Goal: Task Accomplishment & Management: Manage account settings

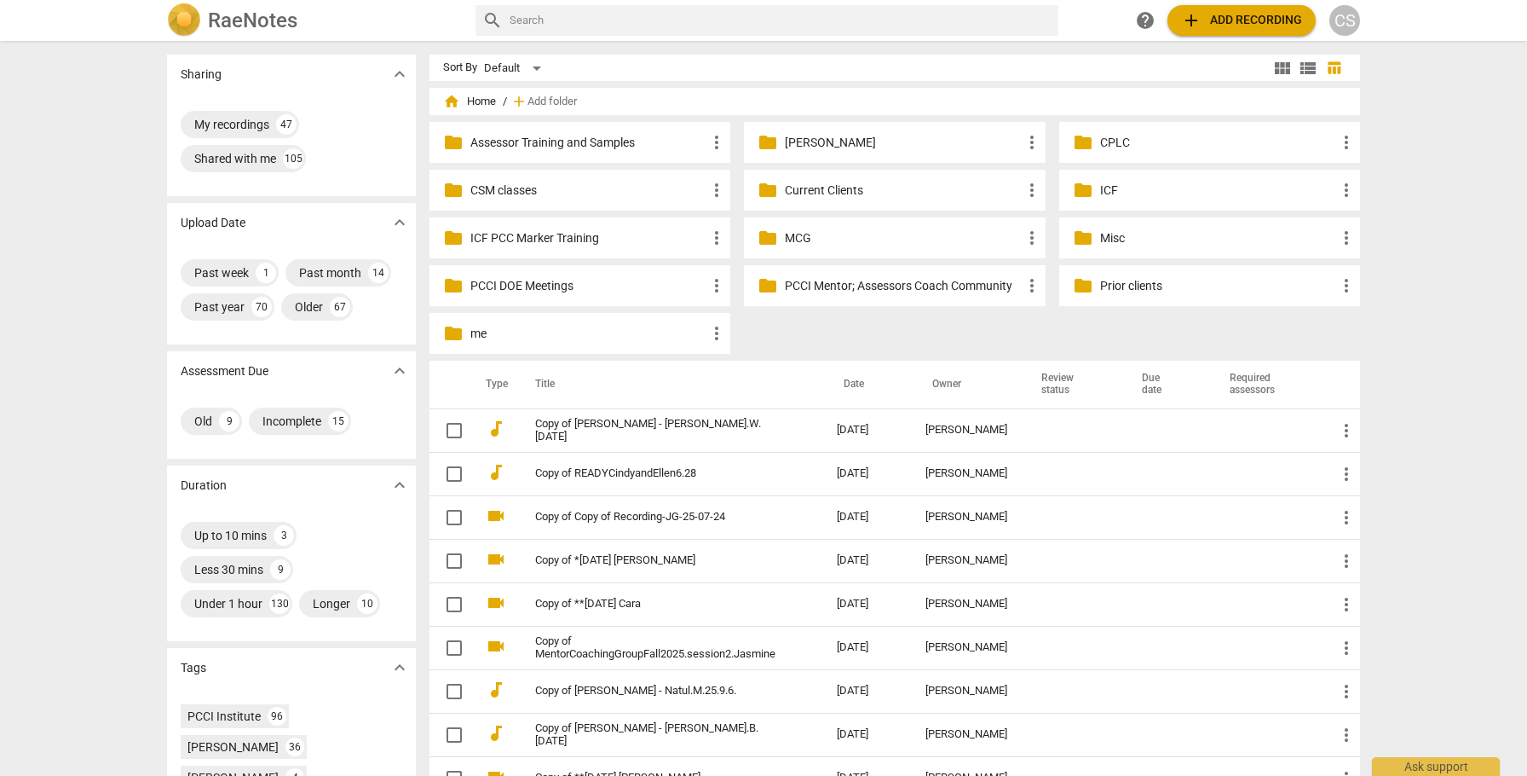
click at [813, 193] on p "Current Clients" at bounding box center [903, 191] width 236 height 18
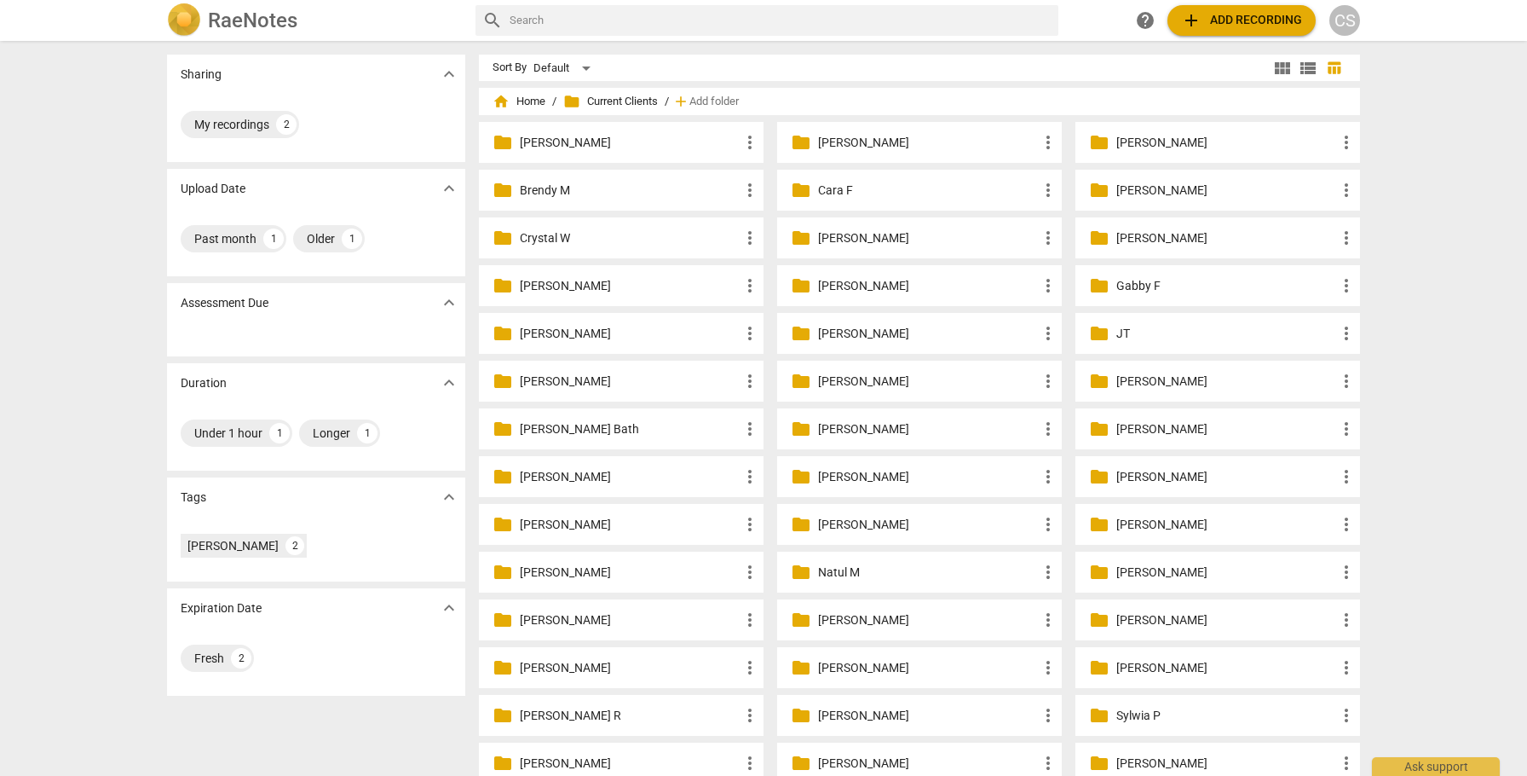
click at [1127, 189] on p "[PERSON_NAME]" at bounding box center [1226, 191] width 220 height 18
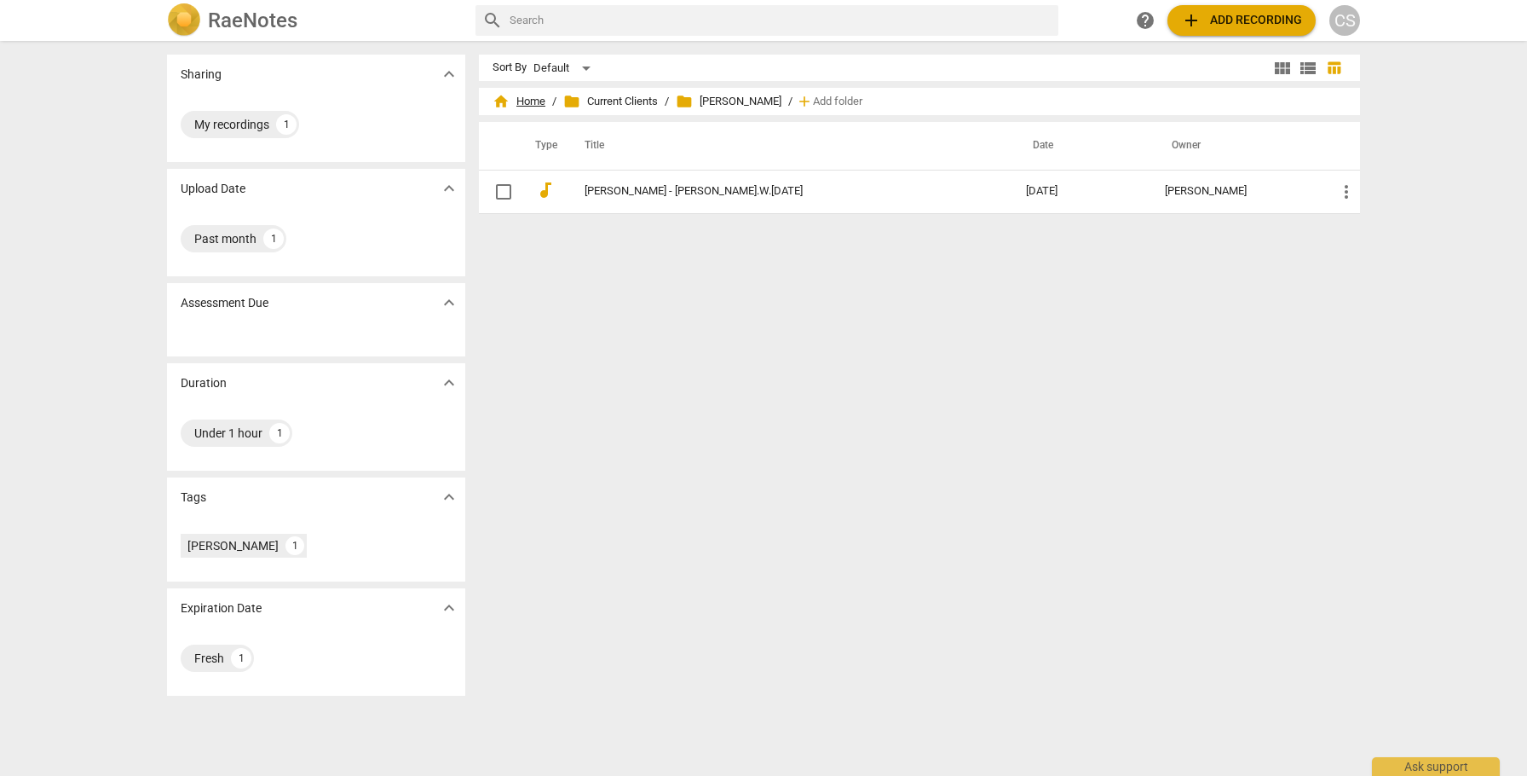
click at [524, 100] on span "home Home" at bounding box center [519, 101] width 53 height 17
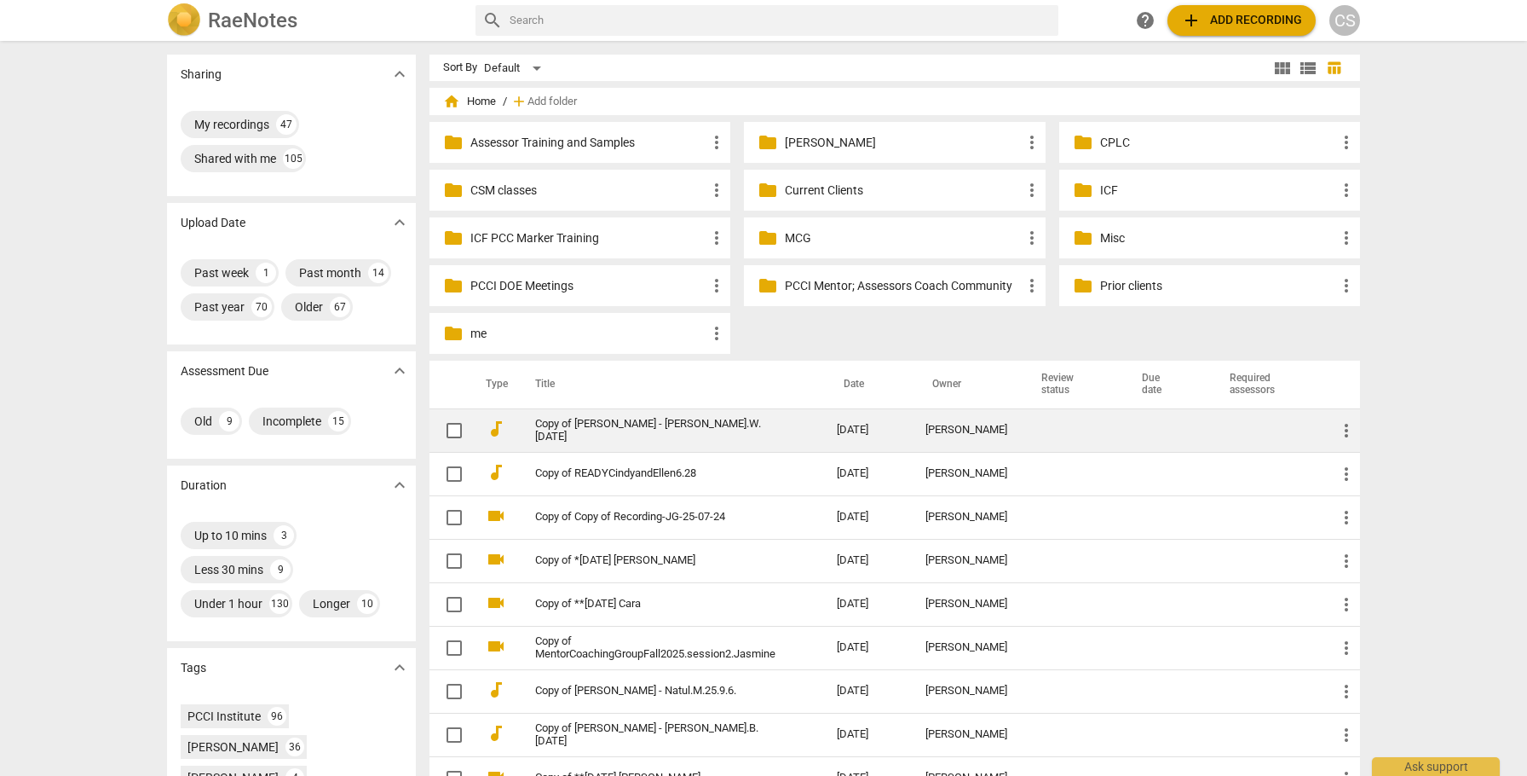
click at [1342, 428] on span "more_vert" at bounding box center [1346, 430] width 20 height 20
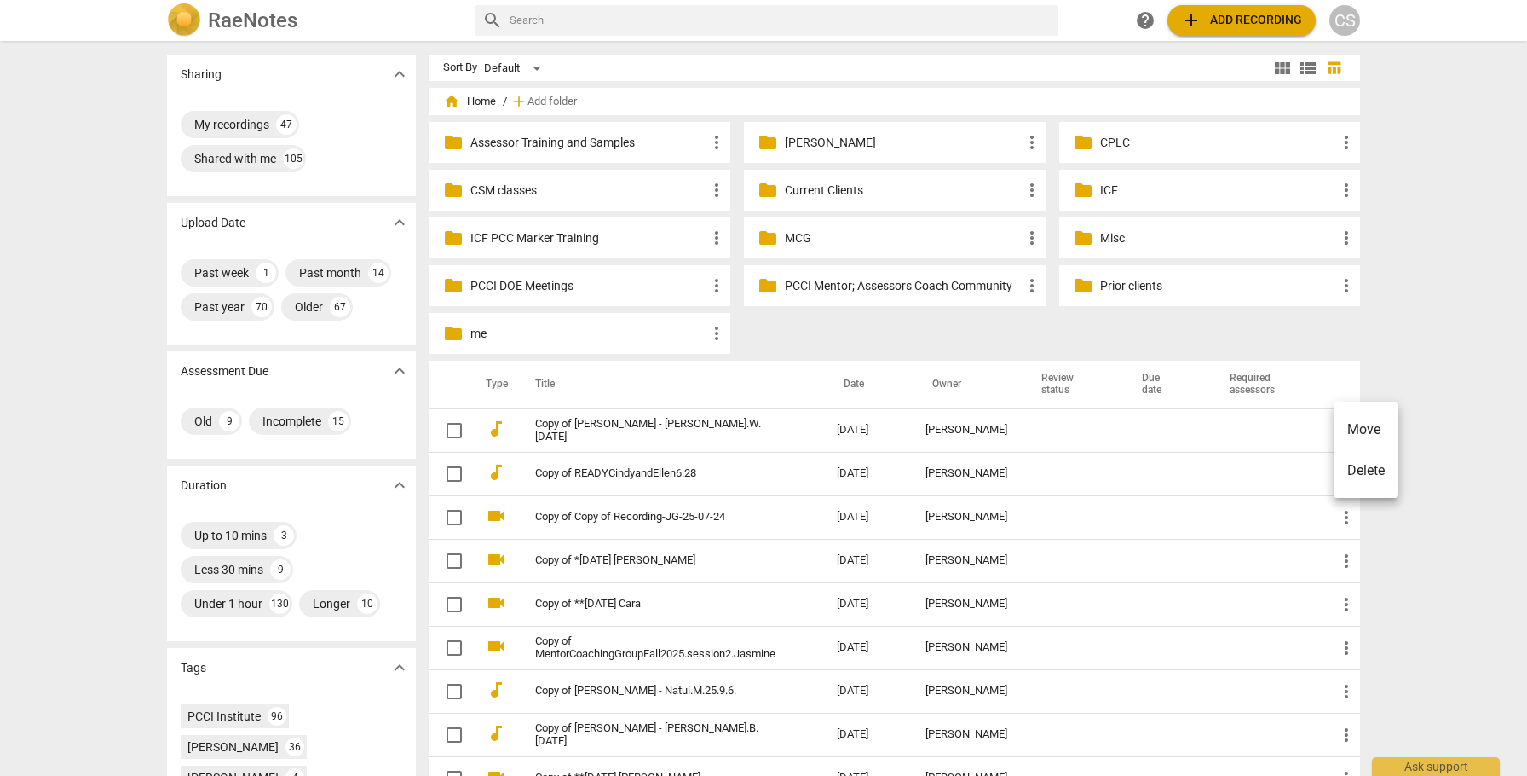
click at [1360, 428] on li "Move" at bounding box center [1366, 429] width 65 height 41
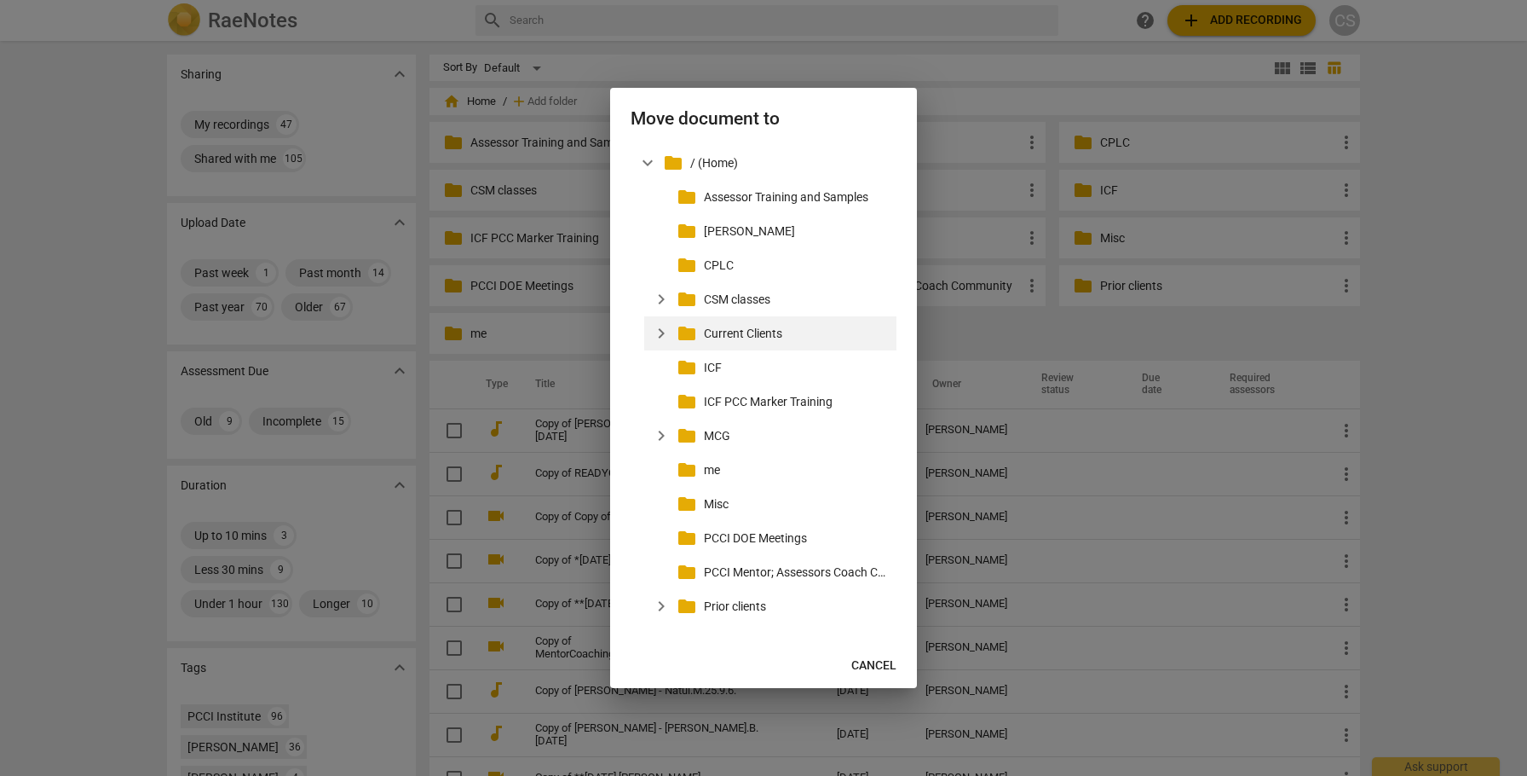
click at [665, 335] on span "expand_more" at bounding box center [661, 333] width 20 height 20
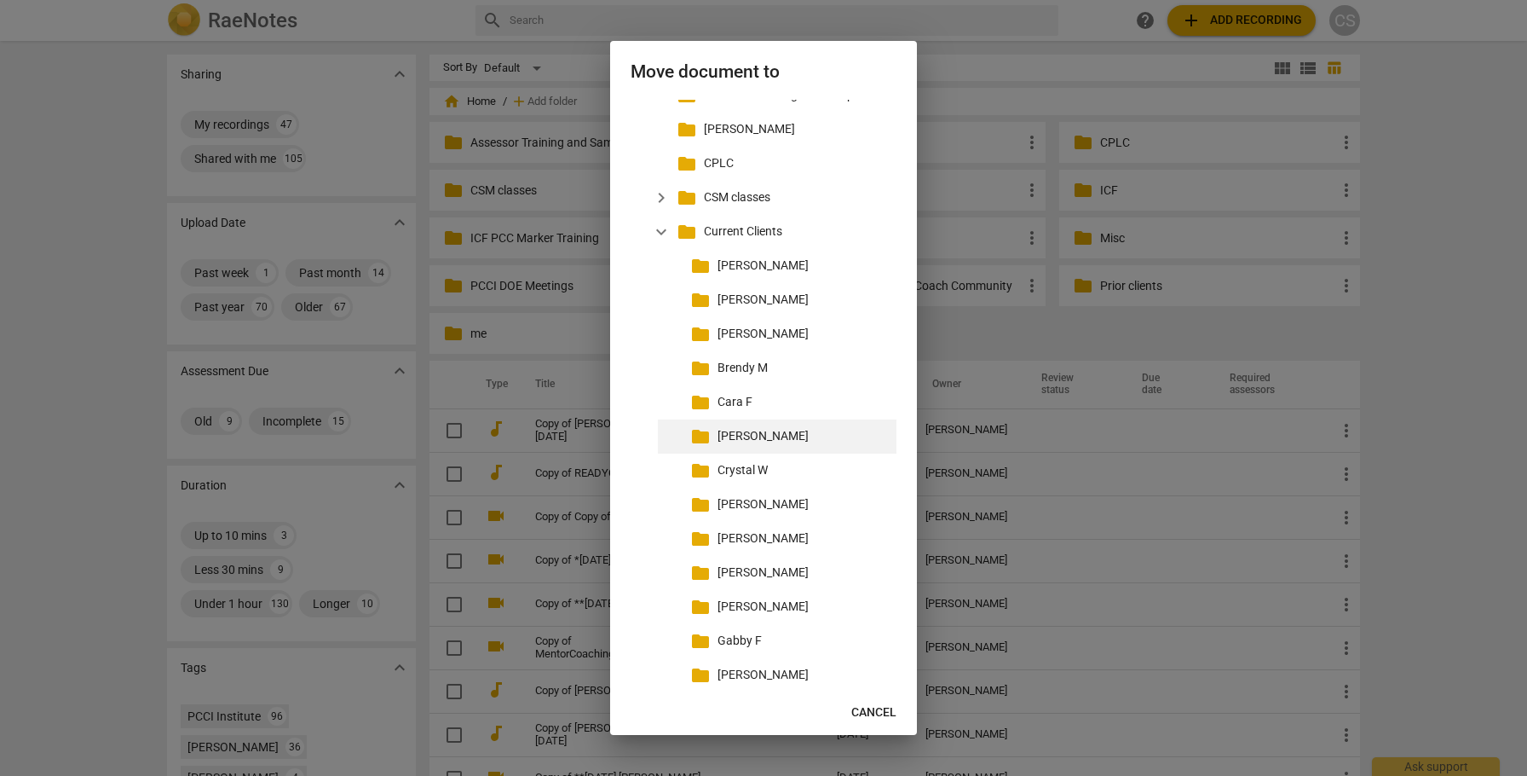
scroll to position [57, 0]
click at [752, 431] on p "[PERSON_NAME]" at bounding box center [804, 434] width 172 height 18
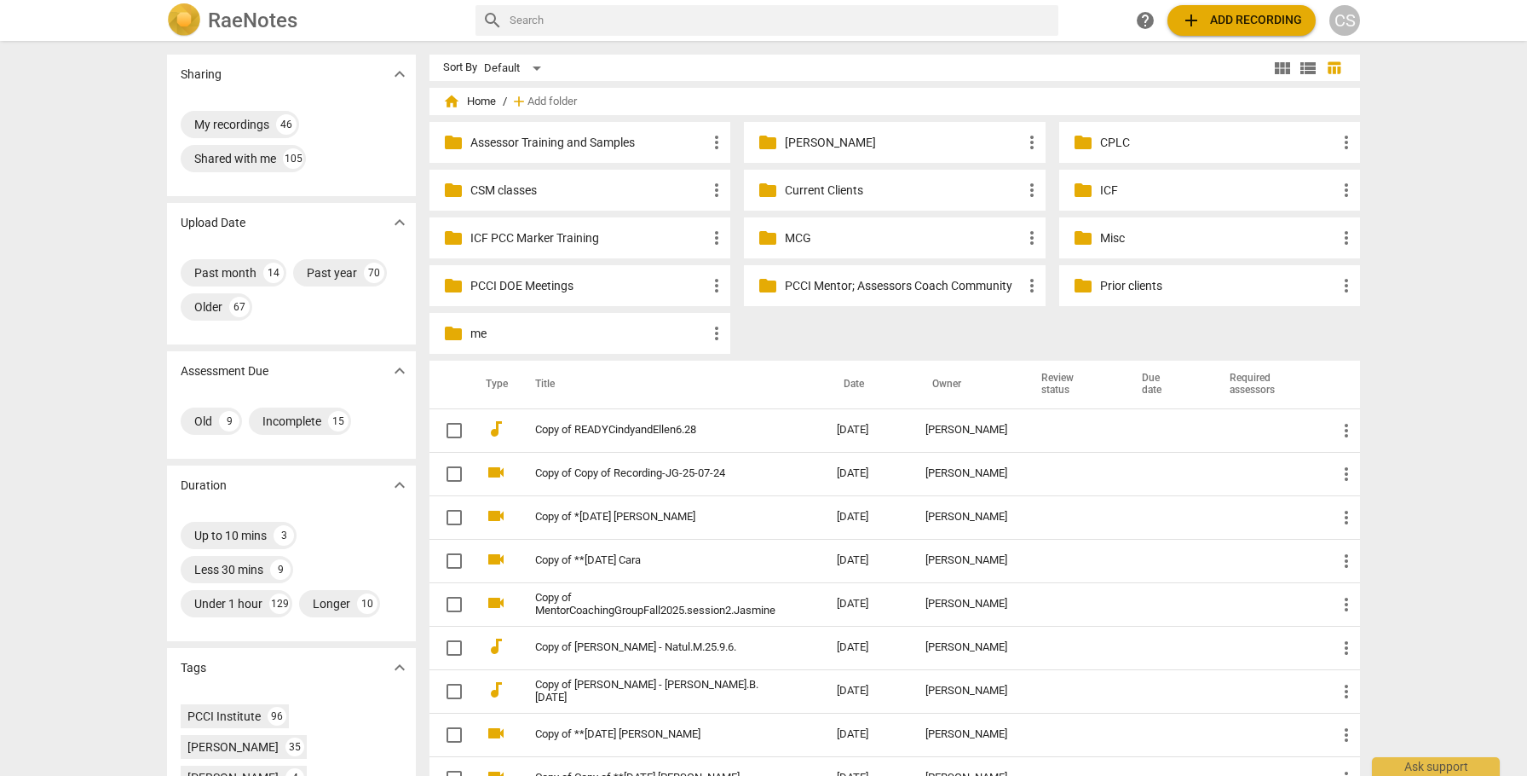
click at [800, 186] on p "Current Clients" at bounding box center [903, 191] width 236 height 18
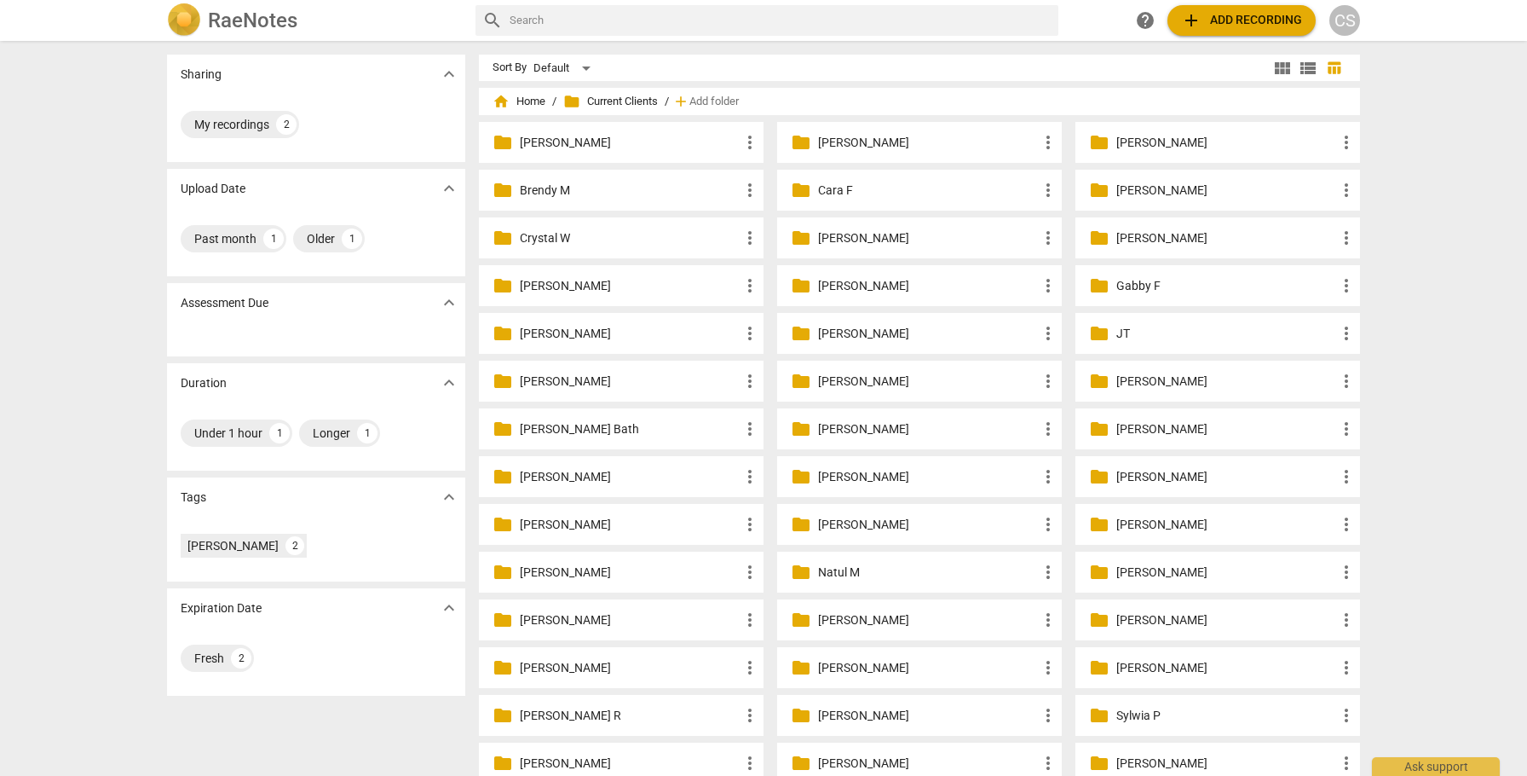
click at [1147, 190] on p "[PERSON_NAME]" at bounding box center [1226, 191] width 220 height 18
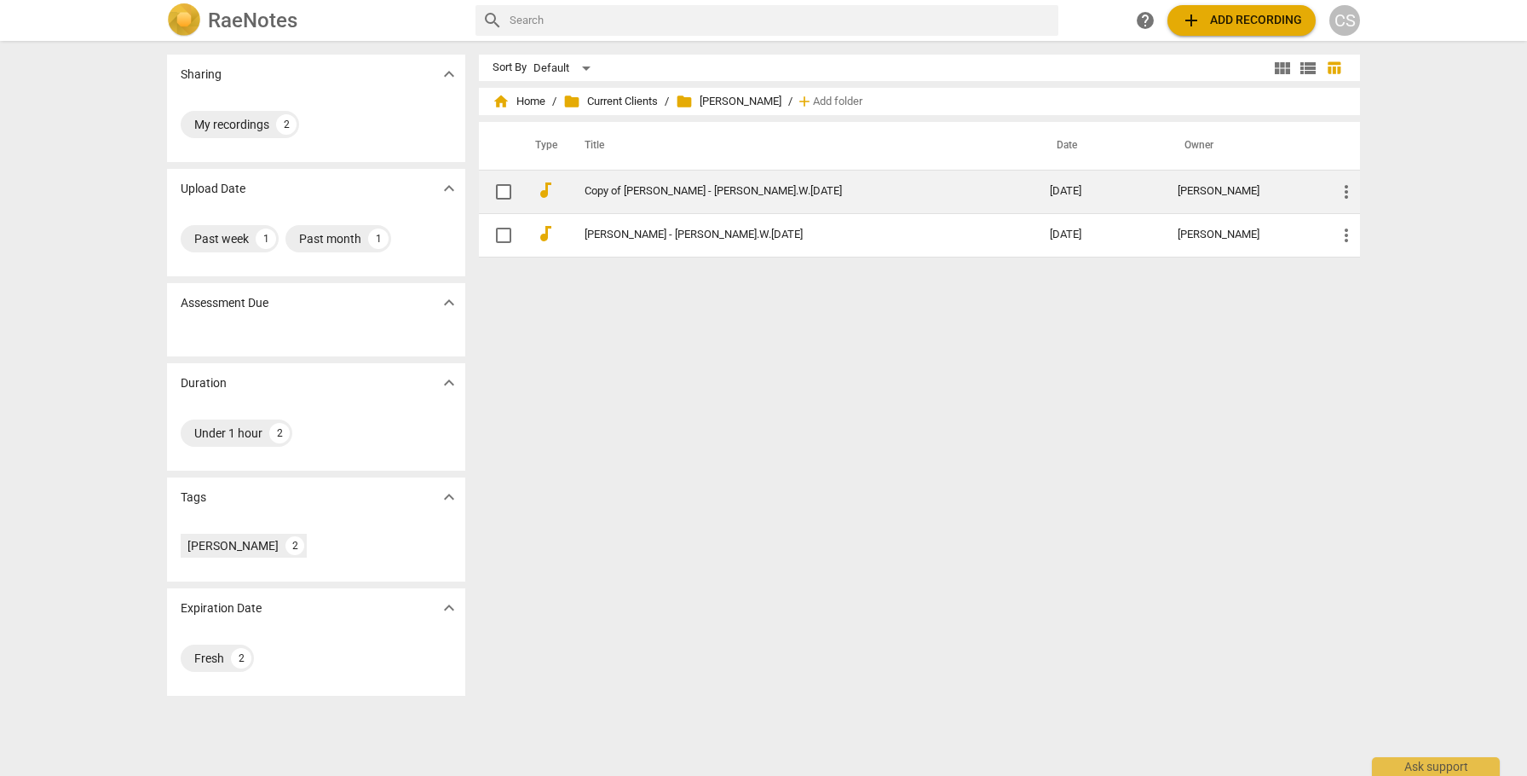
click at [868, 189] on link "Copy of [PERSON_NAME] - [PERSON_NAME].W.[DATE]" at bounding box center [787, 191] width 404 height 13
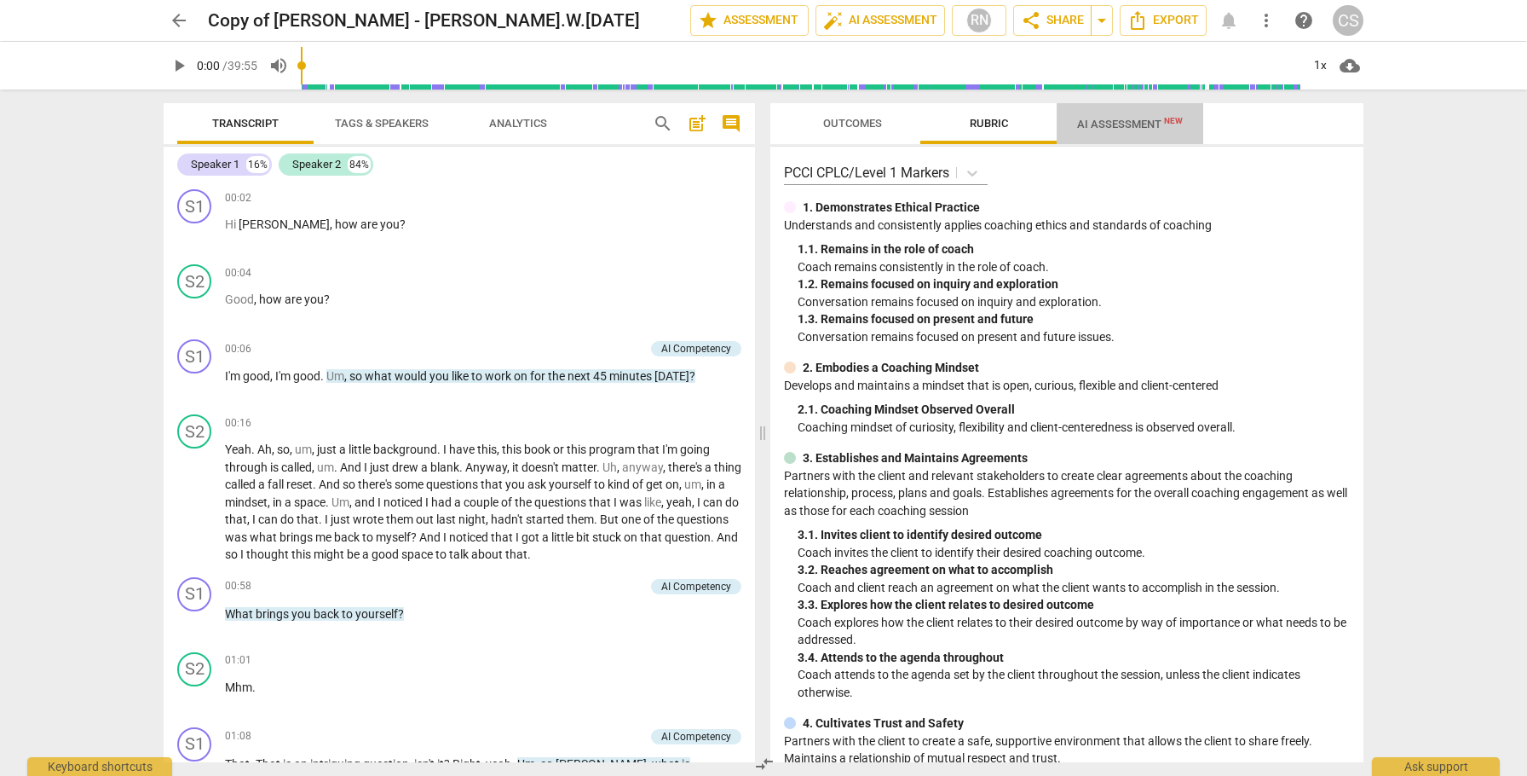
click at [1105, 122] on span "AI Assessment New" at bounding box center [1130, 124] width 106 height 13
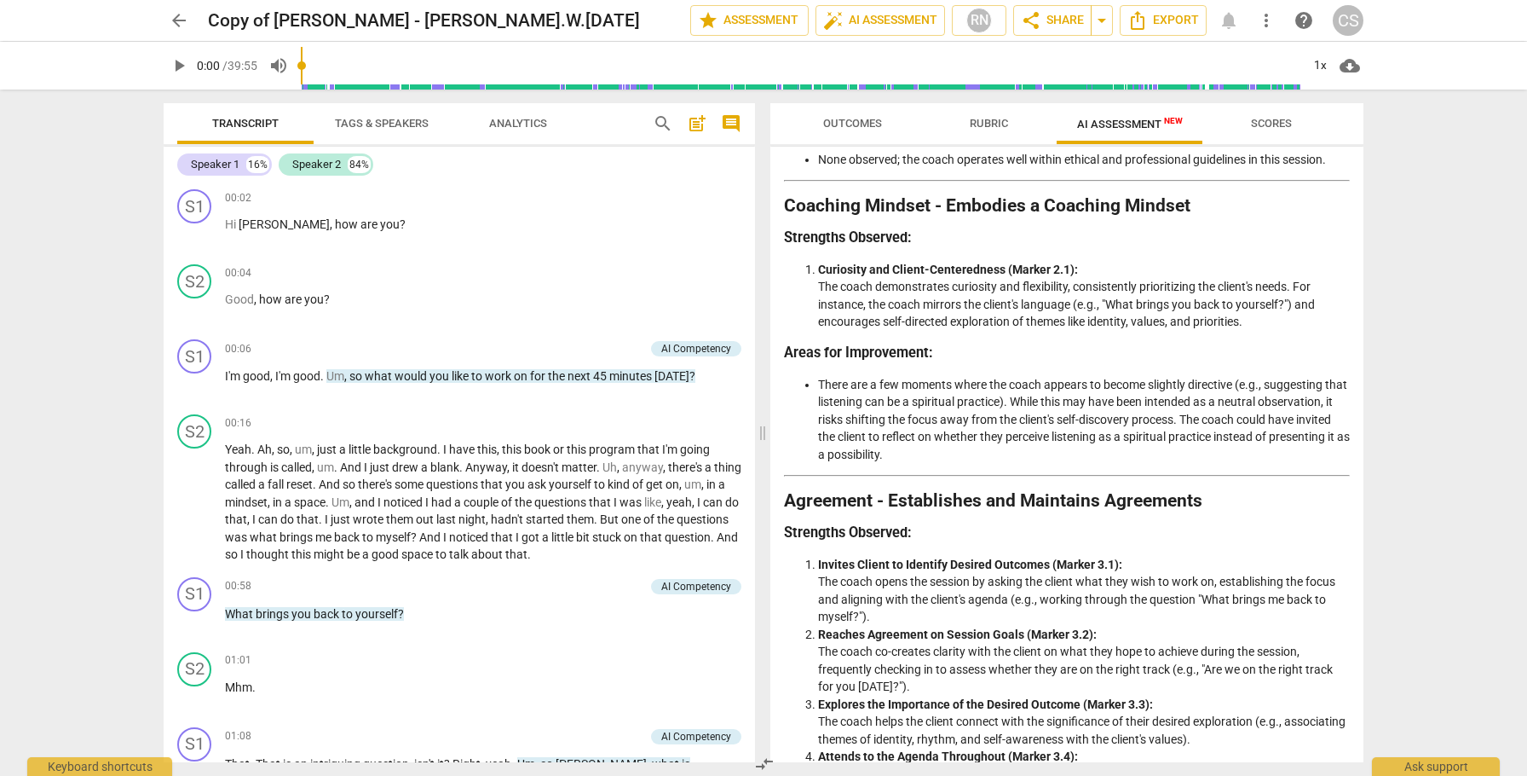
scroll to position [368, 0]
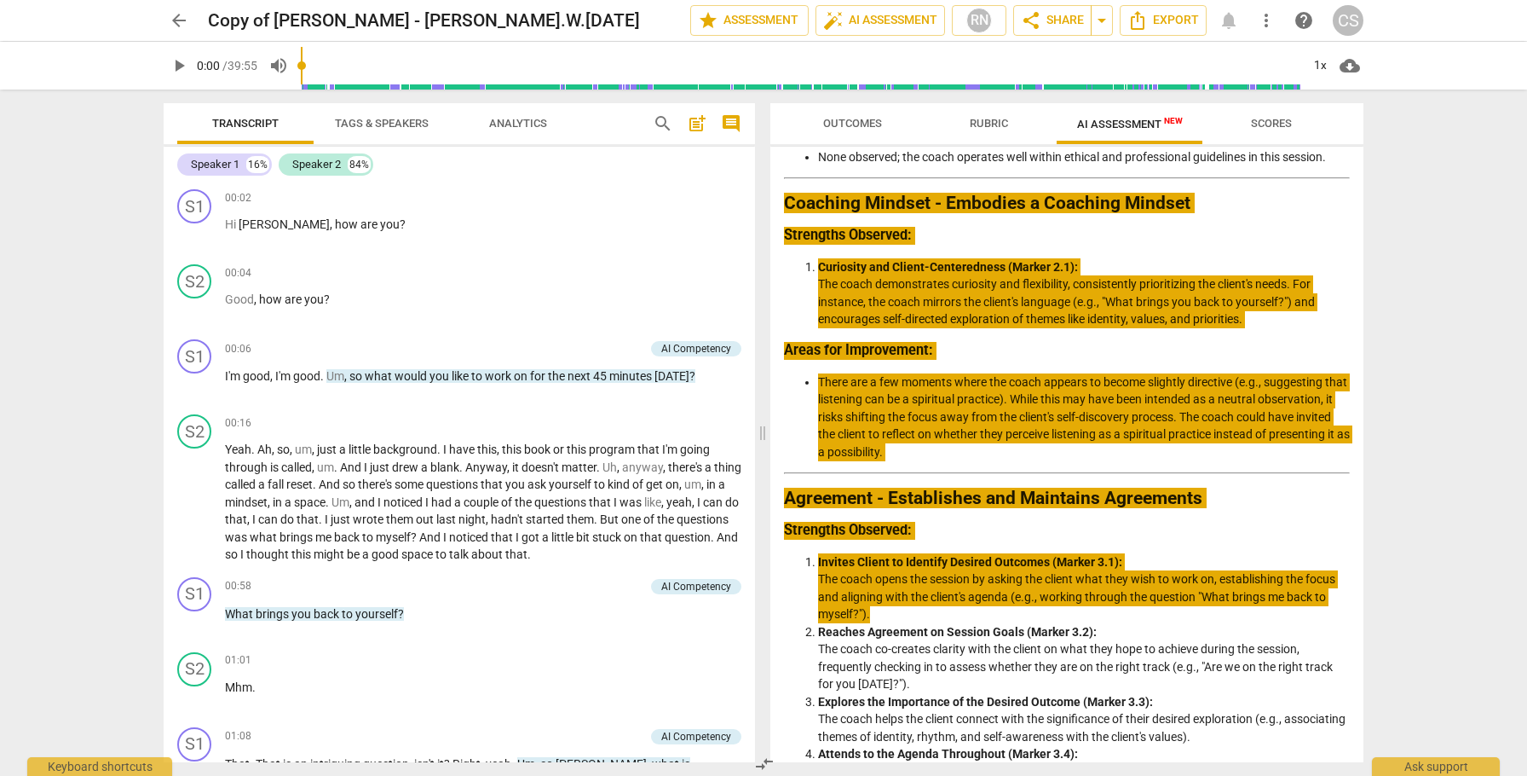
drag, startPoint x: 787, startPoint y: 219, endPoint x: 1086, endPoint y: 625, distance: 504.1
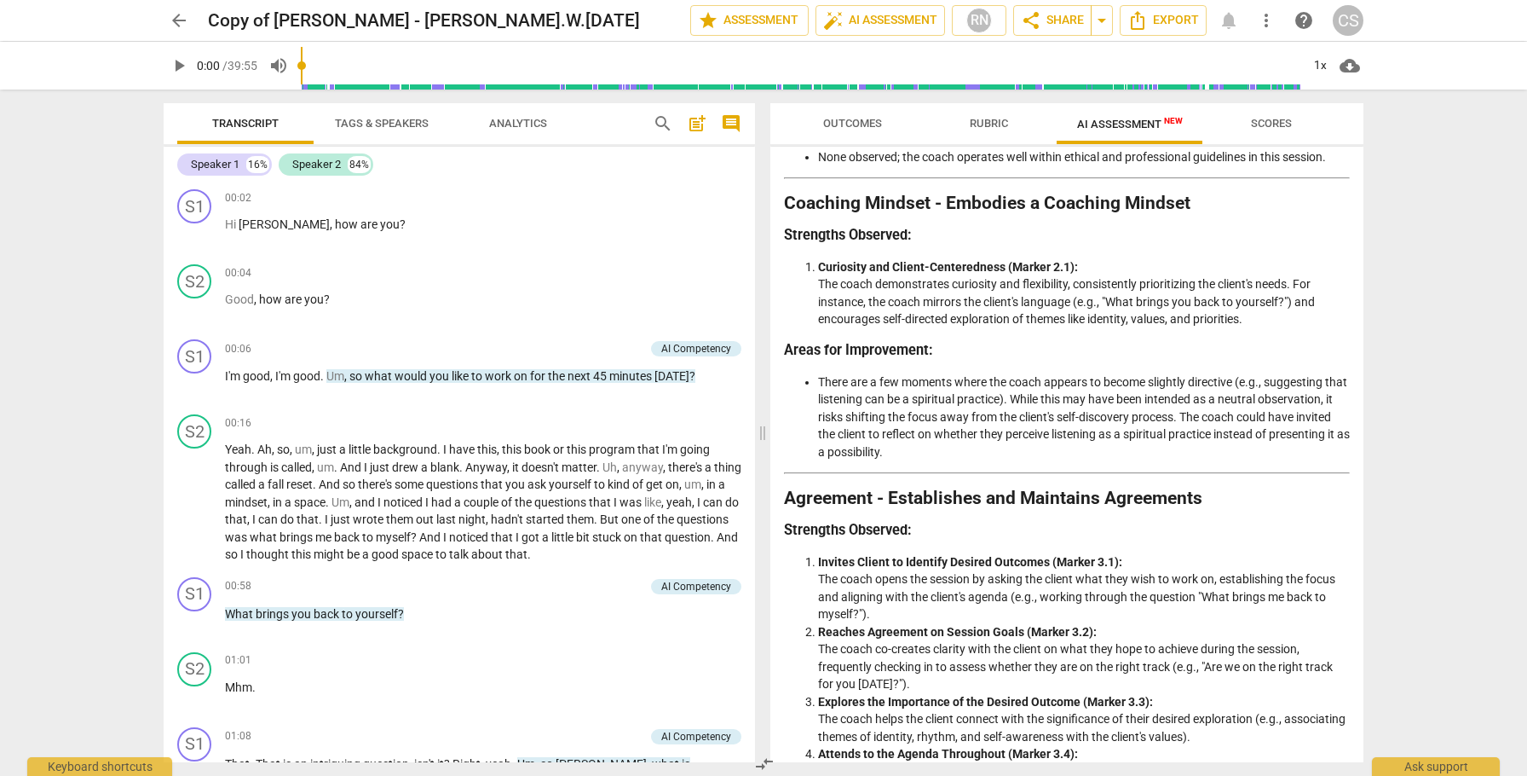
click at [866, 310] on li "Curiosity and Client-Centeredness (Marker 2.1): The coach demonstrates curiosit…" at bounding box center [1084, 293] width 532 height 70
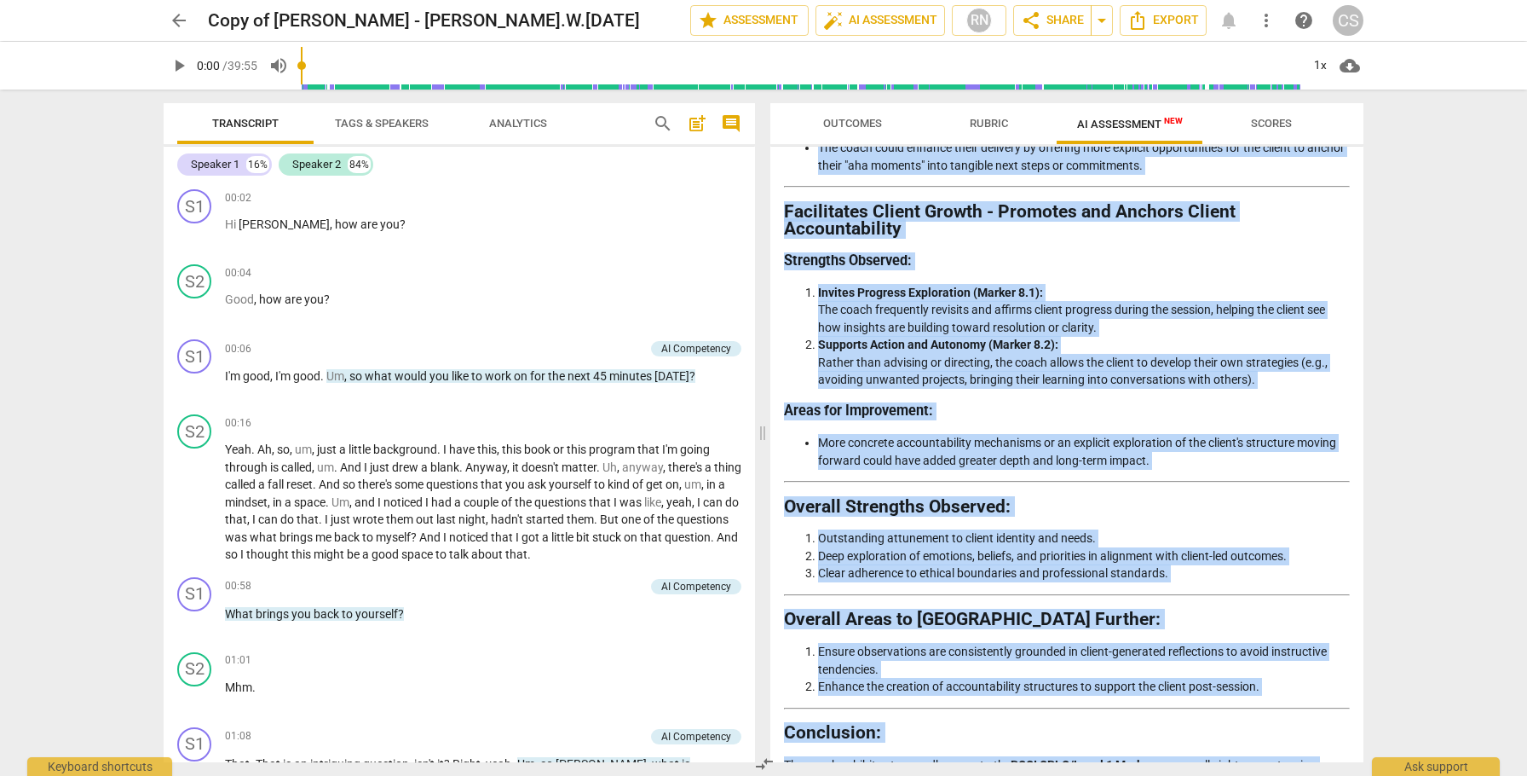
scroll to position [2671, 0]
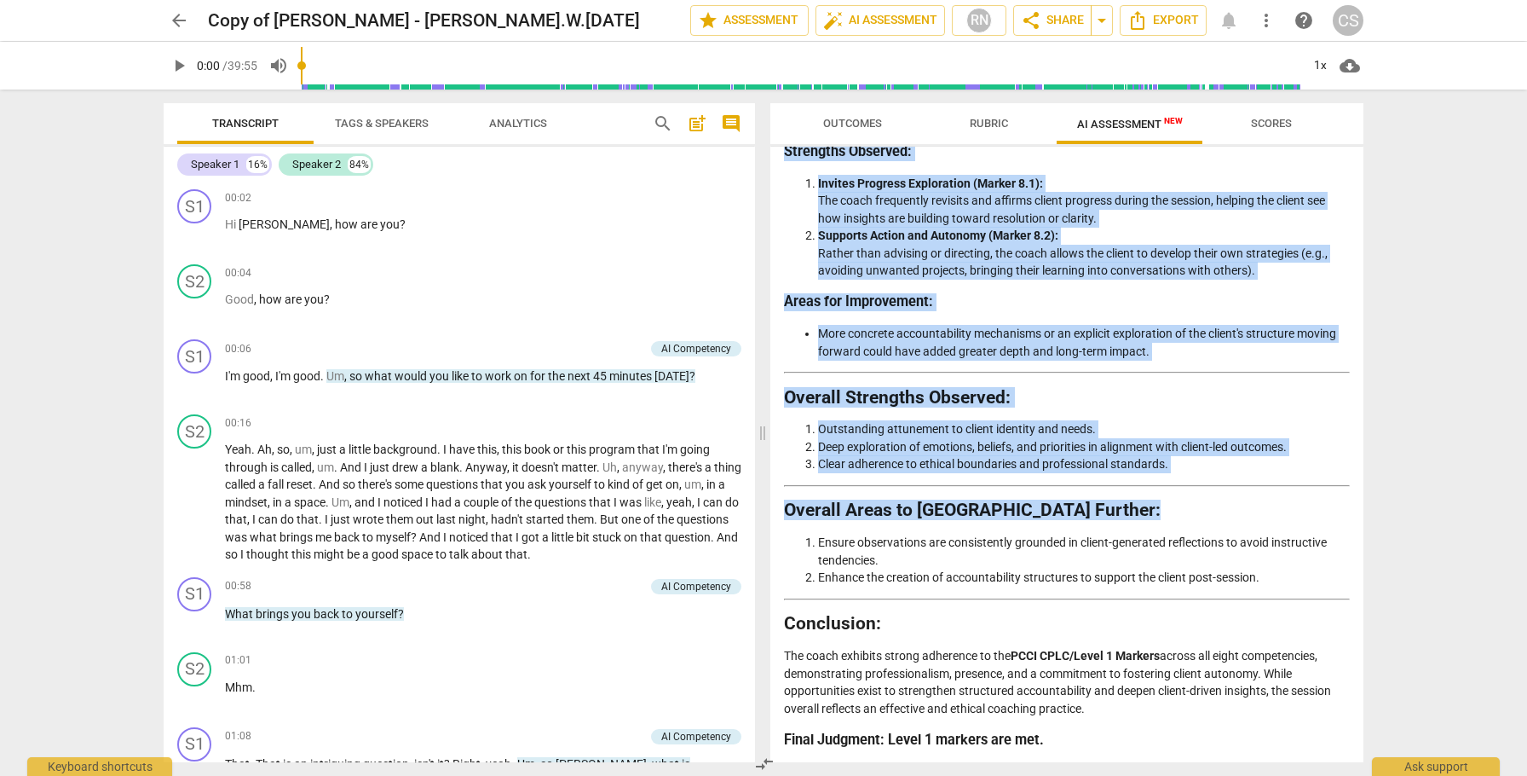
drag, startPoint x: 785, startPoint y: 217, endPoint x: 1001, endPoint y: 590, distance: 430.8
copy div "Coaching Mindset - Embodies a Coaching Mindset Strengths Observed: Curiosity an…"
click at [178, 20] on span "arrow_back" at bounding box center [179, 20] width 20 height 20
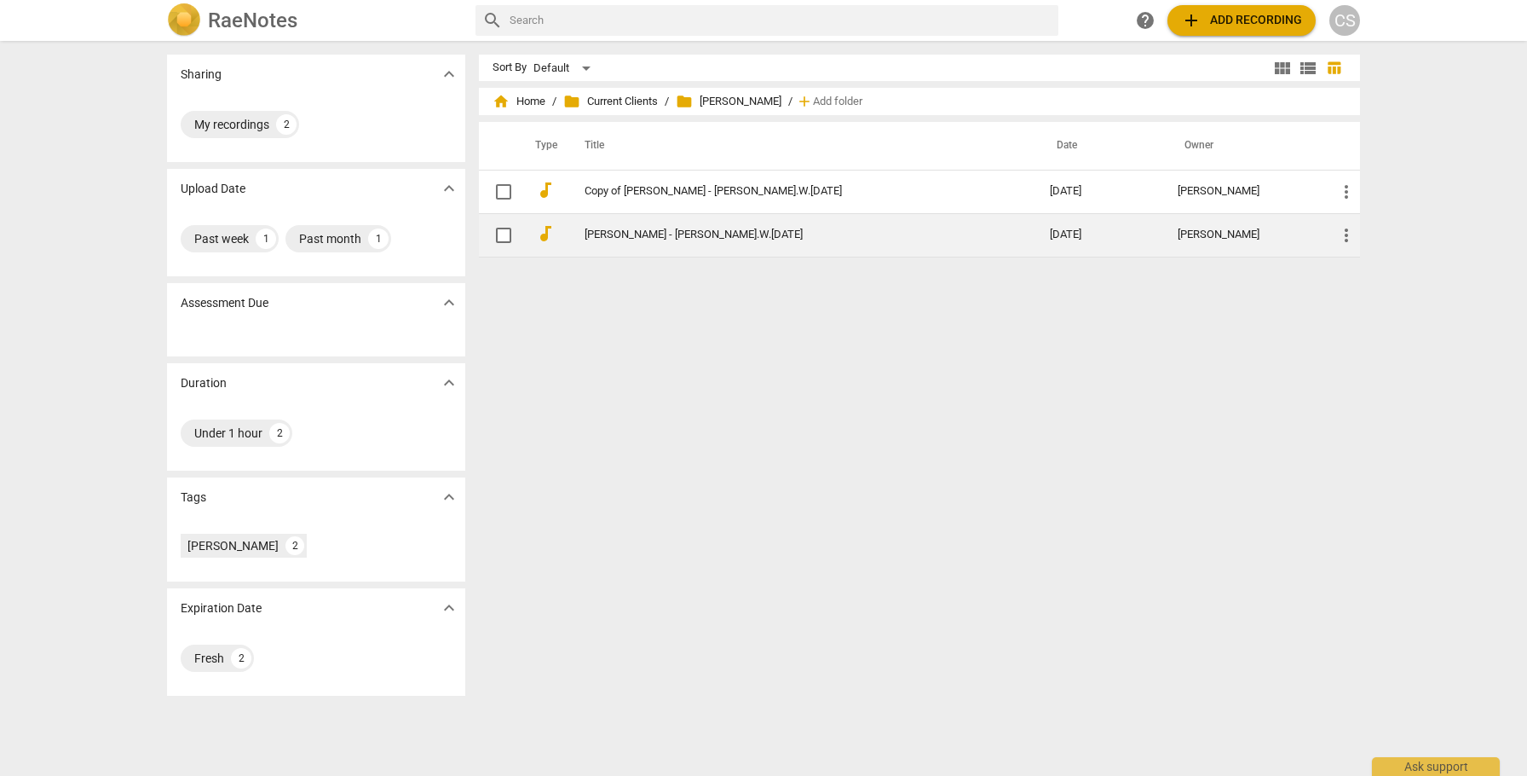
click at [601, 234] on link "[PERSON_NAME] - [PERSON_NAME].W.[DATE]" at bounding box center [787, 234] width 404 height 13
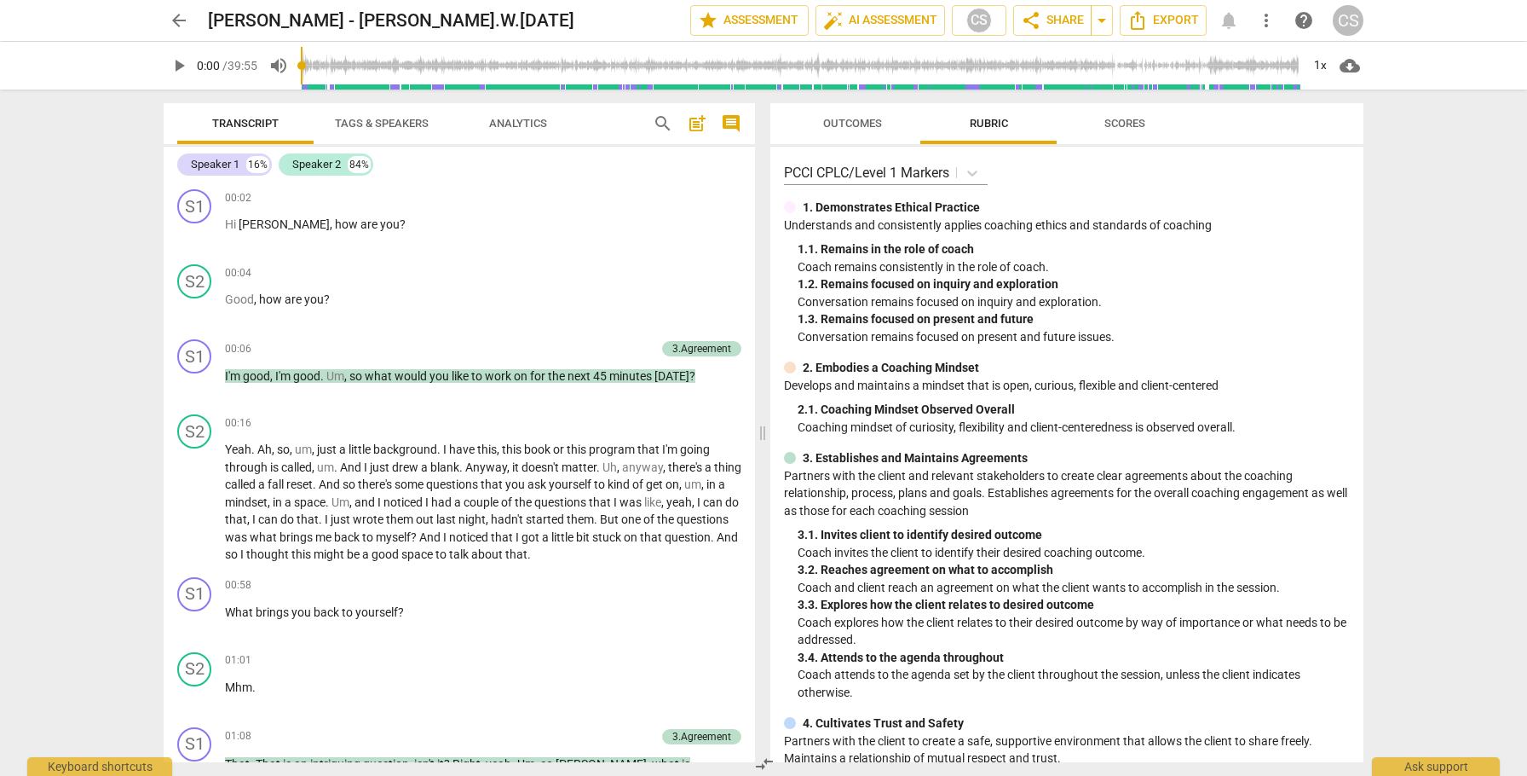
click at [696, 124] on span "post_add" at bounding box center [697, 123] width 20 height 20
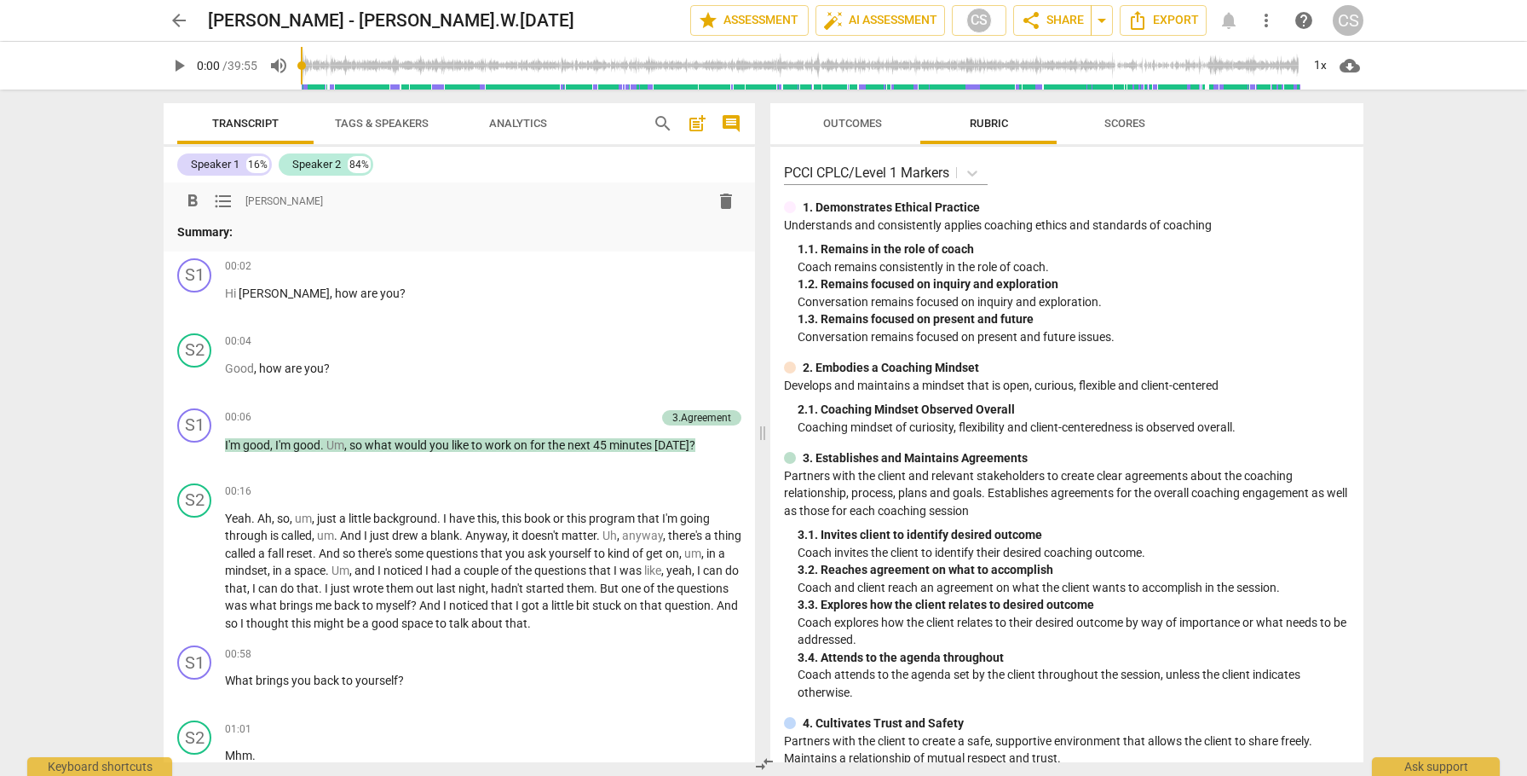
click at [519, 225] on p "Summary:" at bounding box center [459, 232] width 564 height 18
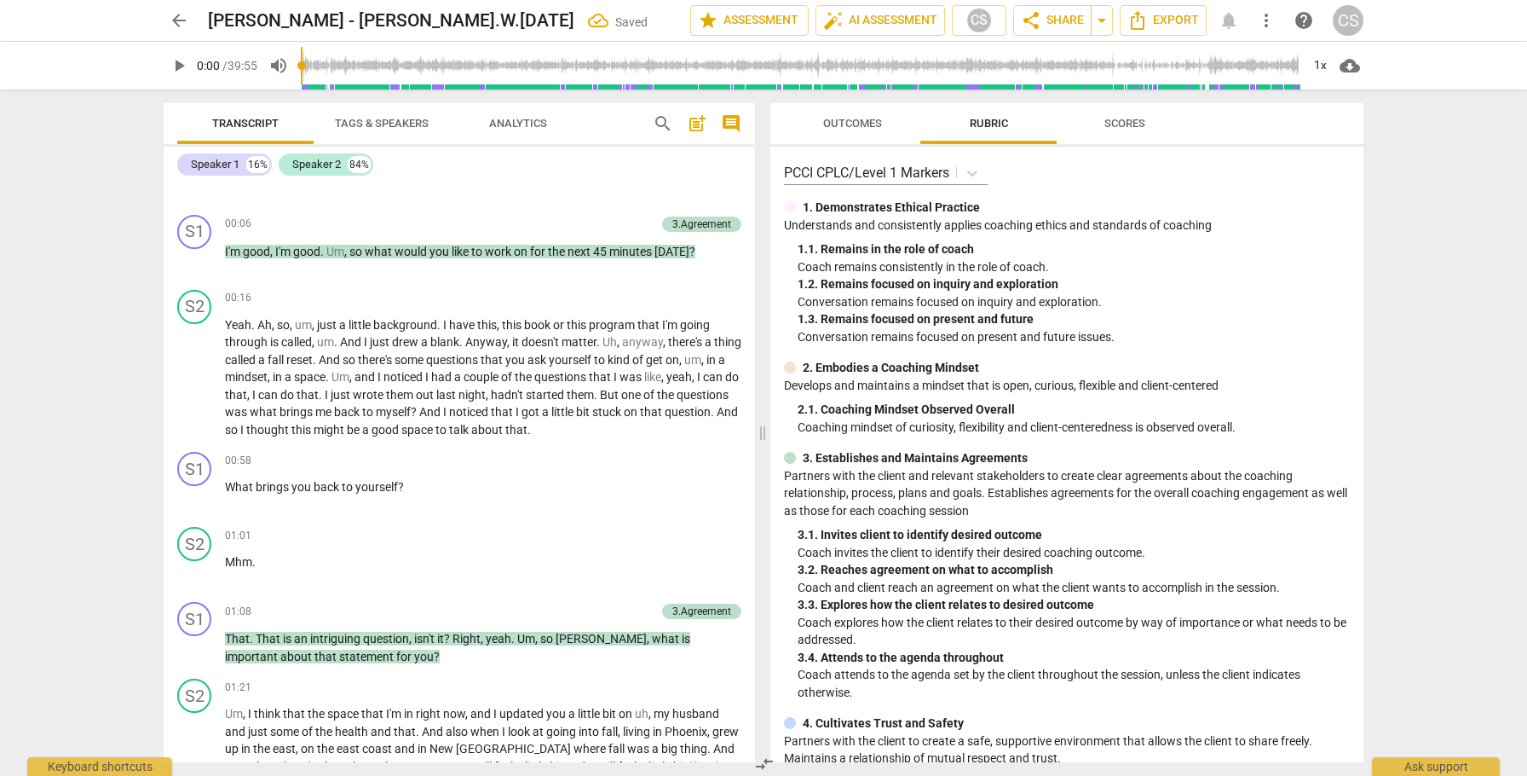
scroll to position [2575, 0]
click at [698, 122] on span "post_add" at bounding box center [697, 123] width 20 height 20
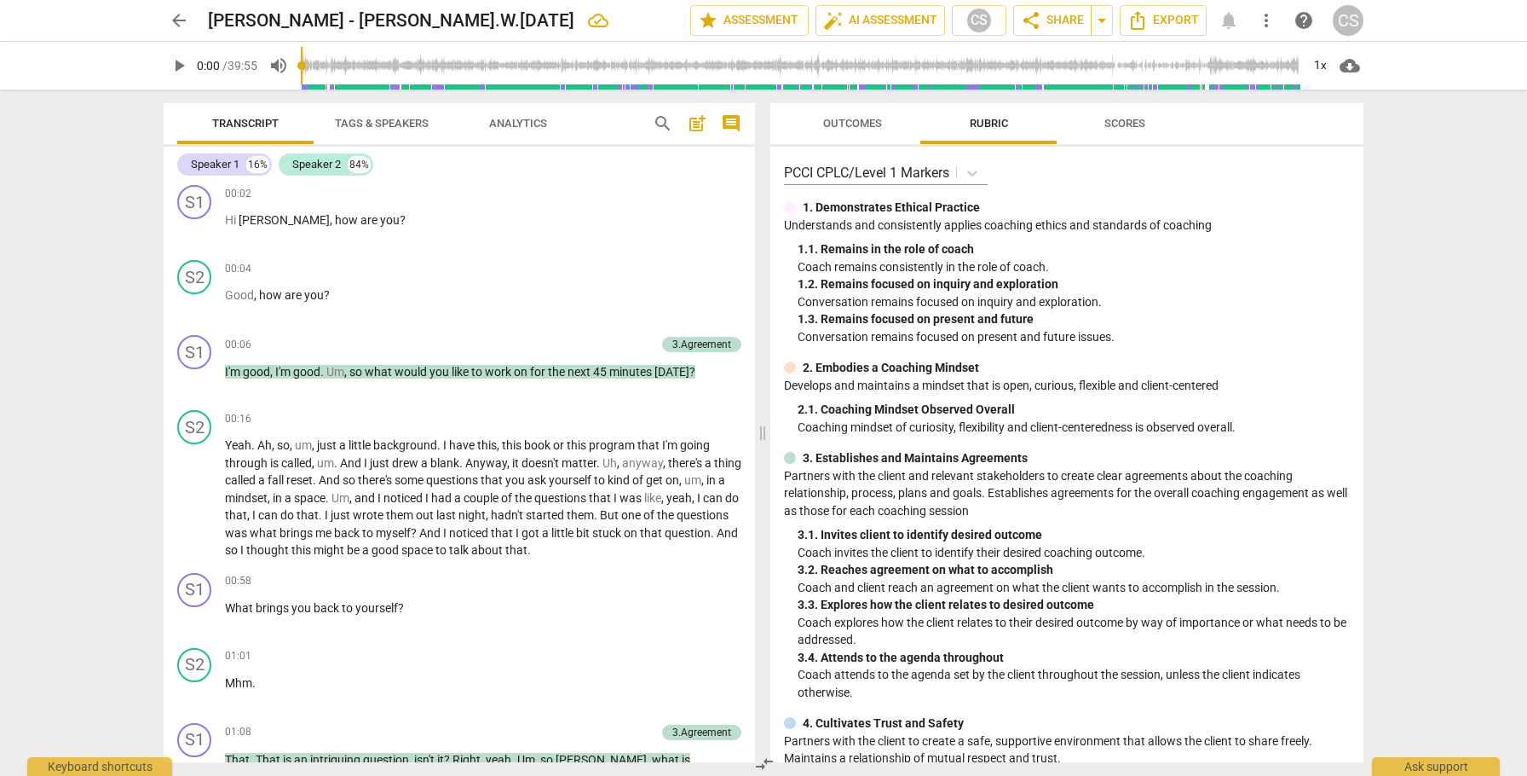
click at [723, 163] on span "delete" at bounding box center [726, 152] width 20 height 20
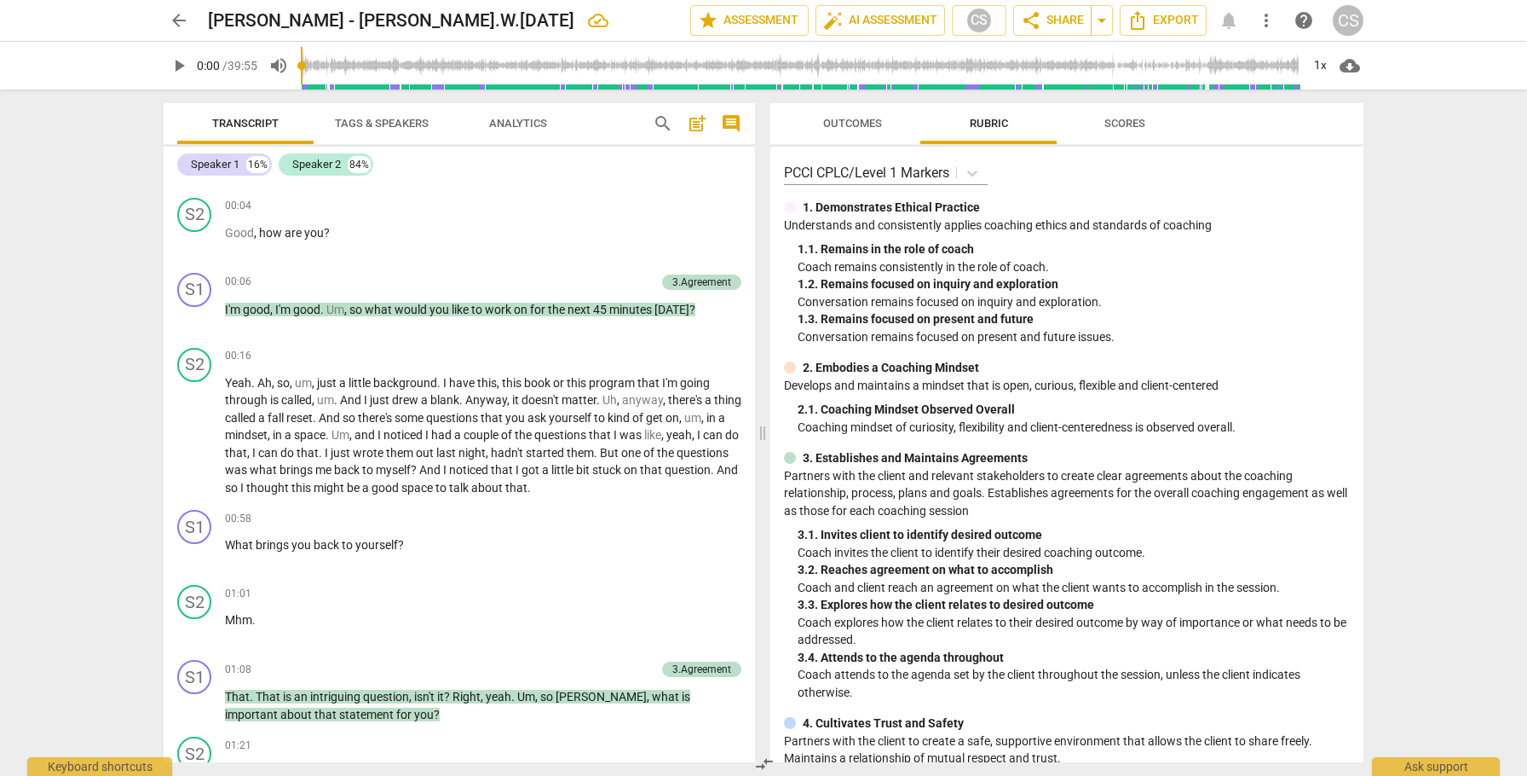
click at [731, 120] on span "comment" at bounding box center [731, 123] width 20 height 20
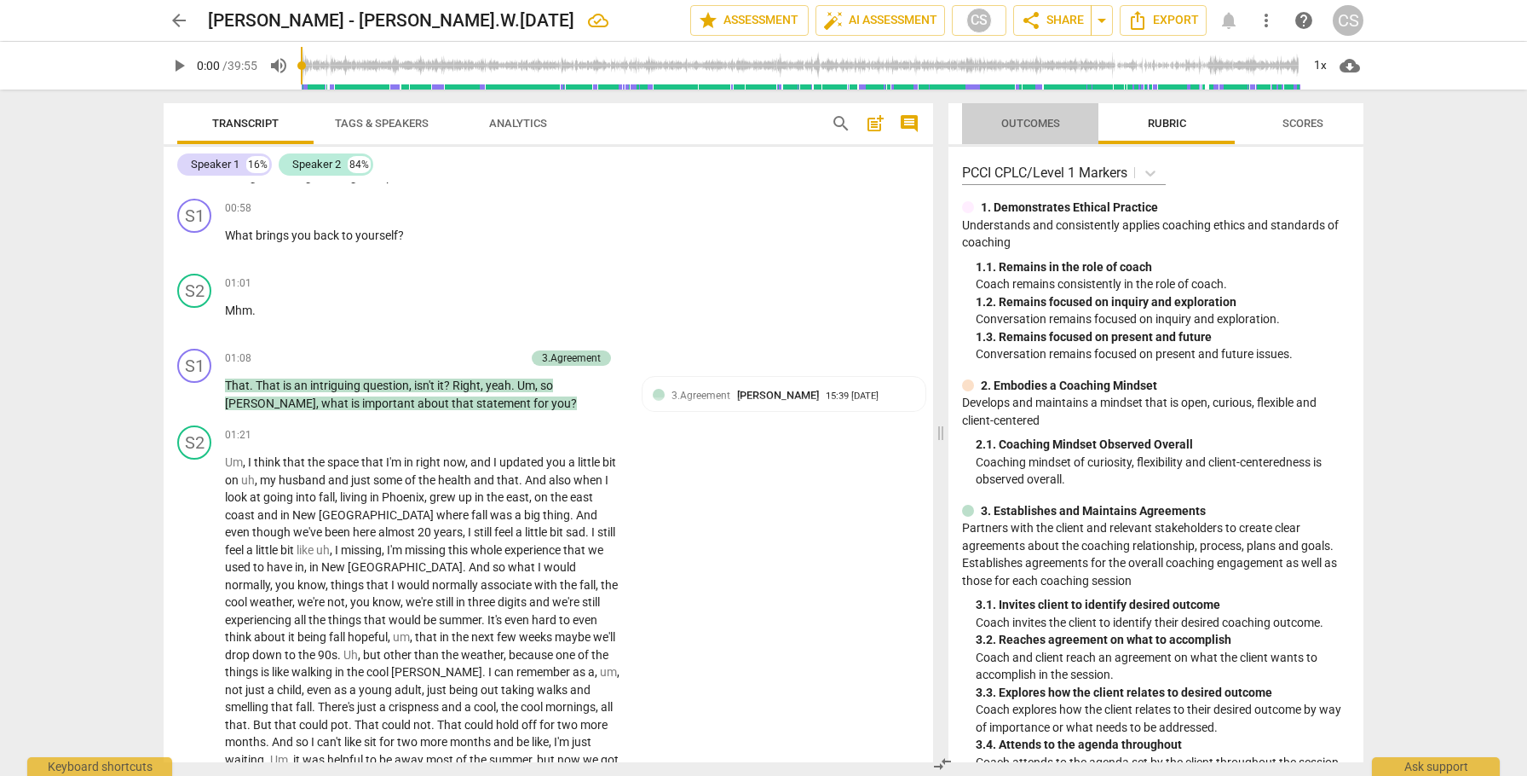
click at [1020, 122] on span "Outcomes" at bounding box center [1030, 123] width 59 height 13
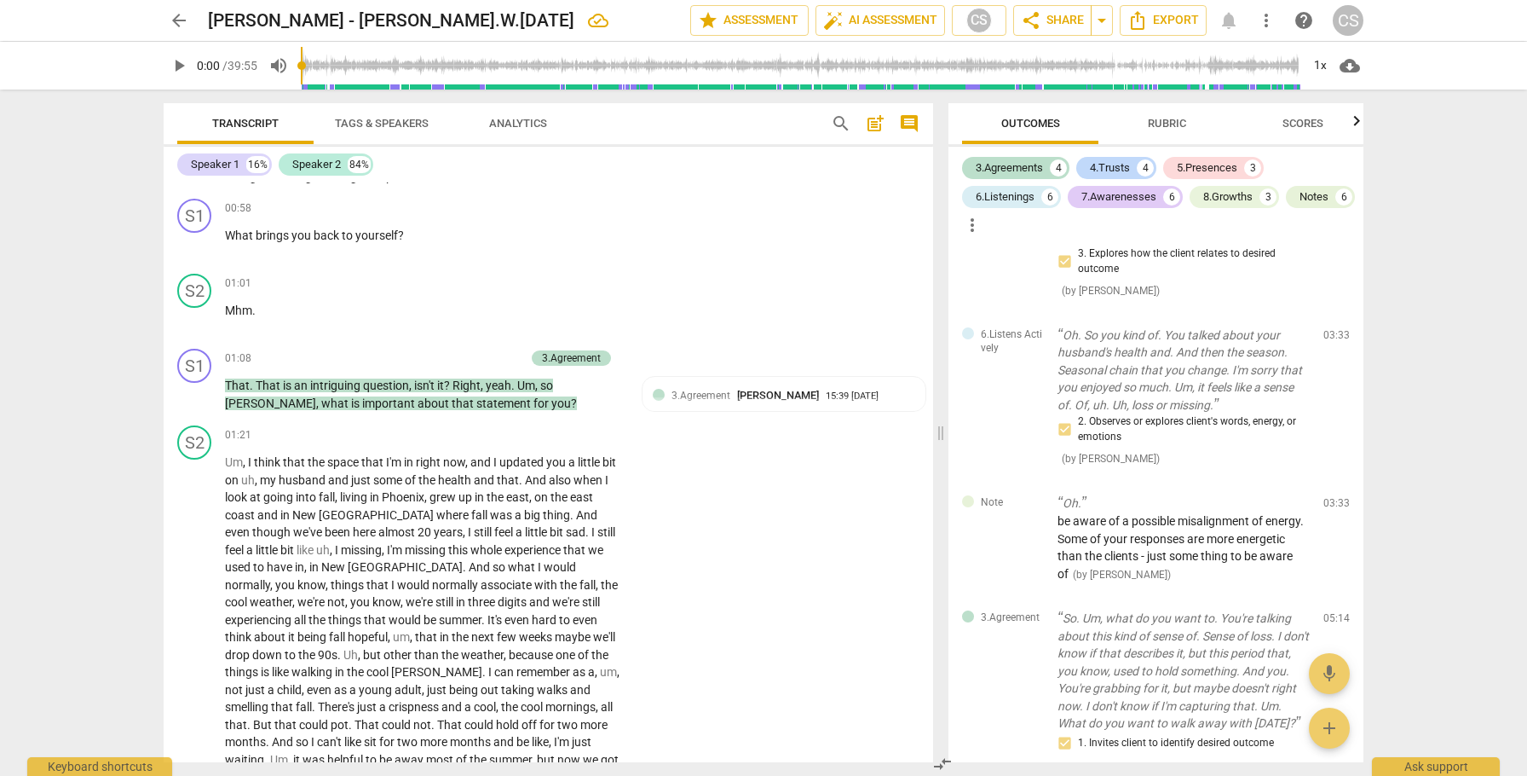
scroll to position [153, 0]
click at [1299, 117] on span "Scores" at bounding box center [1303, 123] width 41 height 13
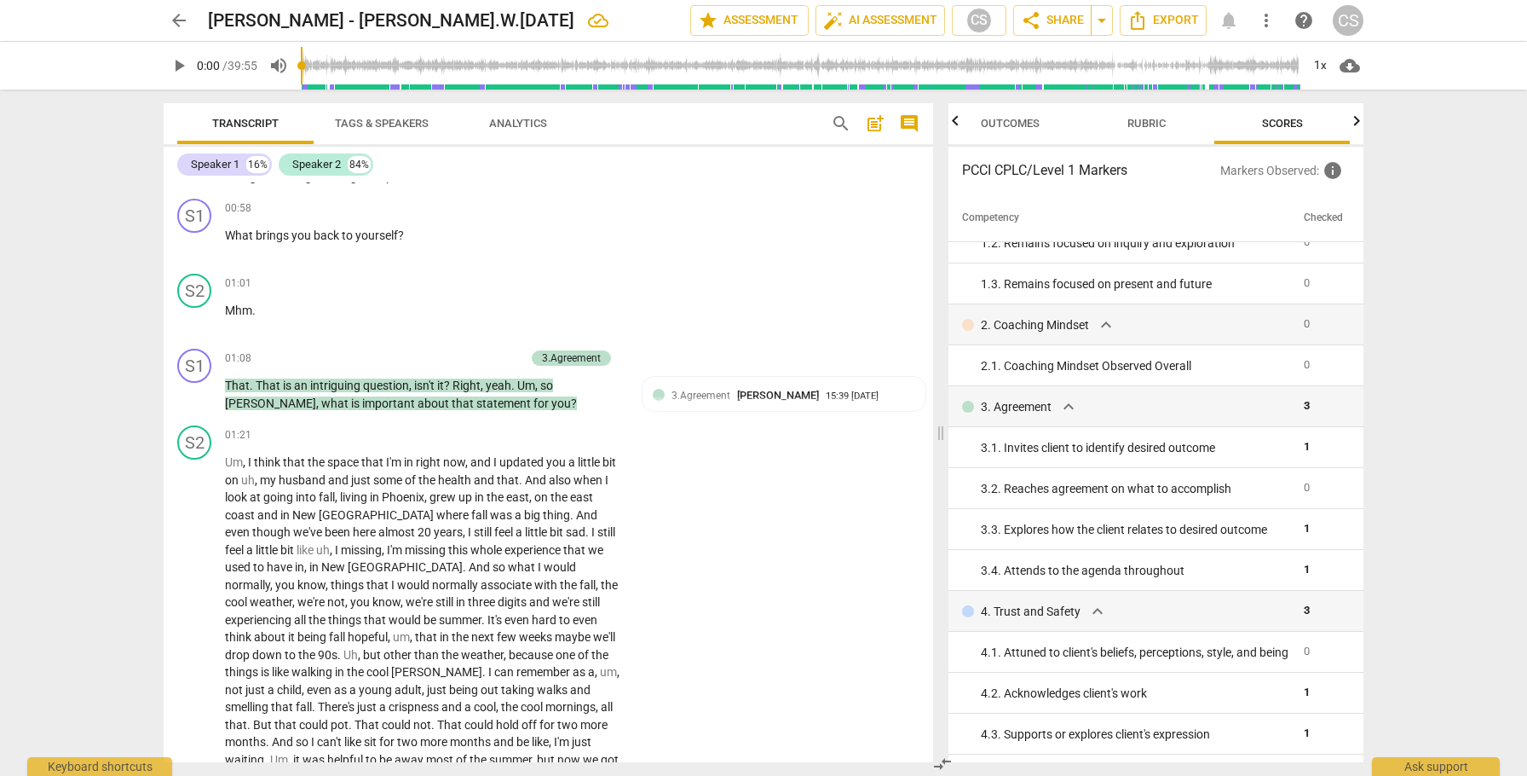
scroll to position [0, 0]
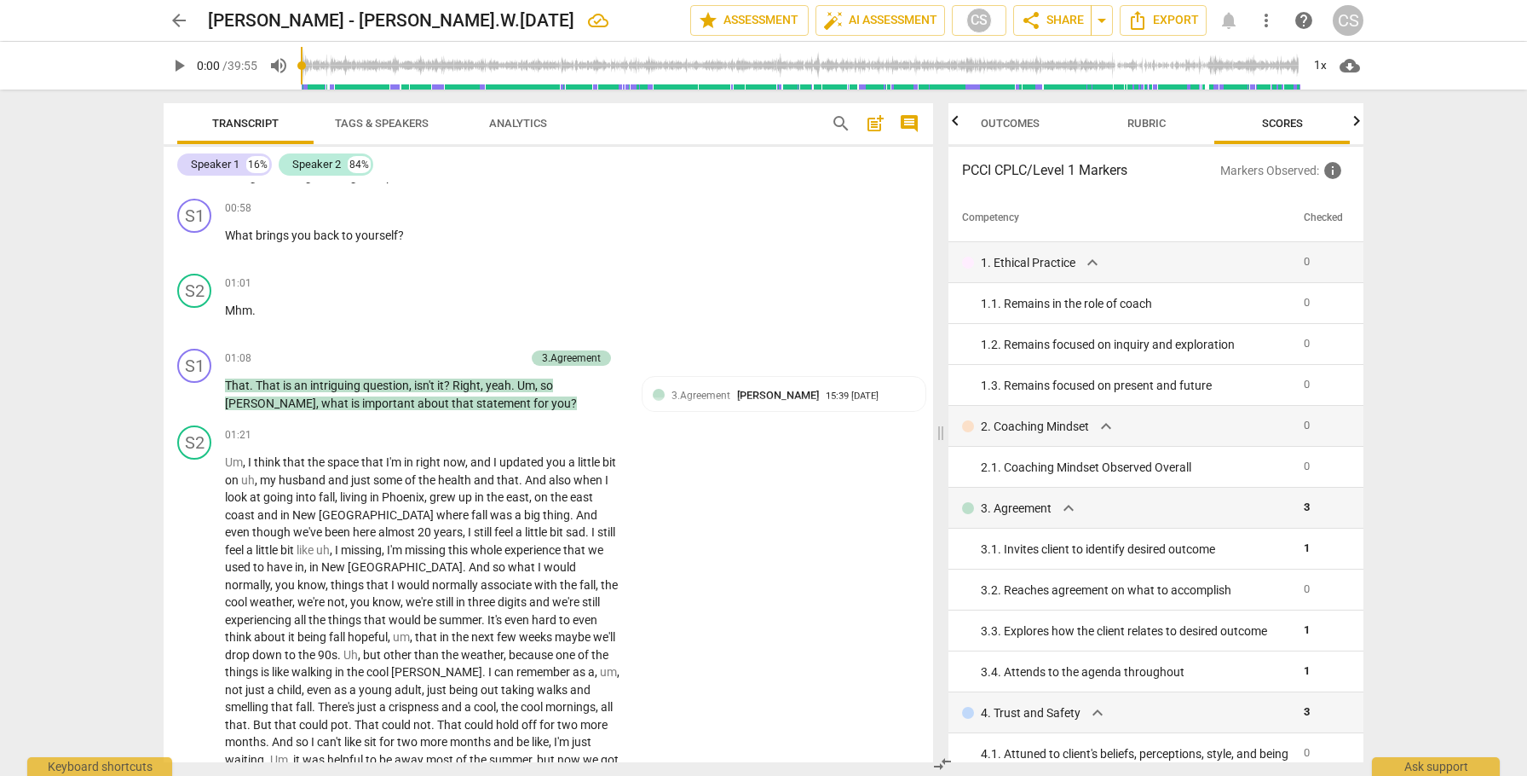
click at [1011, 119] on span "Outcomes" at bounding box center [1010, 123] width 59 height 13
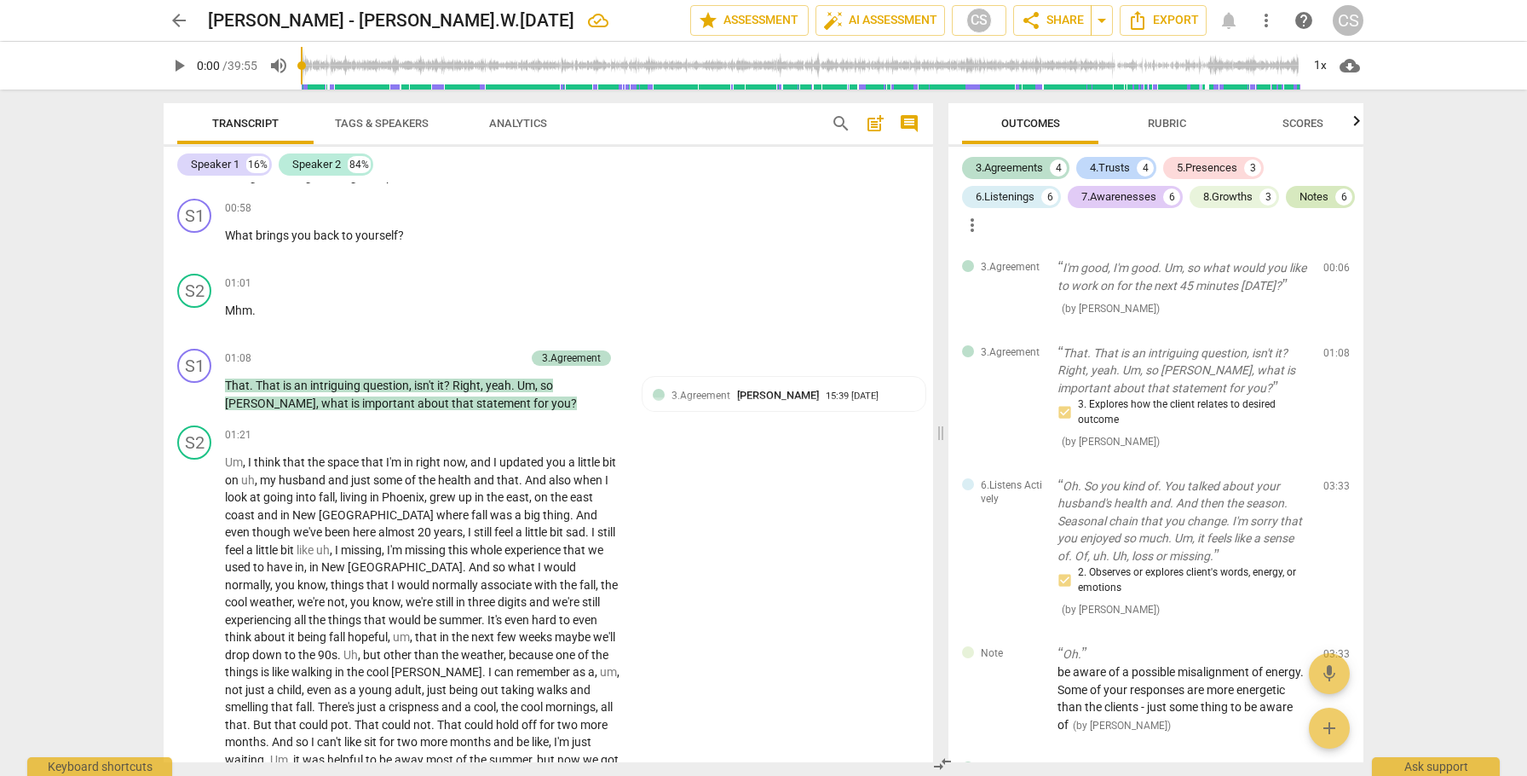
click at [1300, 205] on div "Notes" at bounding box center [1314, 196] width 29 height 17
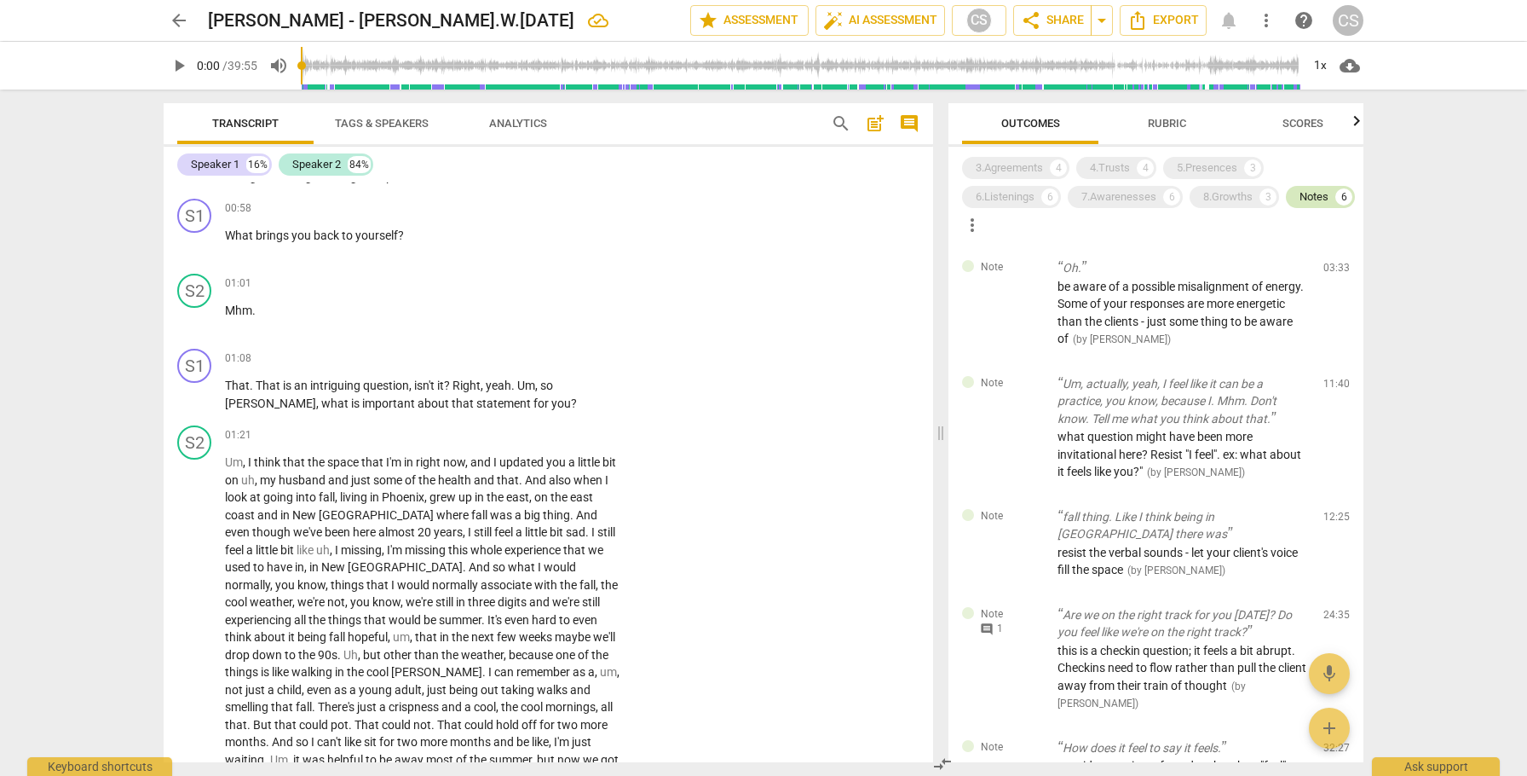
click at [1300, 205] on div "Notes" at bounding box center [1314, 196] width 29 height 17
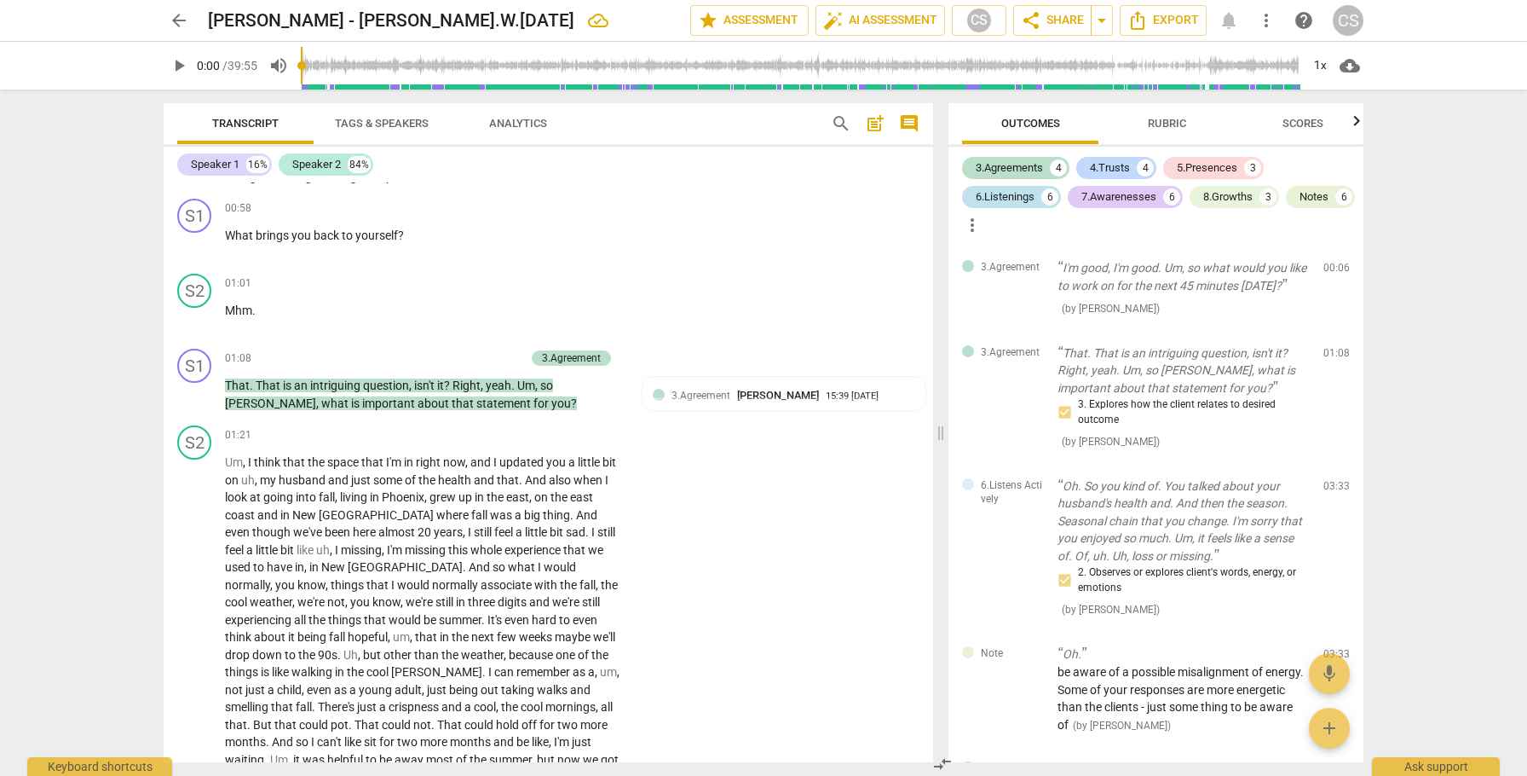
click at [1007, 198] on div "6.Listenings" at bounding box center [1005, 196] width 59 height 17
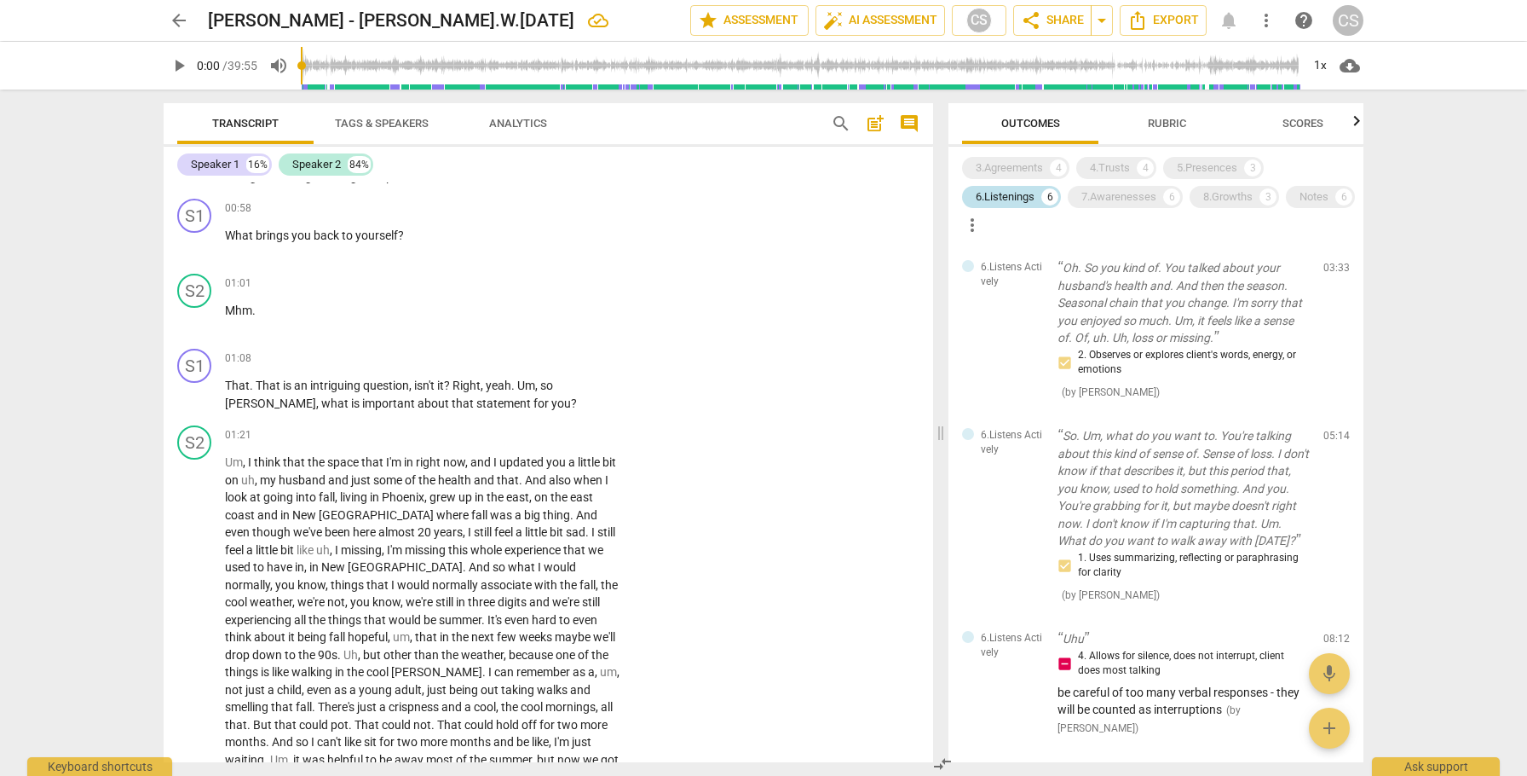
click at [1011, 199] on div "6.Listenings" at bounding box center [1005, 196] width 59 height 17
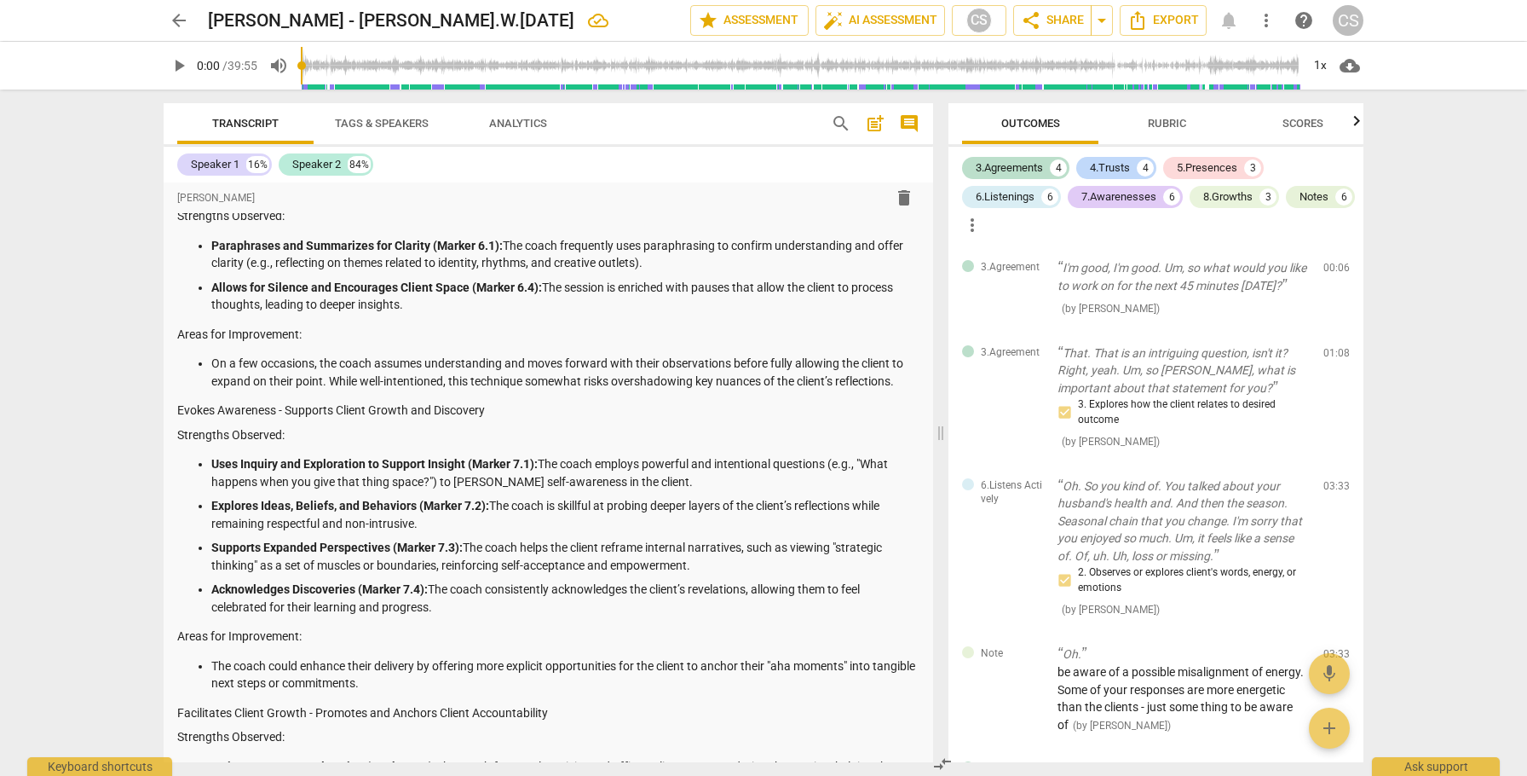
scroll to position [1173, 0]
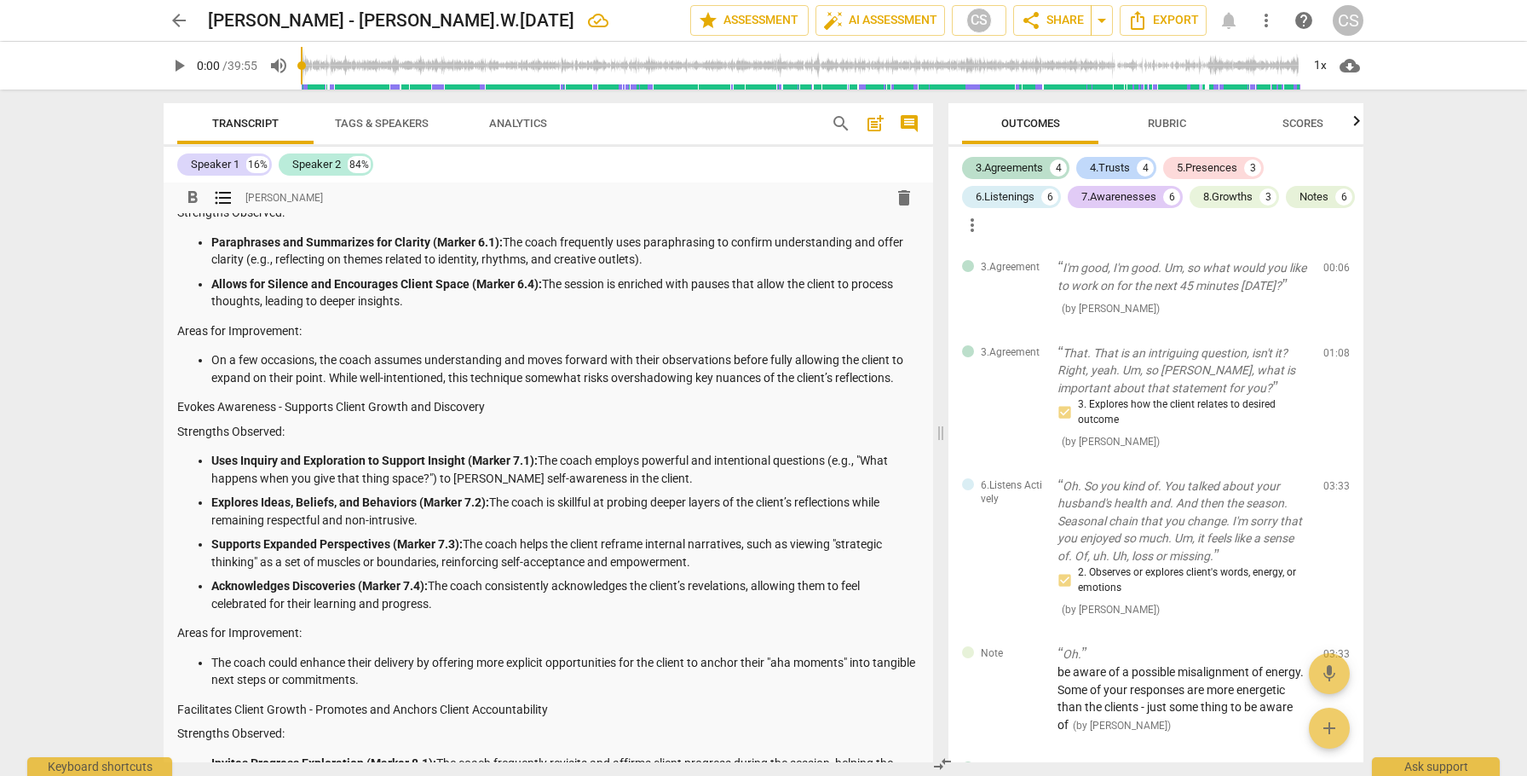
click at [906, 386] on p "On a few occasions, the coach assumes understanding and moves forward with thei…" at bounding box center [565, 368] width 708 height 35
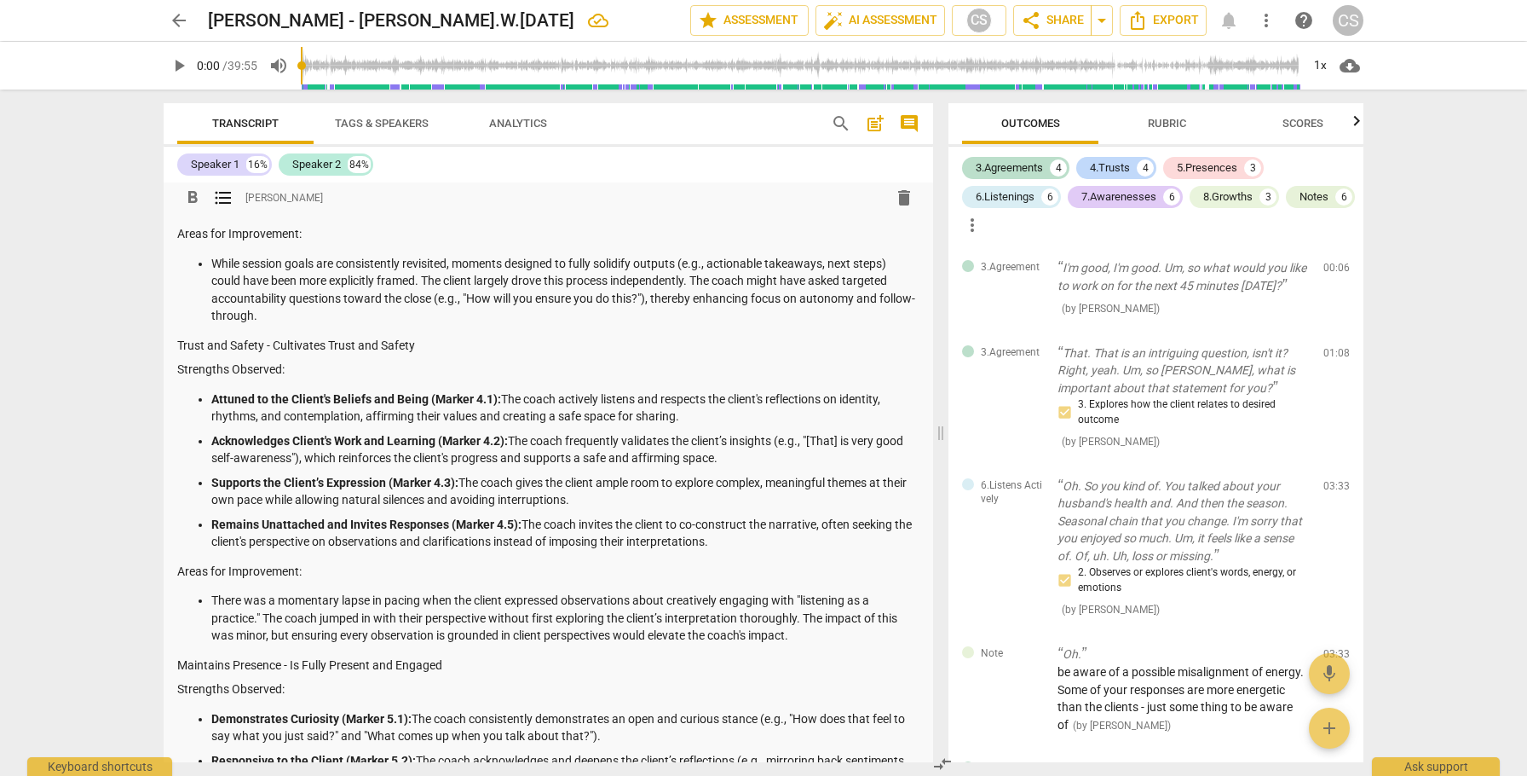
scroll to position [464, 0]
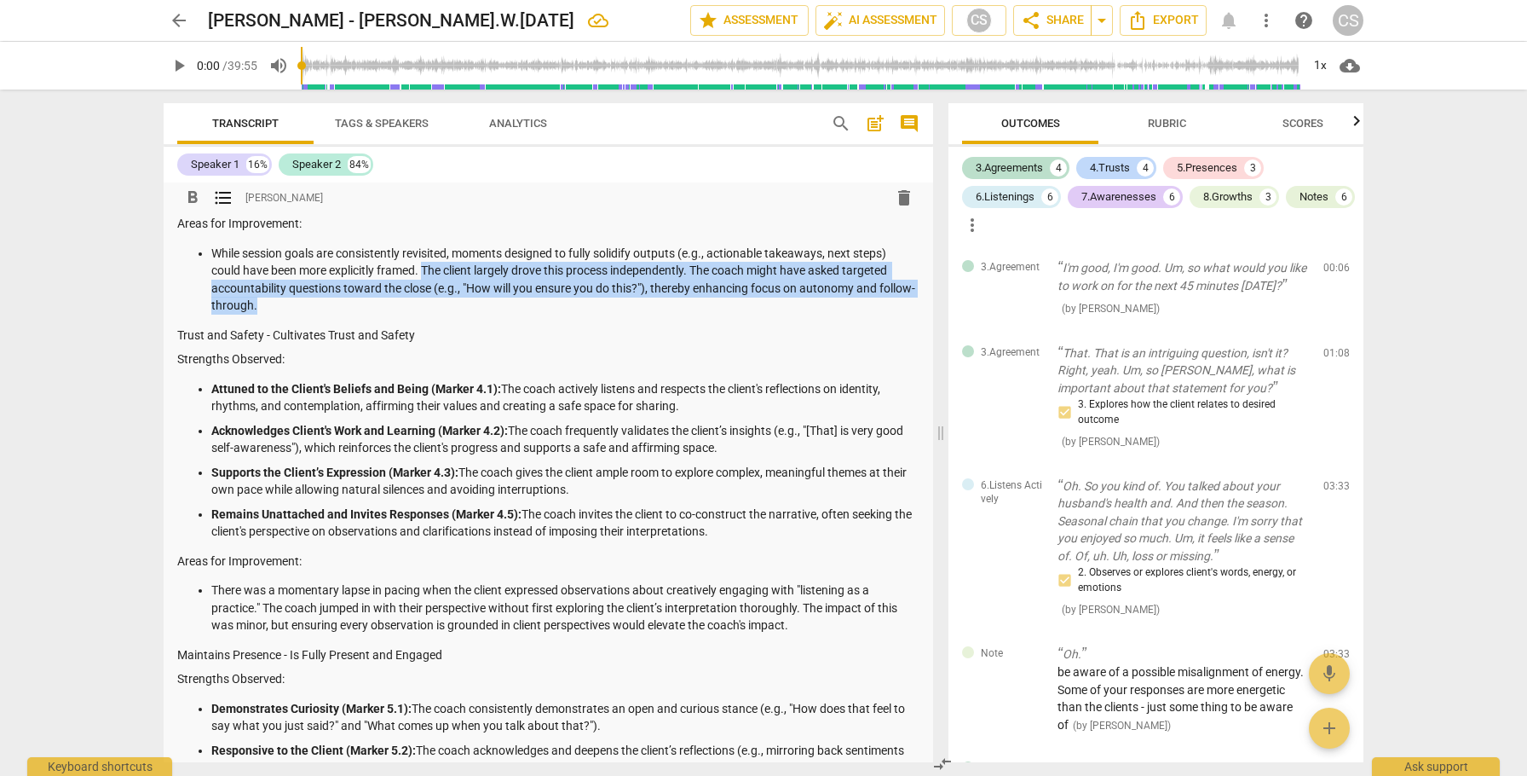
drag, startPoint x: 424, startPoint y: 286, endPoint x: 424, endPoint y: 321, distance: 35.8
click at [424, 314] on p "While session goals are consistently revisited, moments designed to fully solid…" at bounding box center [565, 280] width 708 height 70
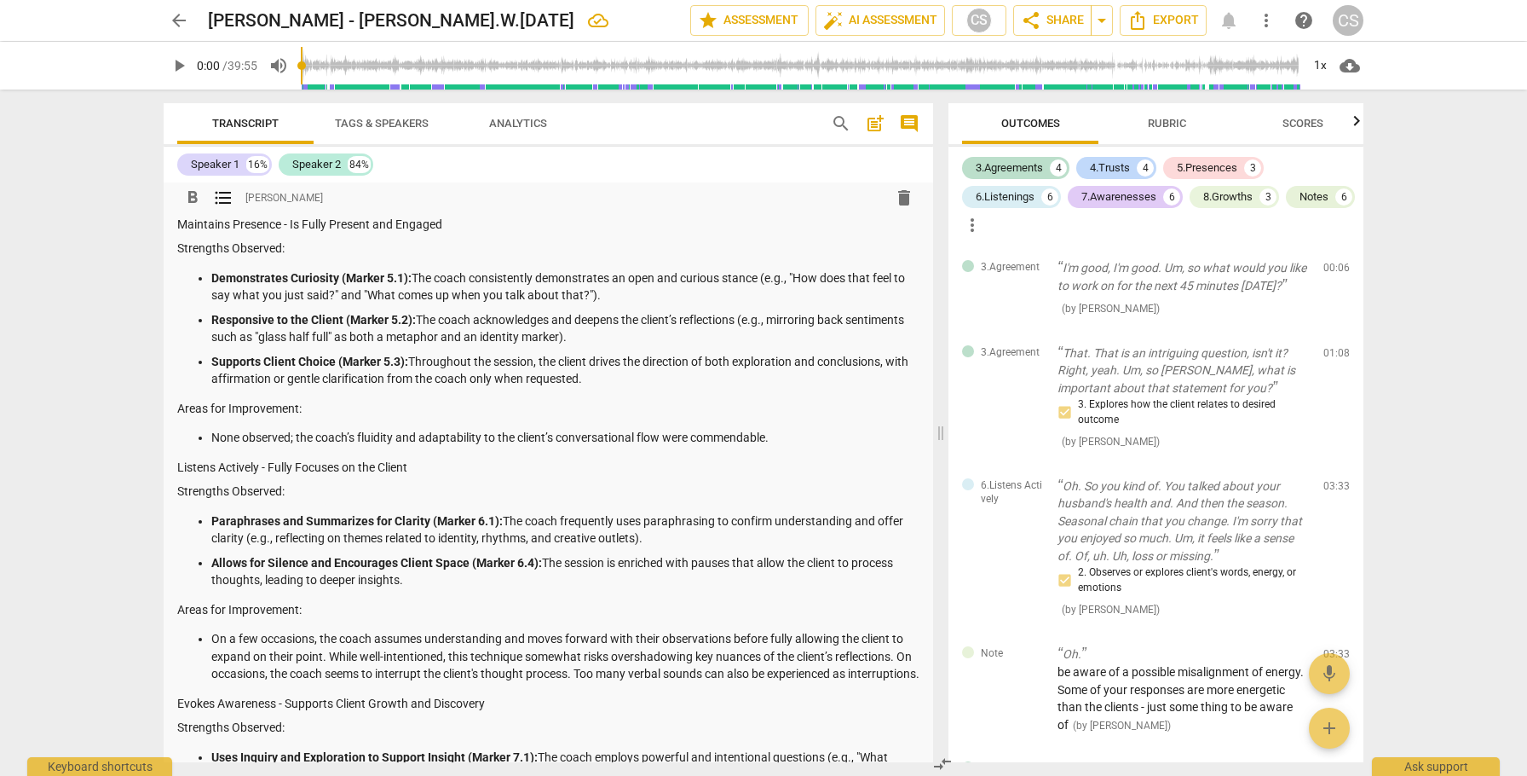
scroll to position [856, 0]
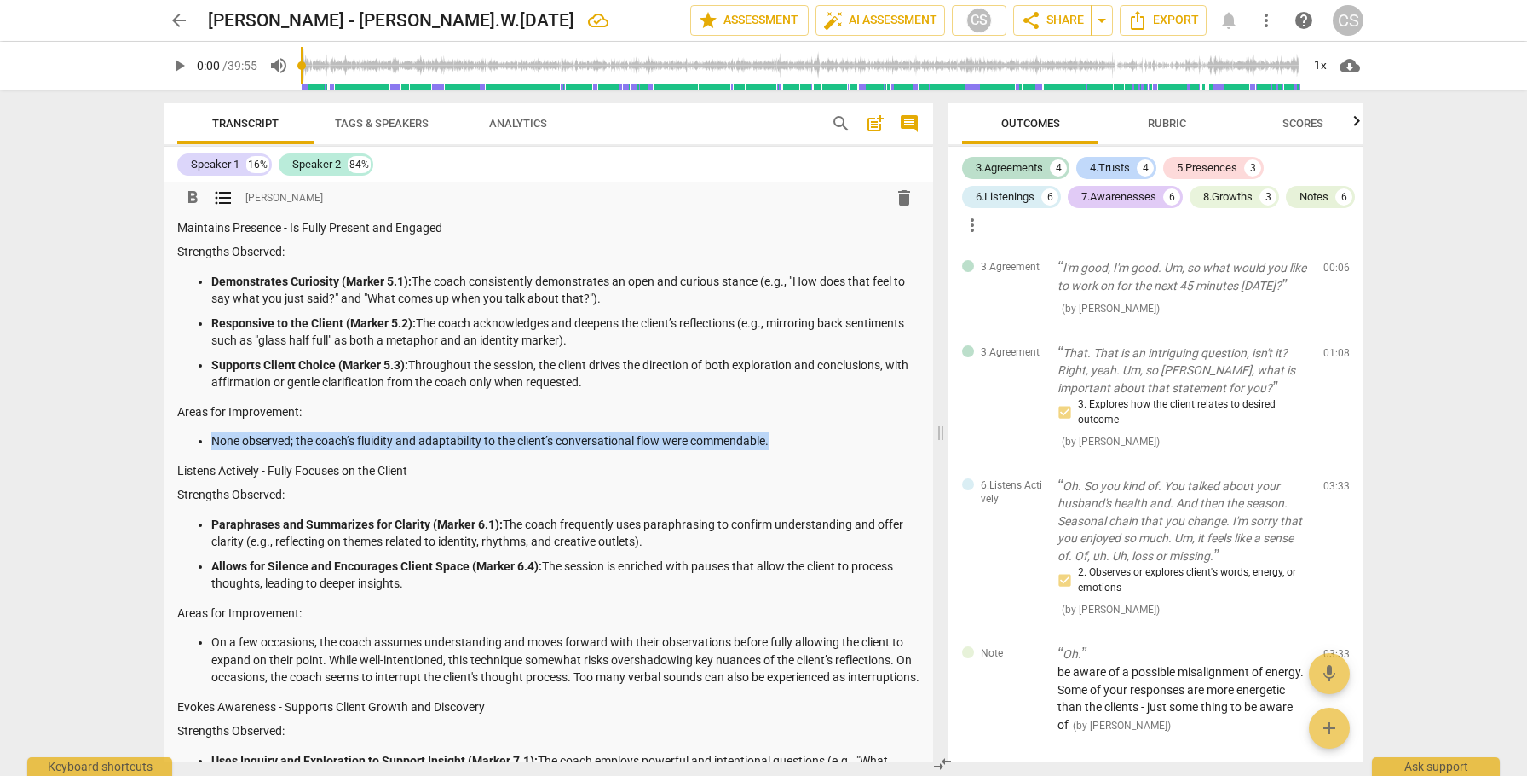
drag, startPoint x: 213, startPoint y: 457, endPoint x: 785, endPoint y: 459, distance: 571.9
click at [785, 450] on p "None observed; the coach’s fluidity and adaptability to the client’s conversati…" at bounding box center [565, 441] width 708 height 18
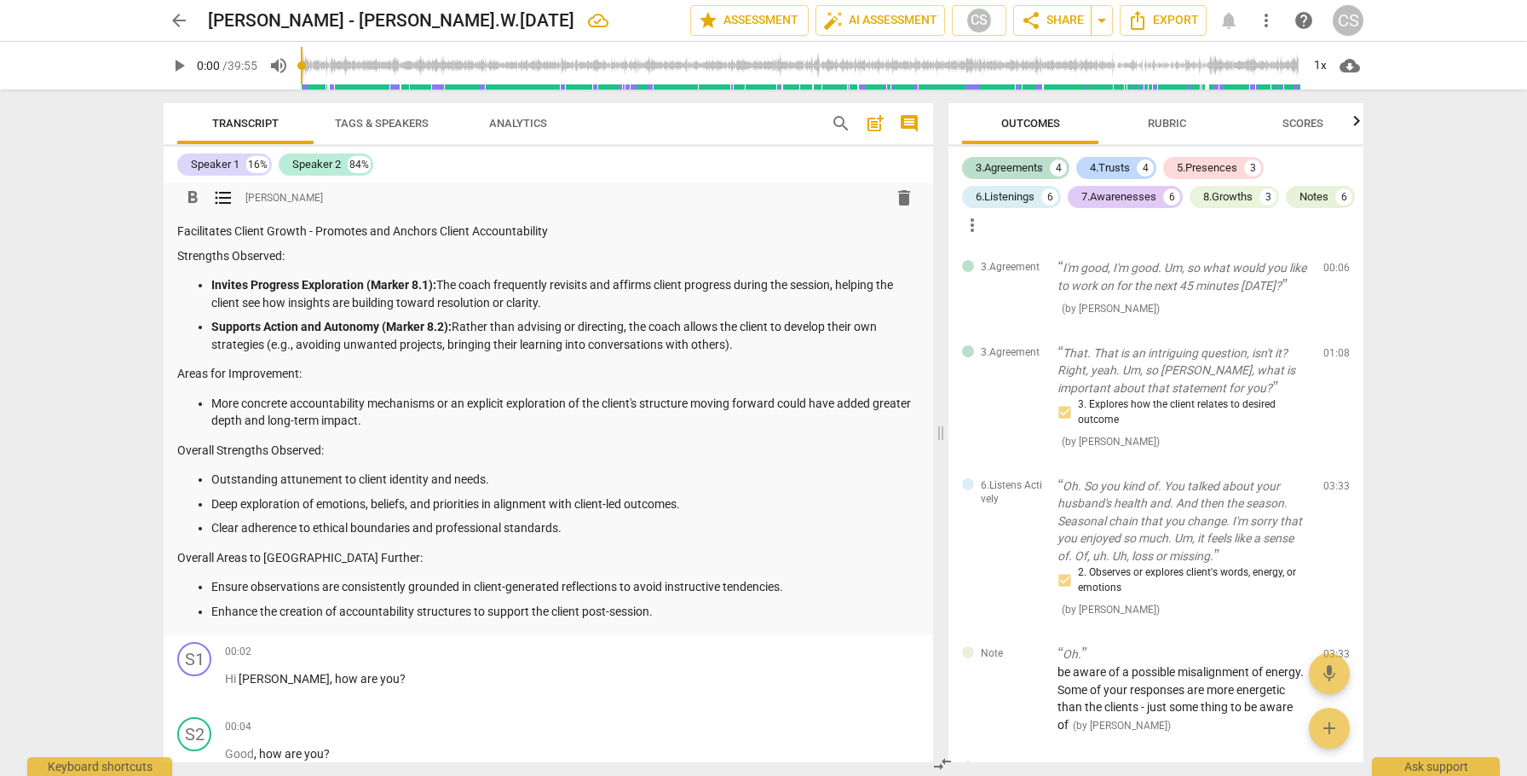
scroll to position [1639, 0]
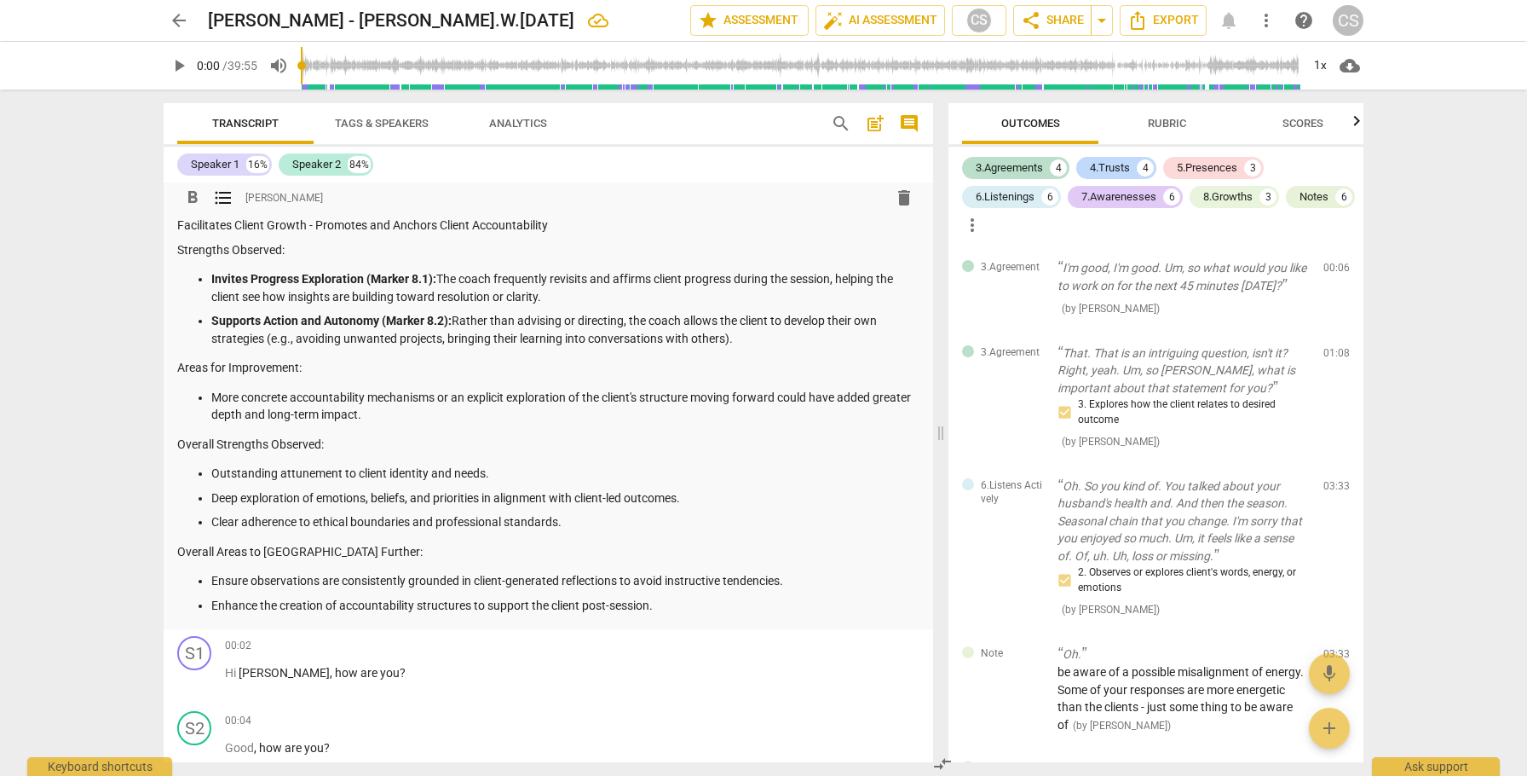
click at [276, 482] on p "Outstanding attunement to client identity and needs." at bounding box center [565, 473] width 708 height 18
click at [241, 507] on p "Deep exploration of emotions, beliefs, and priorities in alignment with client-…" at bounding box center [565, 498] width 708 height 18
click at [248, 531] on p "Clear adherence to ethical boundaries and professional standards." at bounding box center [565, 522] width 708 height 18
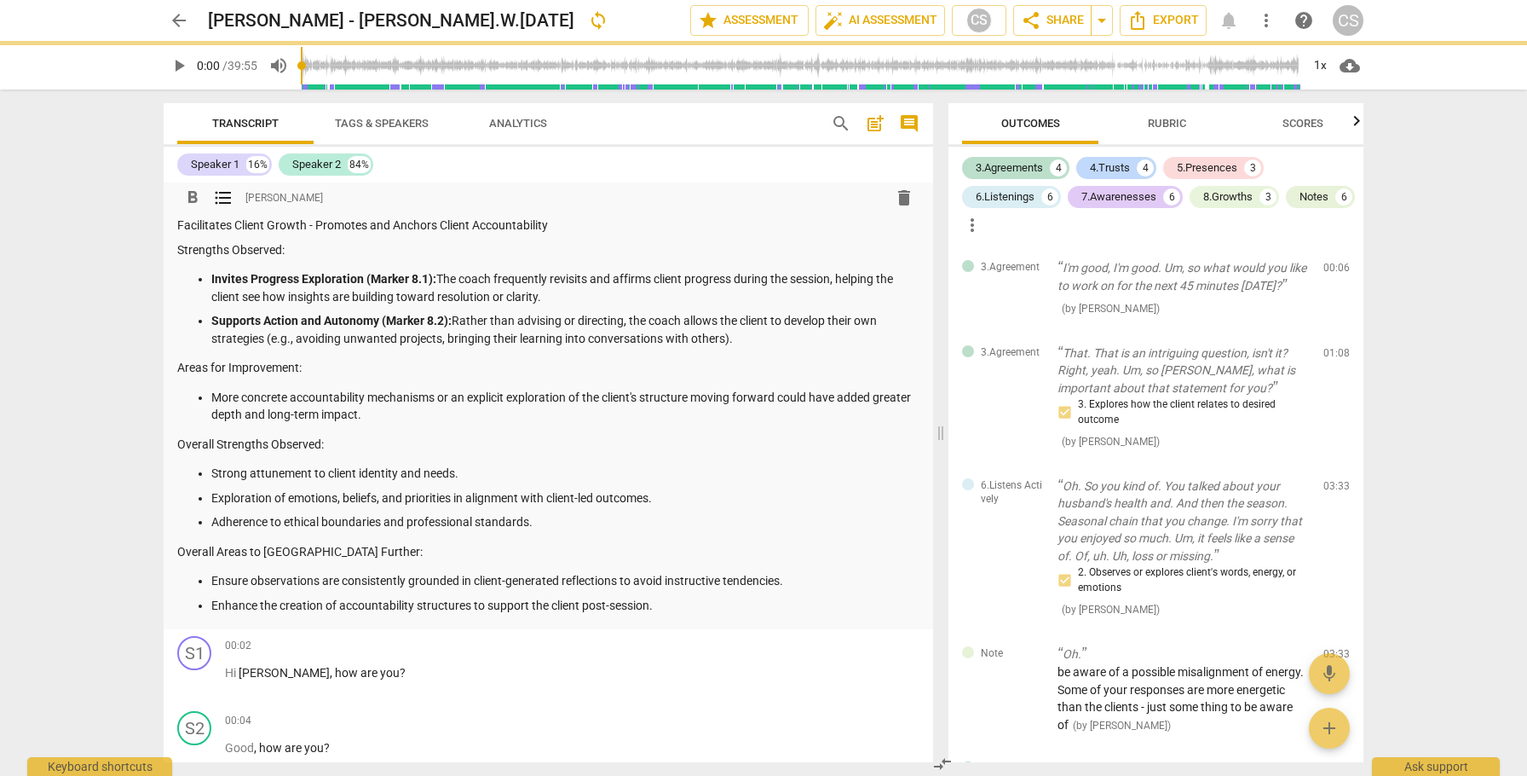
click at [253, 482] on p "Strong attunement to client identity and needs." at bounding box center [565, 473] width 708 height 18
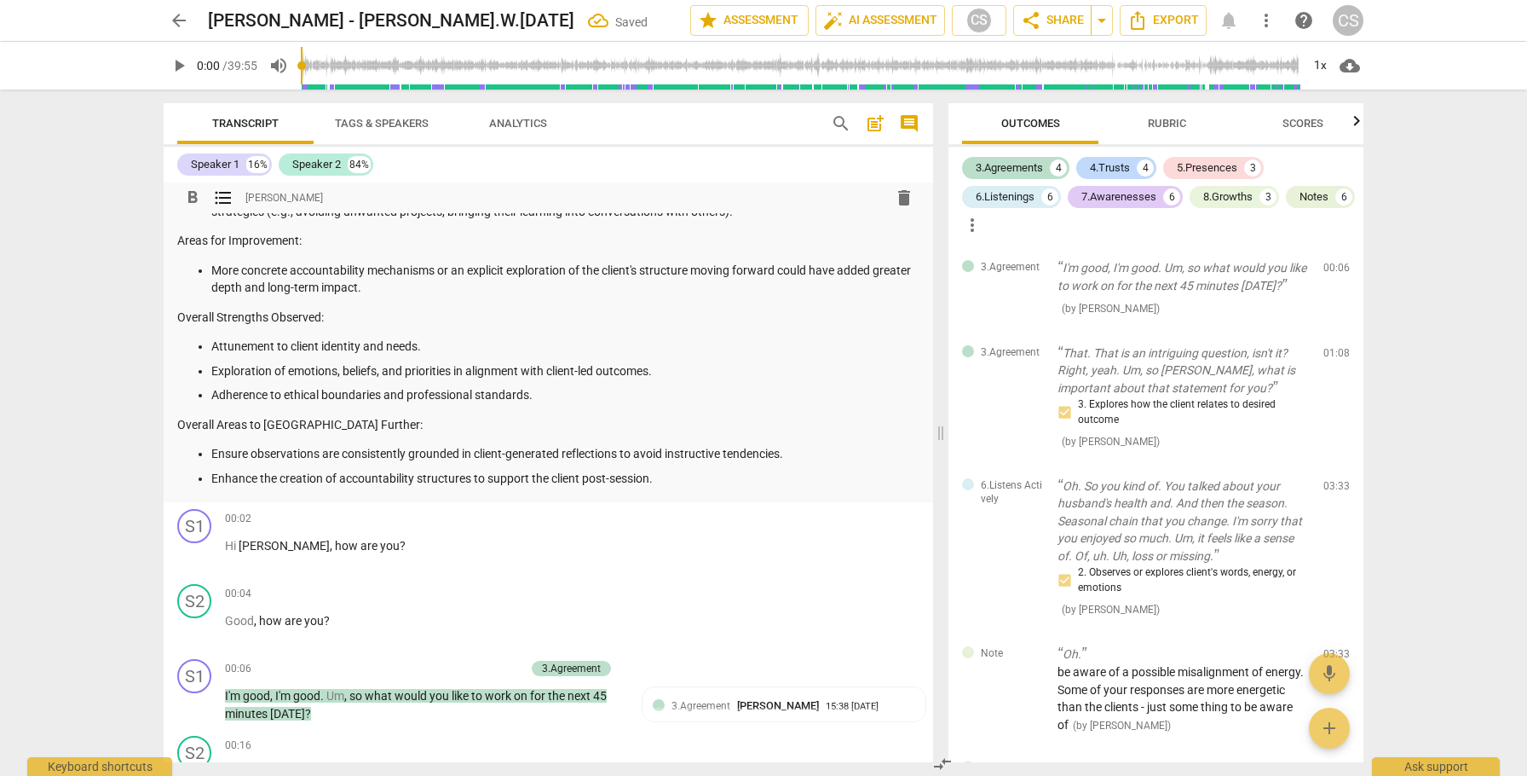
scroll to position [1769, 0]
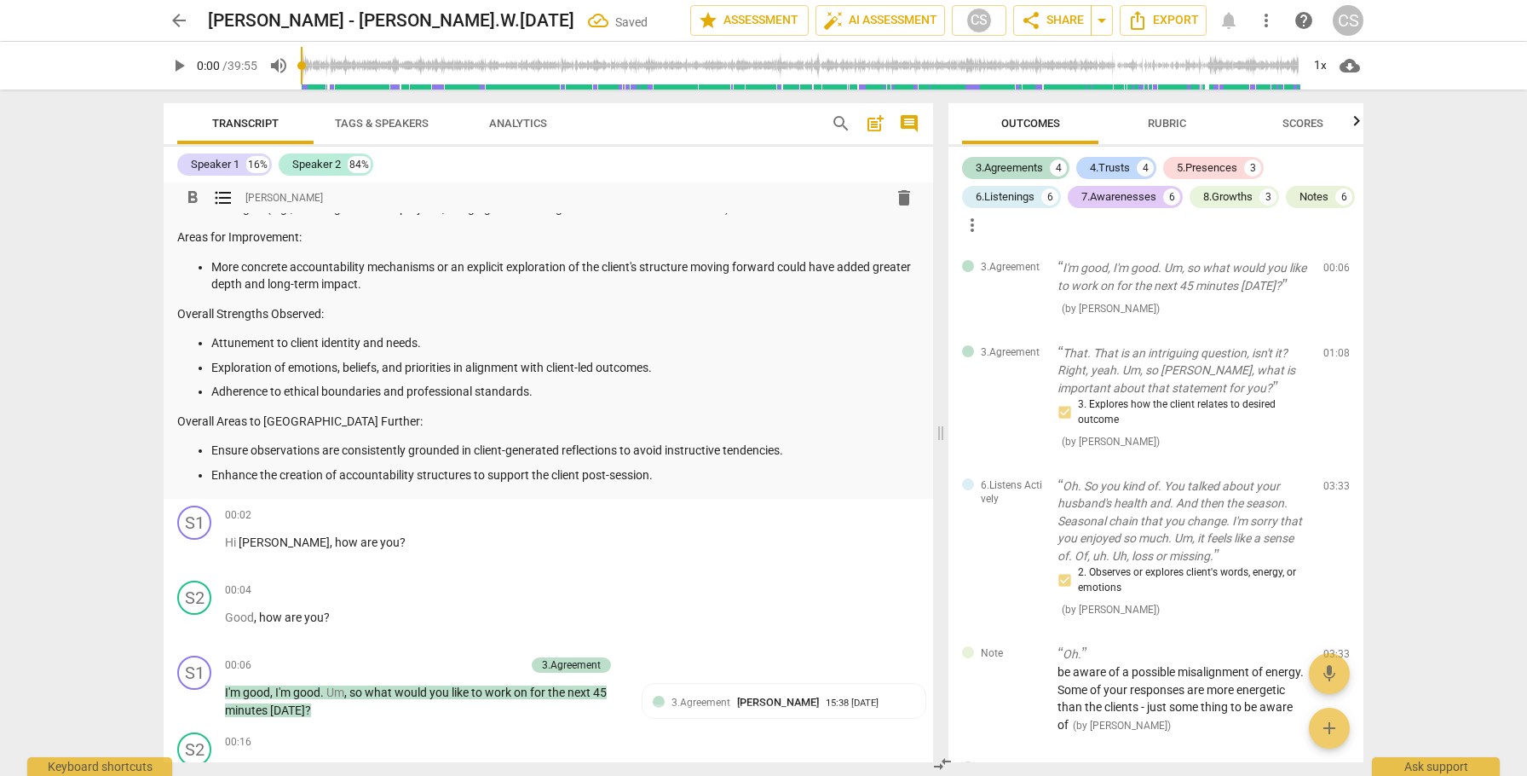
click at [656, 484] on p "Enhance the creation of accountability structures to support the client post-se…" at bounding box center [565, 475] width 708 height 18
click at [792, 459] on p "Ensure observations are consistently grounded in client-generated reflections t…" at bounding box center [565, 450] width 708 height 18
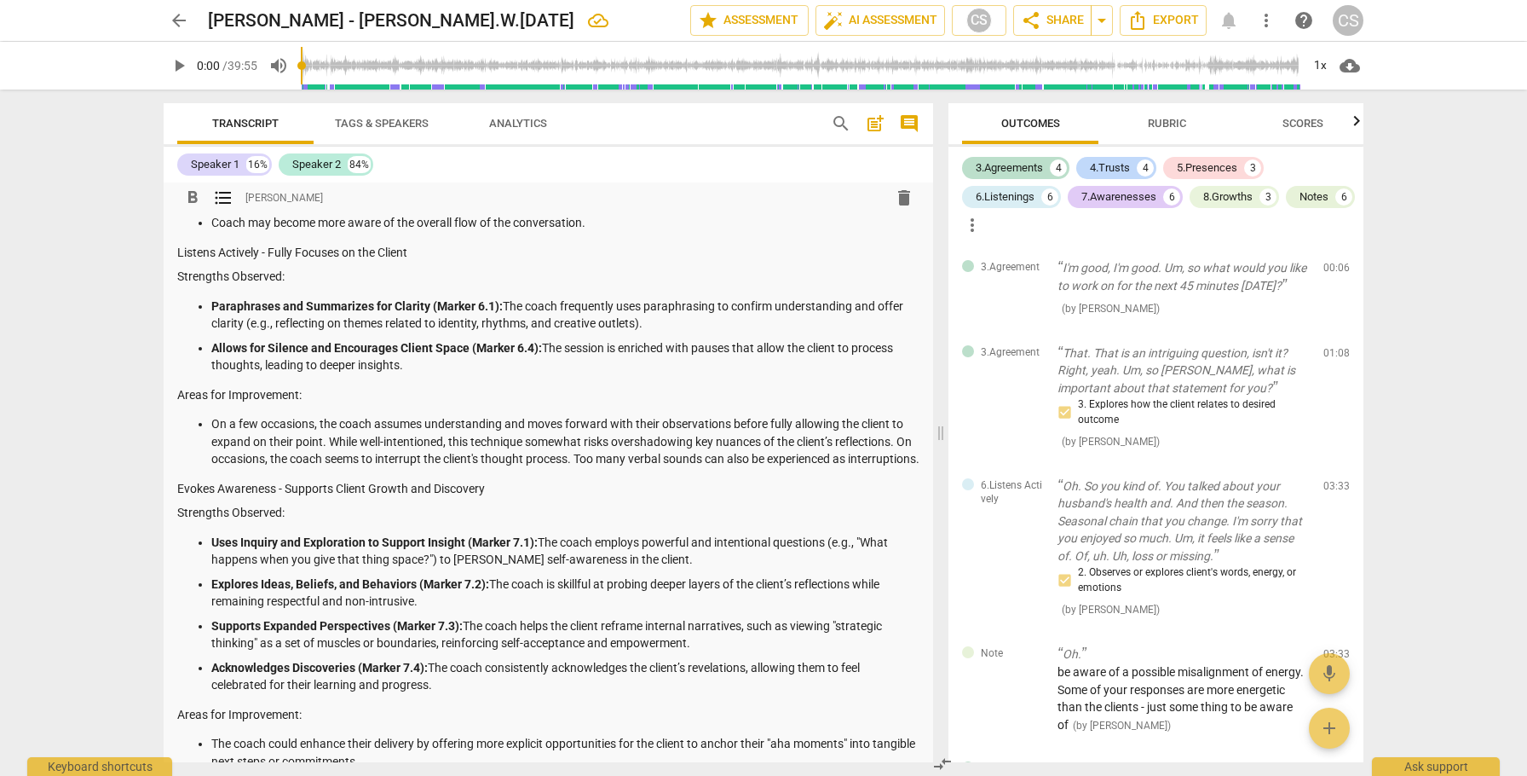
scroll to position [1070, 0]
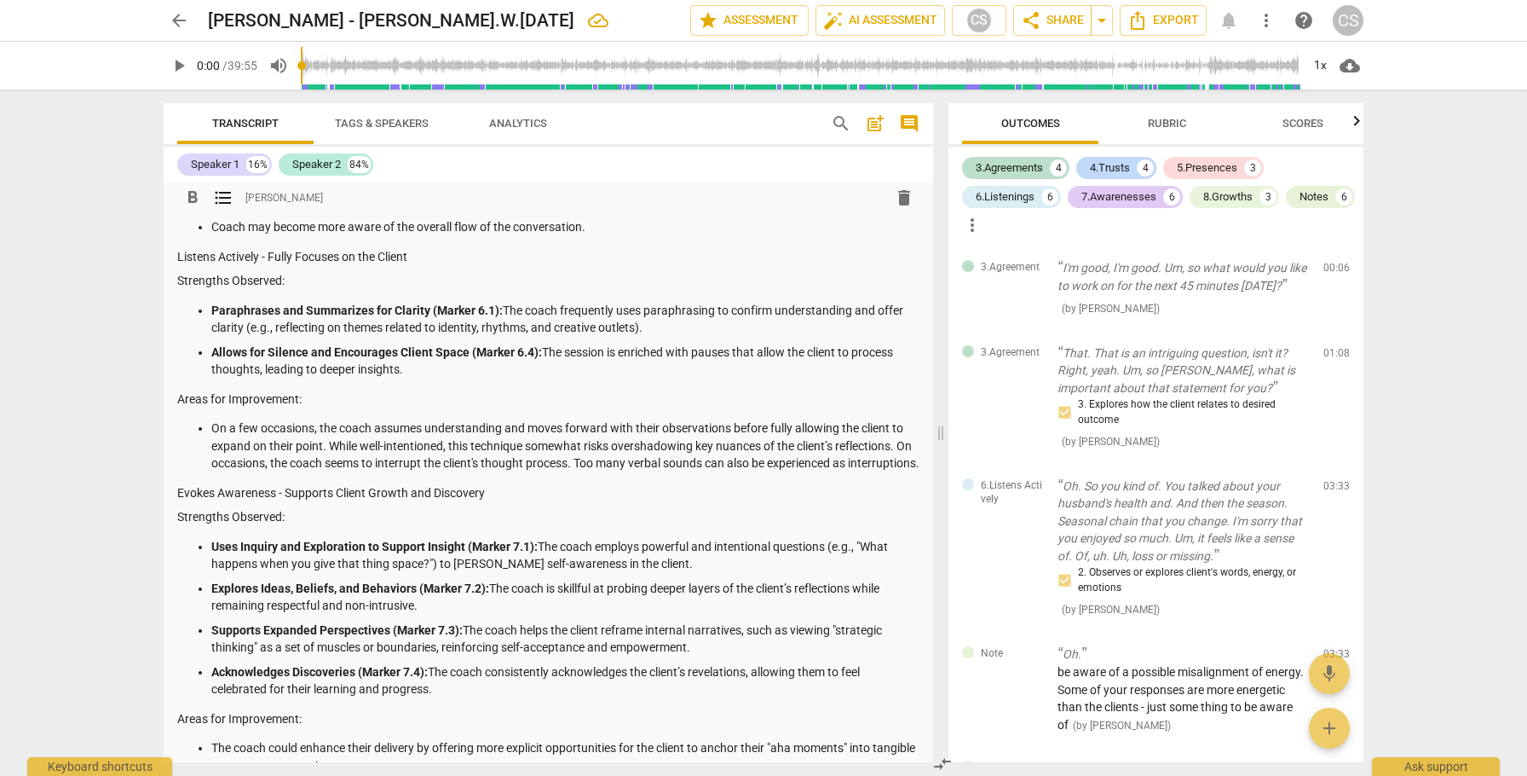
drag, startPoint x: 199, startPoint y: 369, endPoint x: 418, endPoint y: 384, distance: 219.6
click at [418, 378] on ul "Paraphrases and Summarizes for Clarity (Marker 6.1): The coach frequently uses …" at bounding box center [548, 340] width 742 height 77
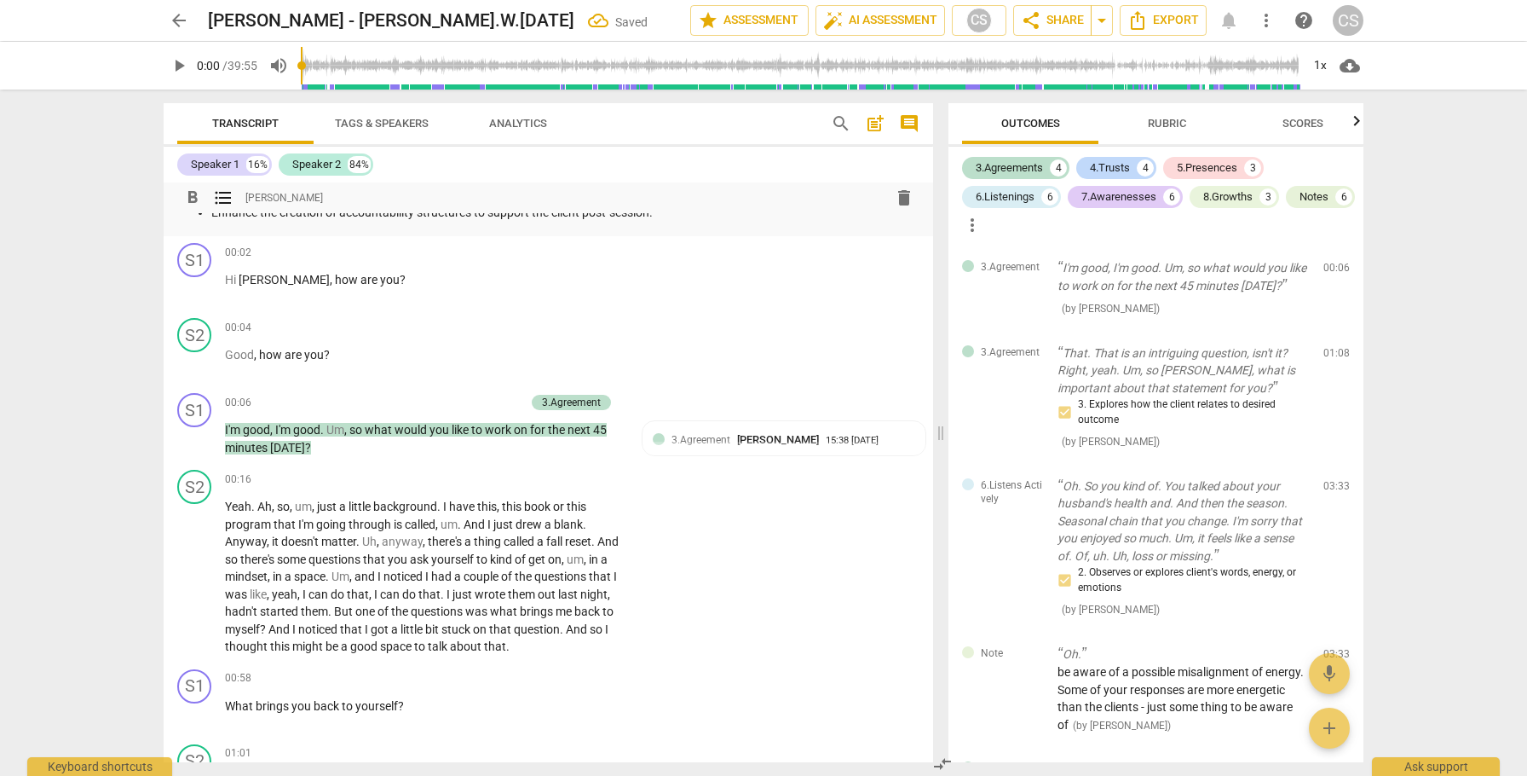
scroll to position [2042, 0]
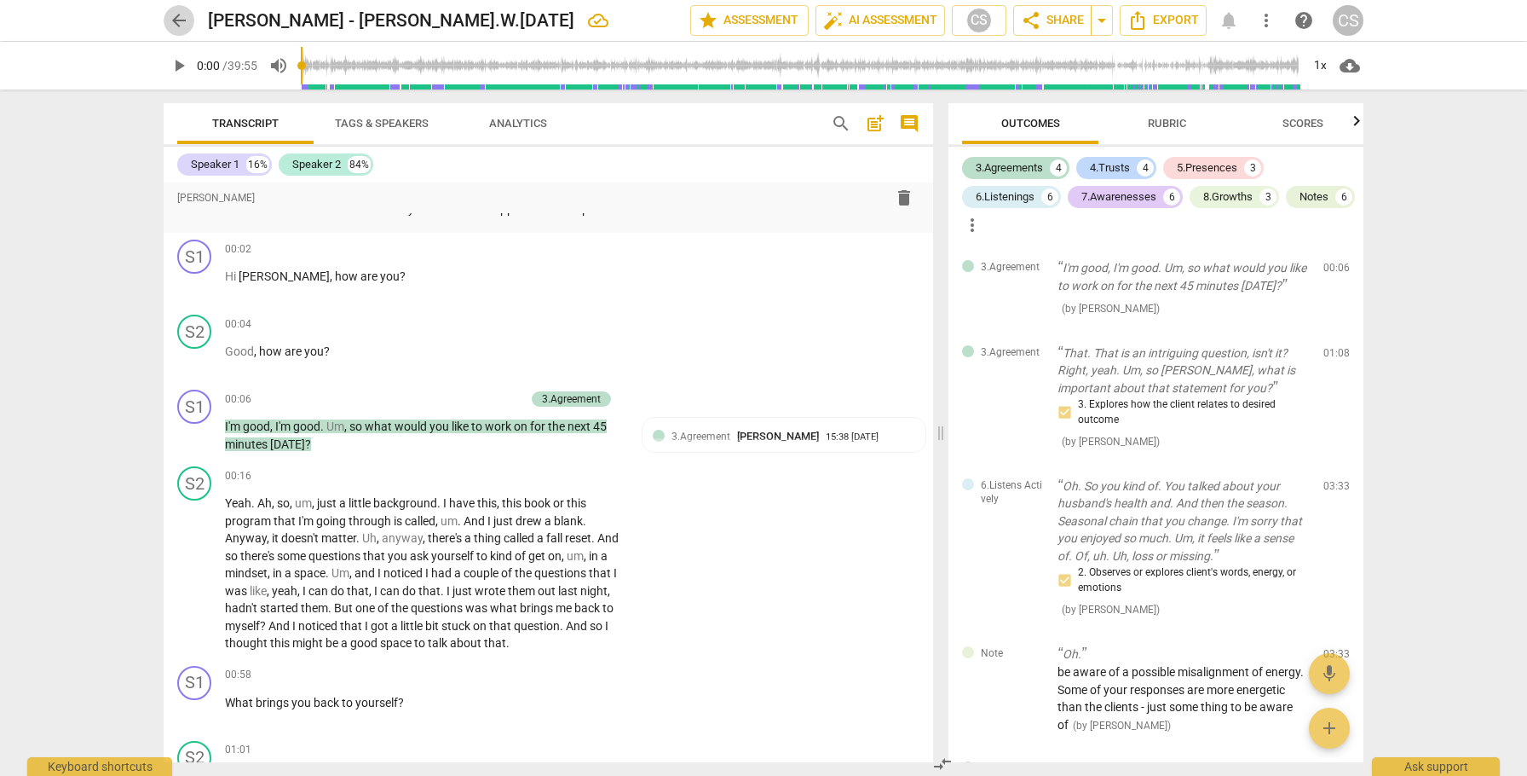
click at [178, 20] on span "arrow_back" at bounding box center [179, 20] width 20 height 20
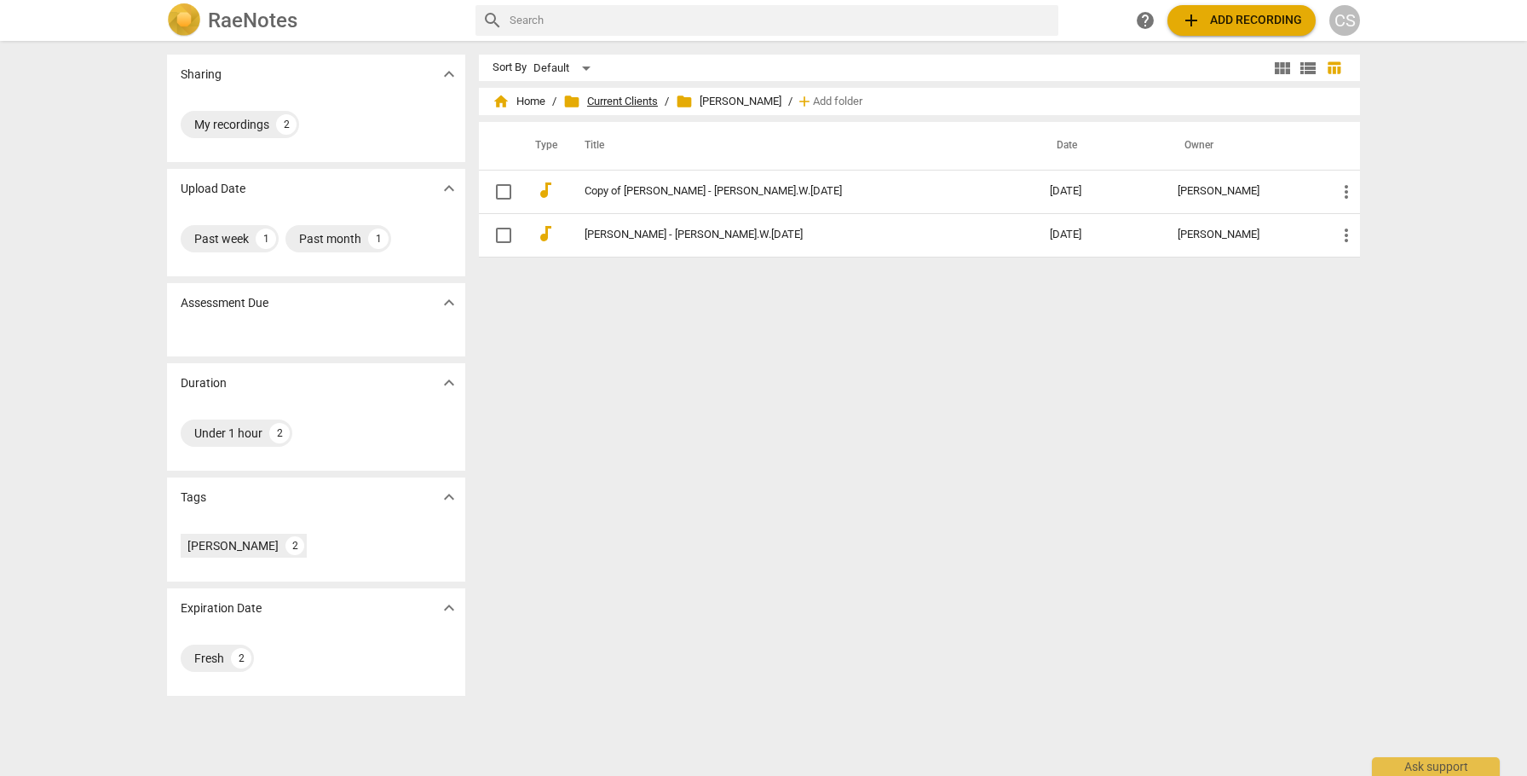
click at [610, 105] on span "folder Current Clients" at bounding box center [610, 101] width 95 height 17
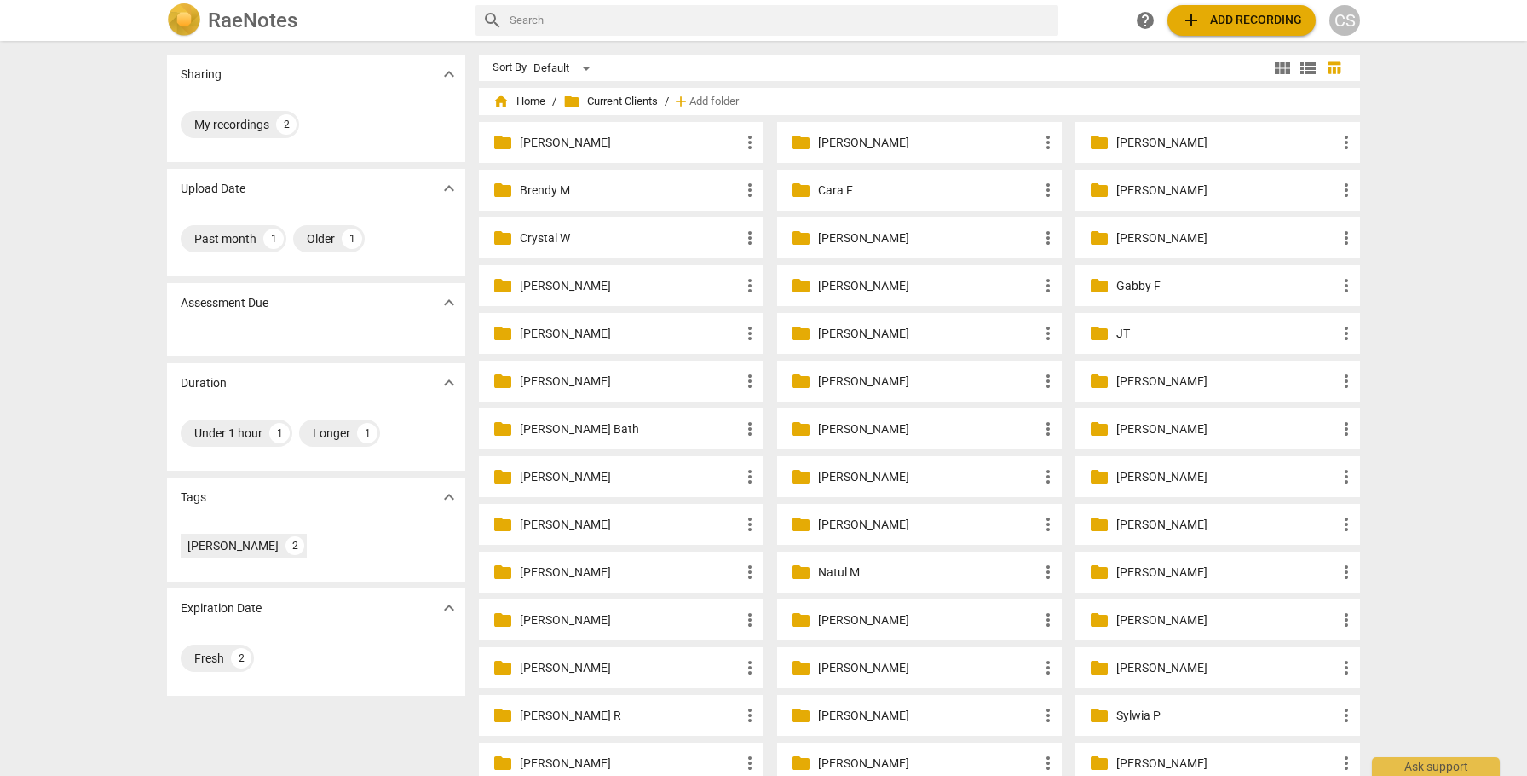
click at [588, 619] on p "[PERSON_NAME]" at bounding box center [630, 620] width 220 height 18
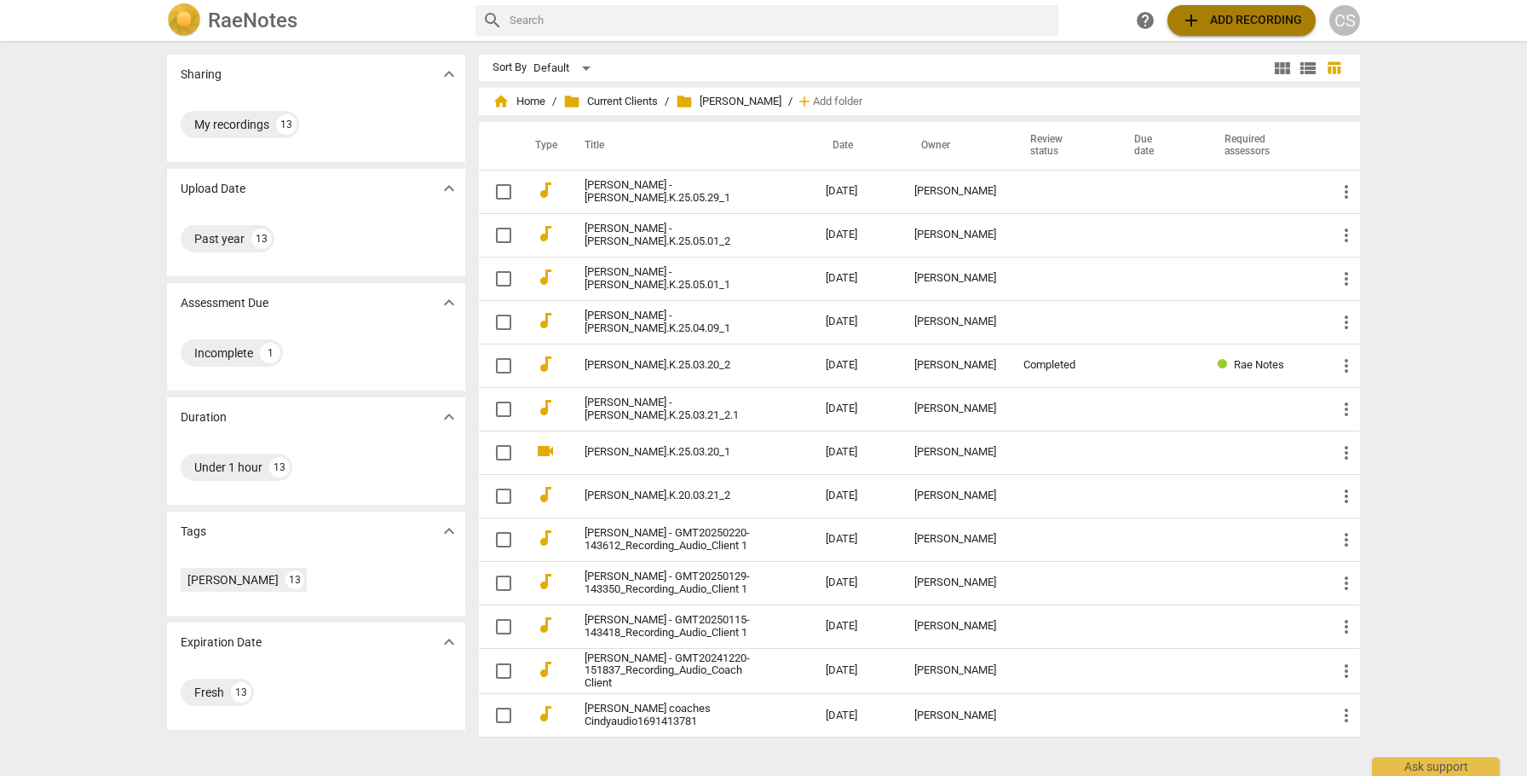
click at [1221, 20] on span "add Add recording" at bounding box center [1241, 20] width 121 height 20
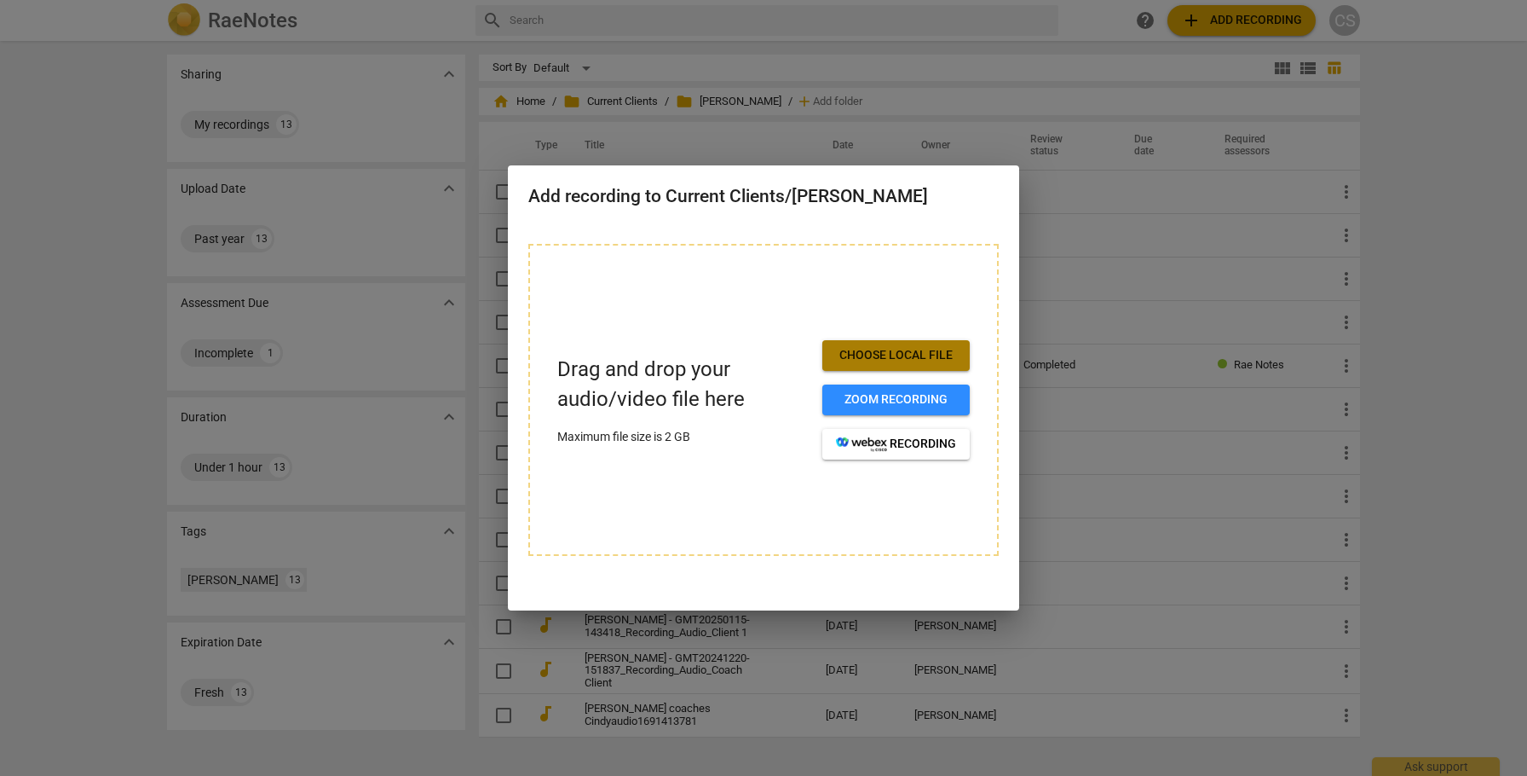
click at [907, 353] on span "Choose local file" at bounding box center [896, 355] width 120 height 17
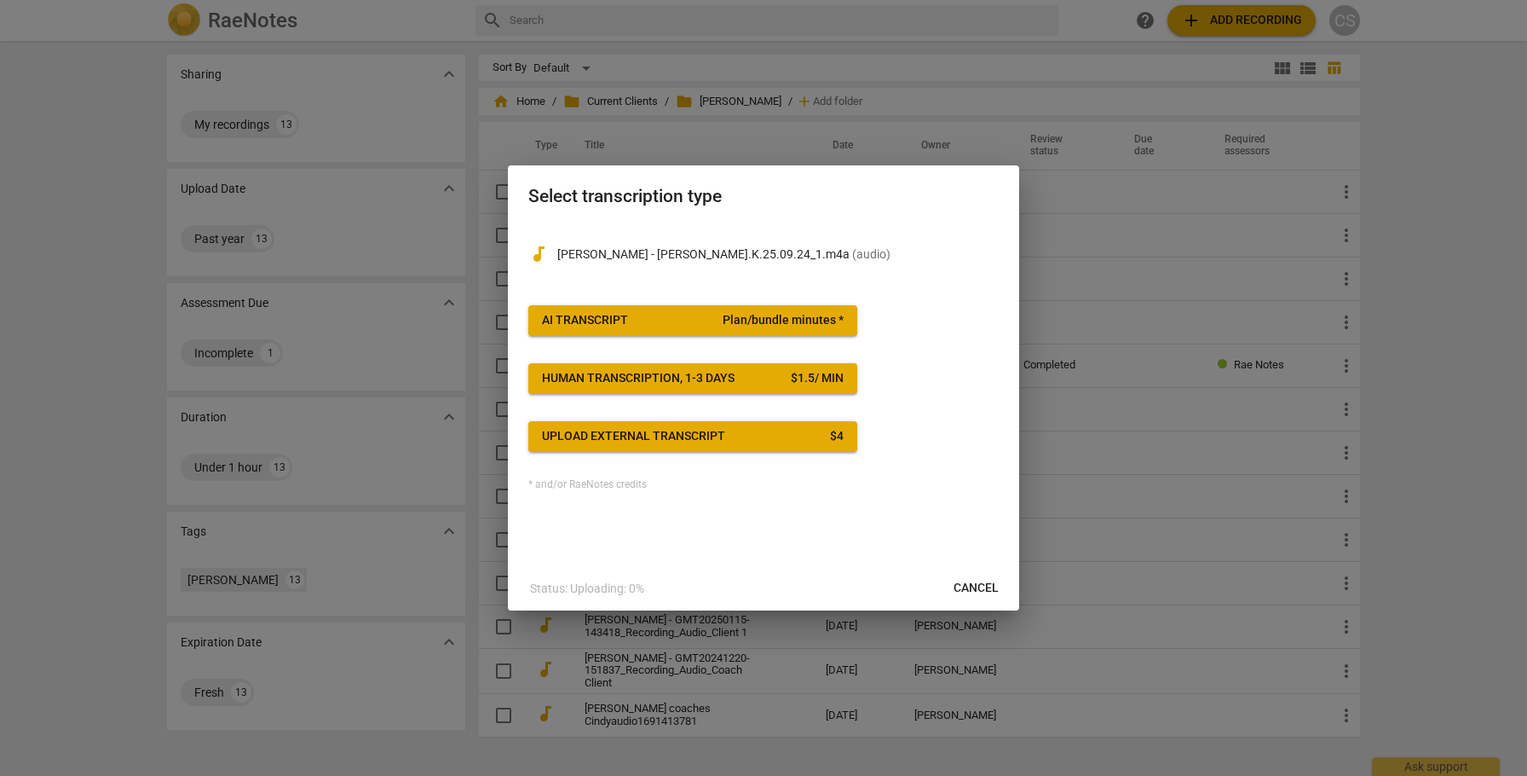
click at [780, 311] on button "AI Transcript Plan/bundle minutes *" at bounding box center [692, 320] width 329 height 31
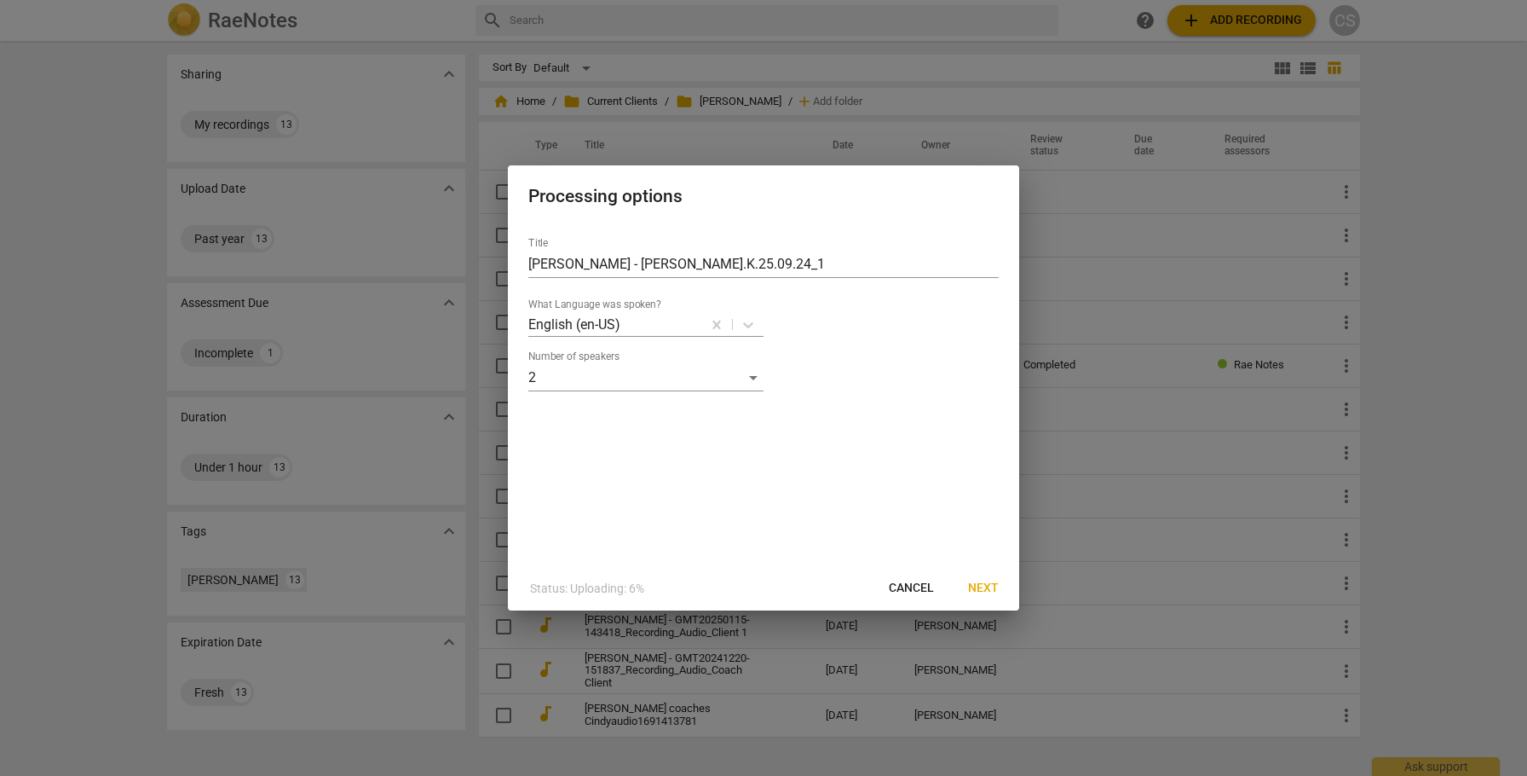
click at [981, 586] on span "Next" at bounding box center [983, 588] width 31 height 17
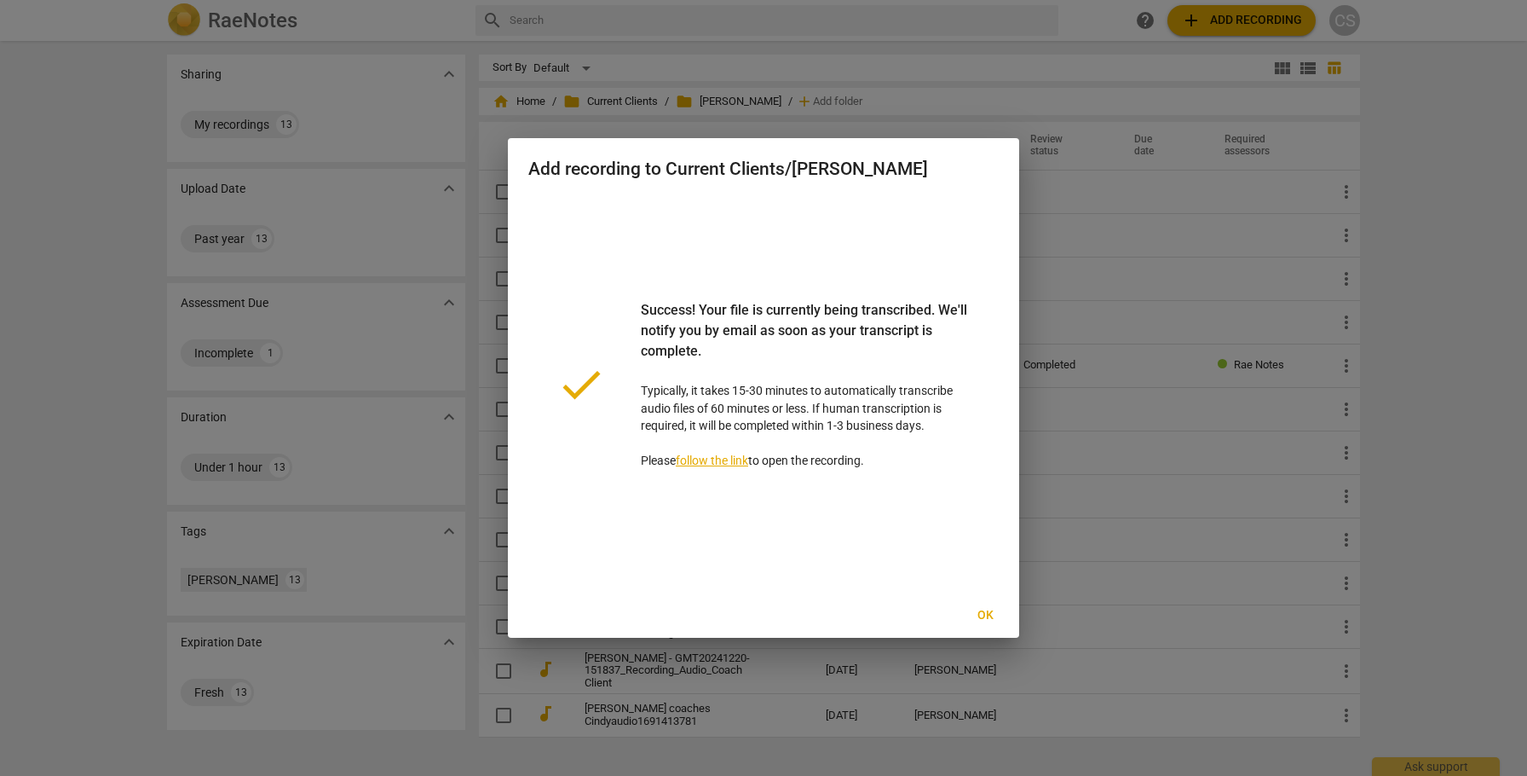
click at [989, 610] on span "Ok" at bounding box center [985, 615] width 27 height 17
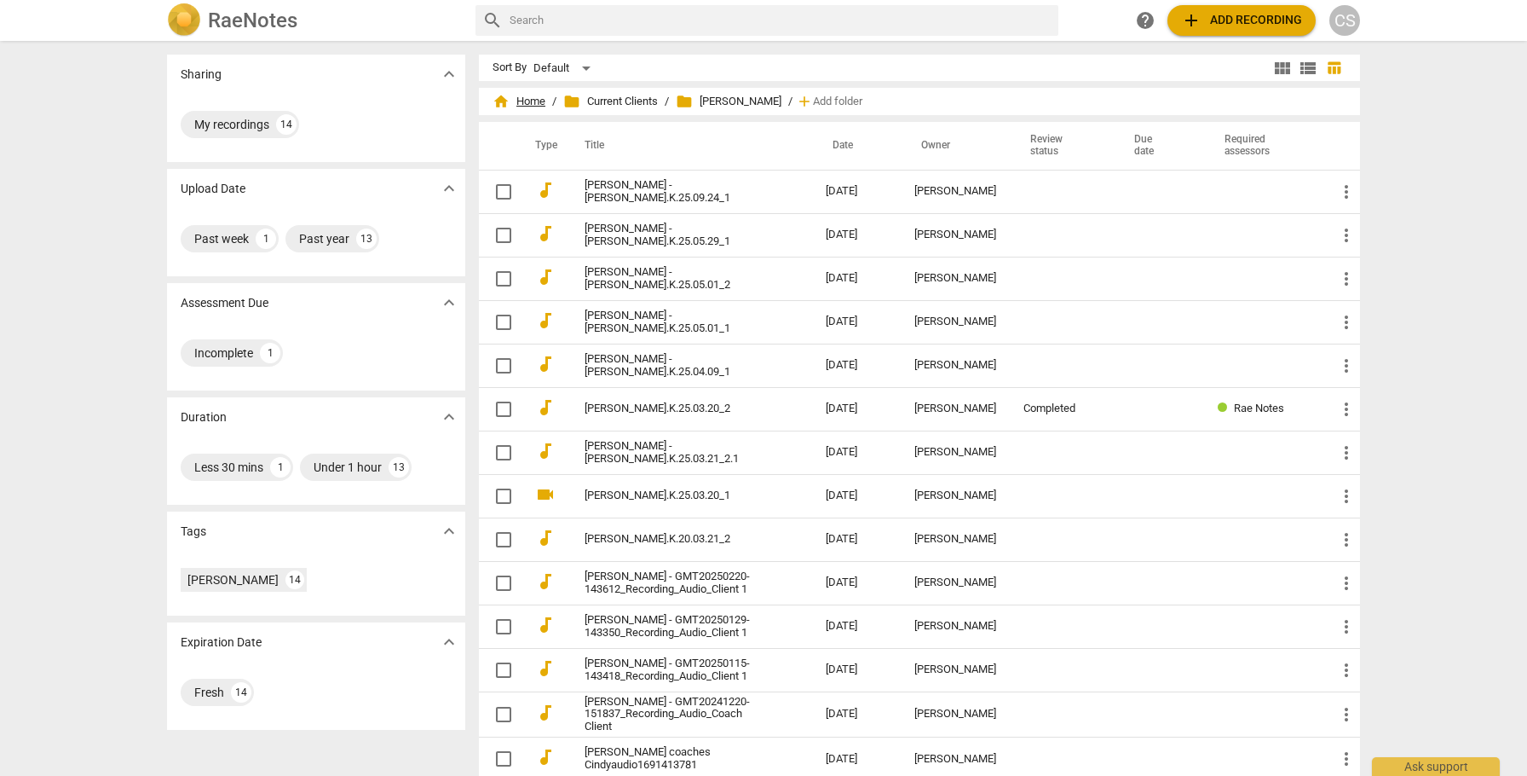
click at [522, 97] on span "home Home" at bounding box center [519, 101] width 53 height 17
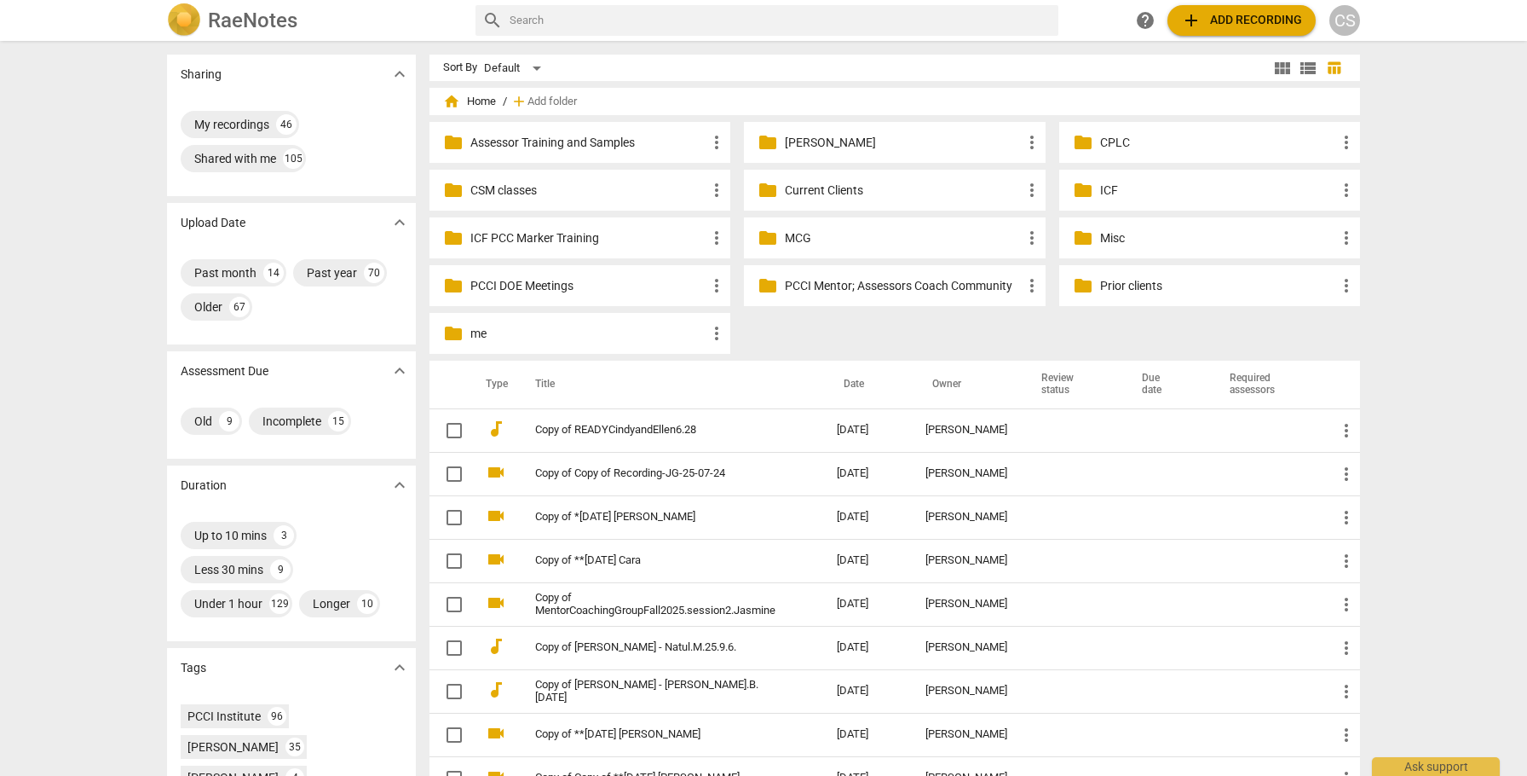
click at [479, 195] on p "CSM classes" at bounding box center [588, 191] width 236 height 18
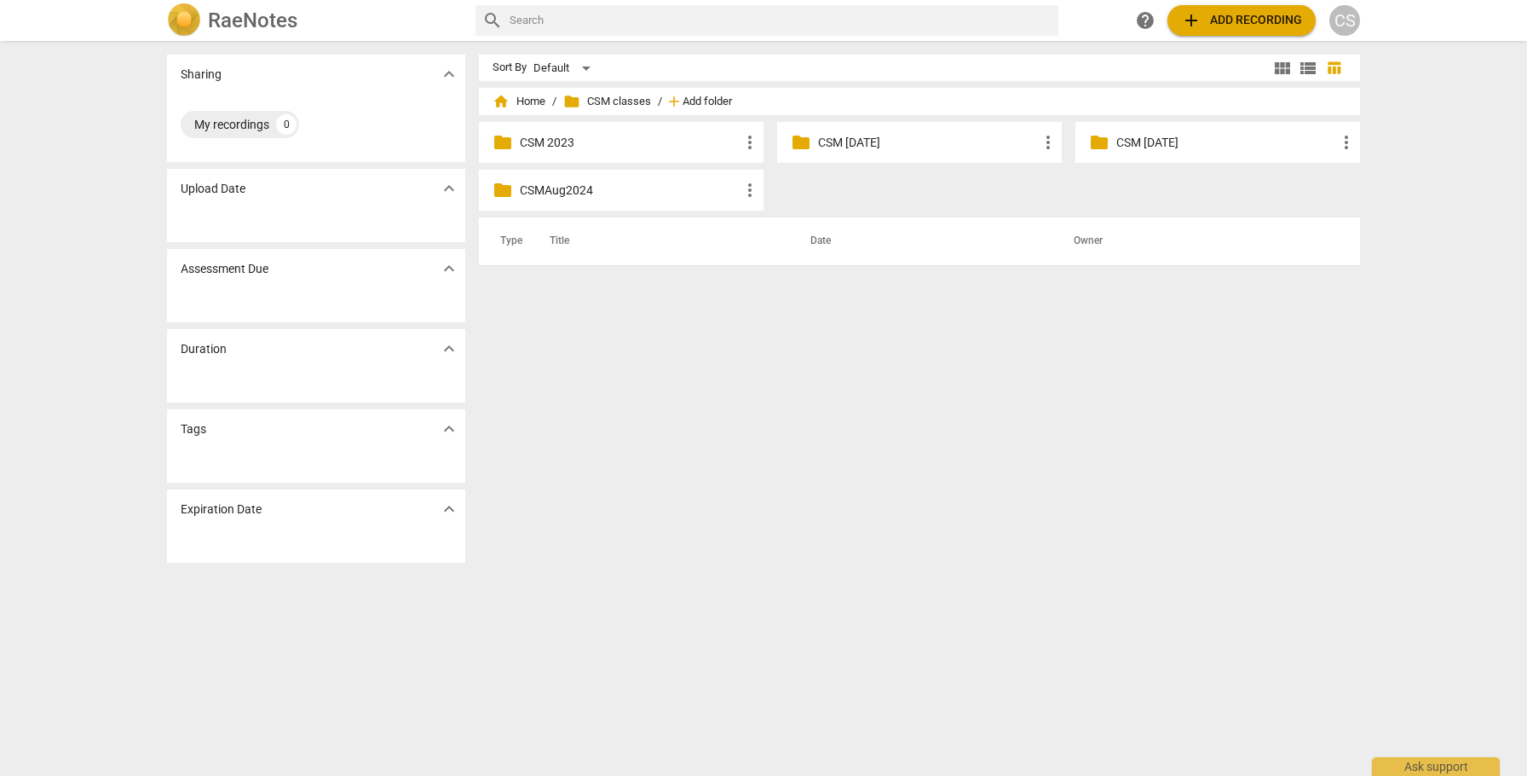
click at [685, 103] on span "Add folder" at bounding box center [707, 101] width 49 height 13
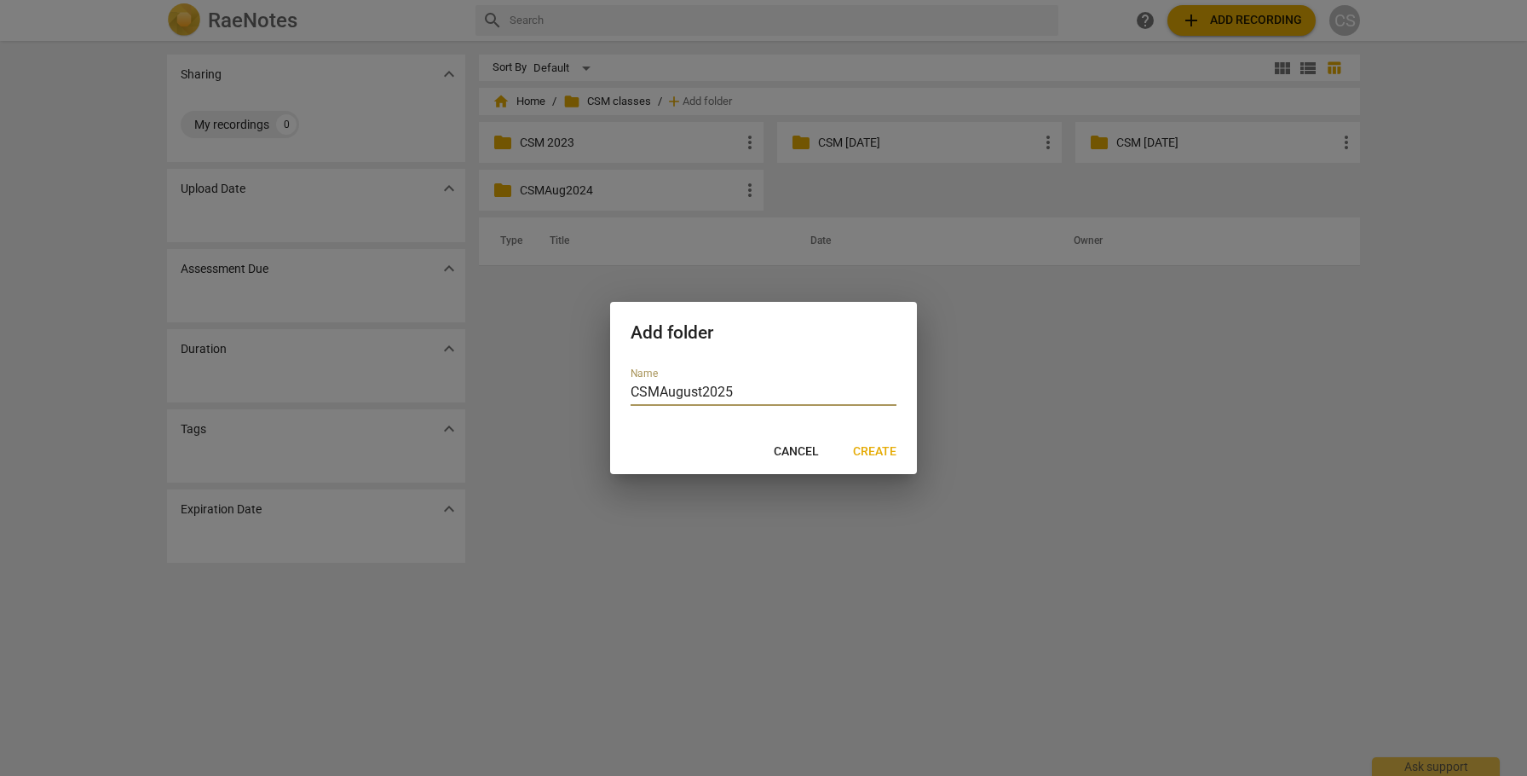
type input "CSMAugust2025"
click at [880, 452] on span "Create" at bounding box center [874, 451] width 43 height 17
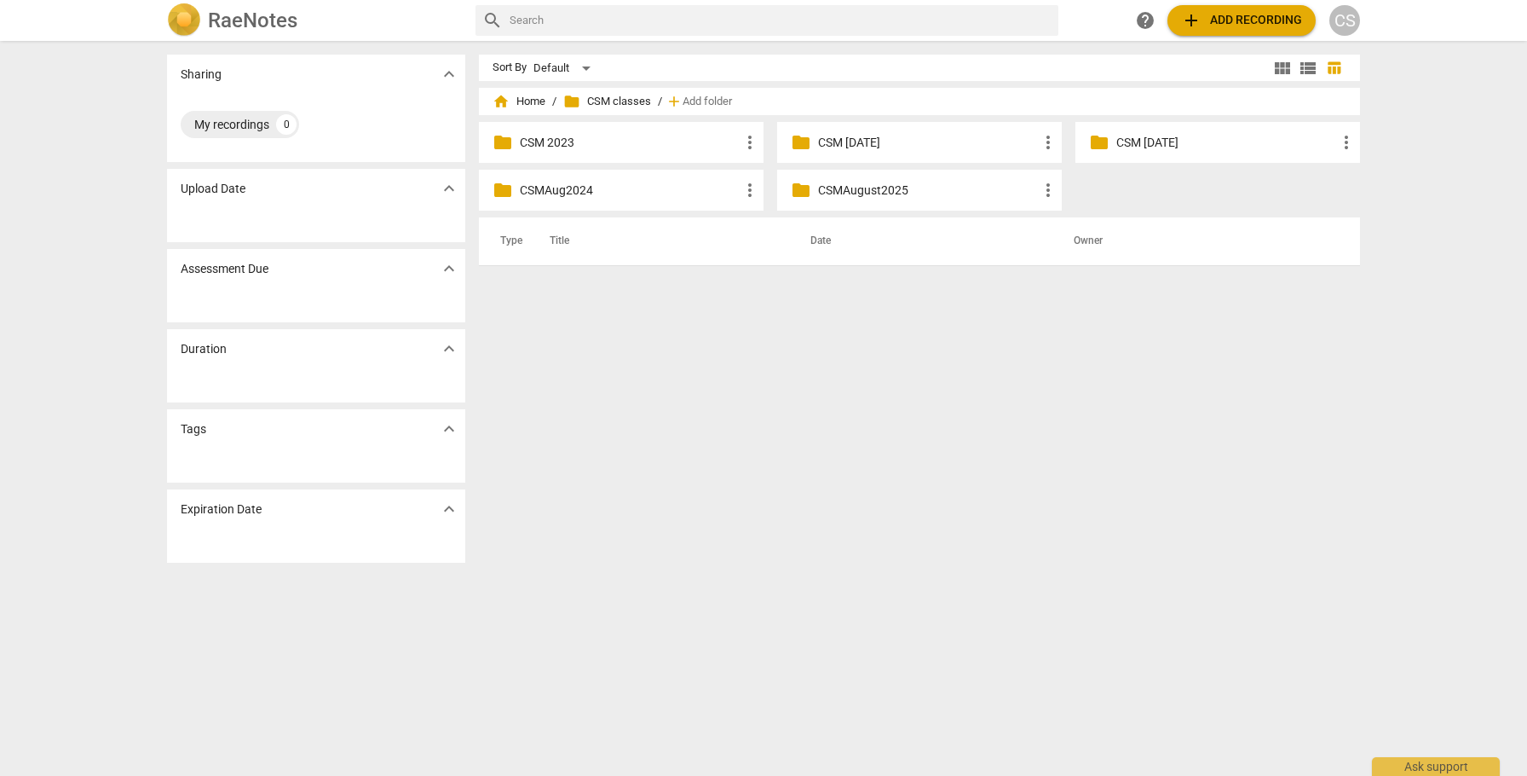
click at [873, 191] on p "CSMAugust2025" at bounding box center [928, 191] width 220 height 18
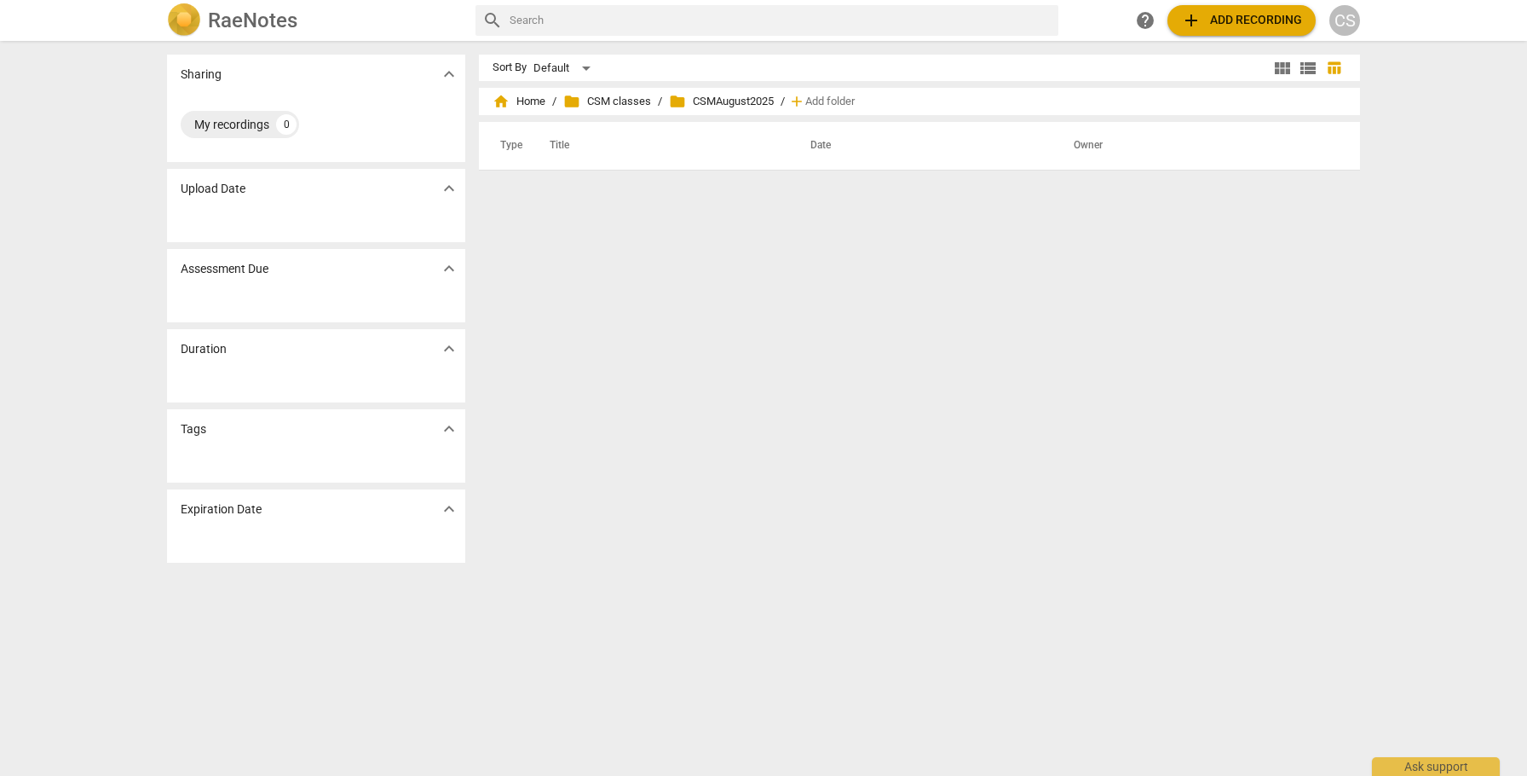
click at [1246, 19] on span "add Add recording" at bounding box center [1241, 20] width 121 height 20
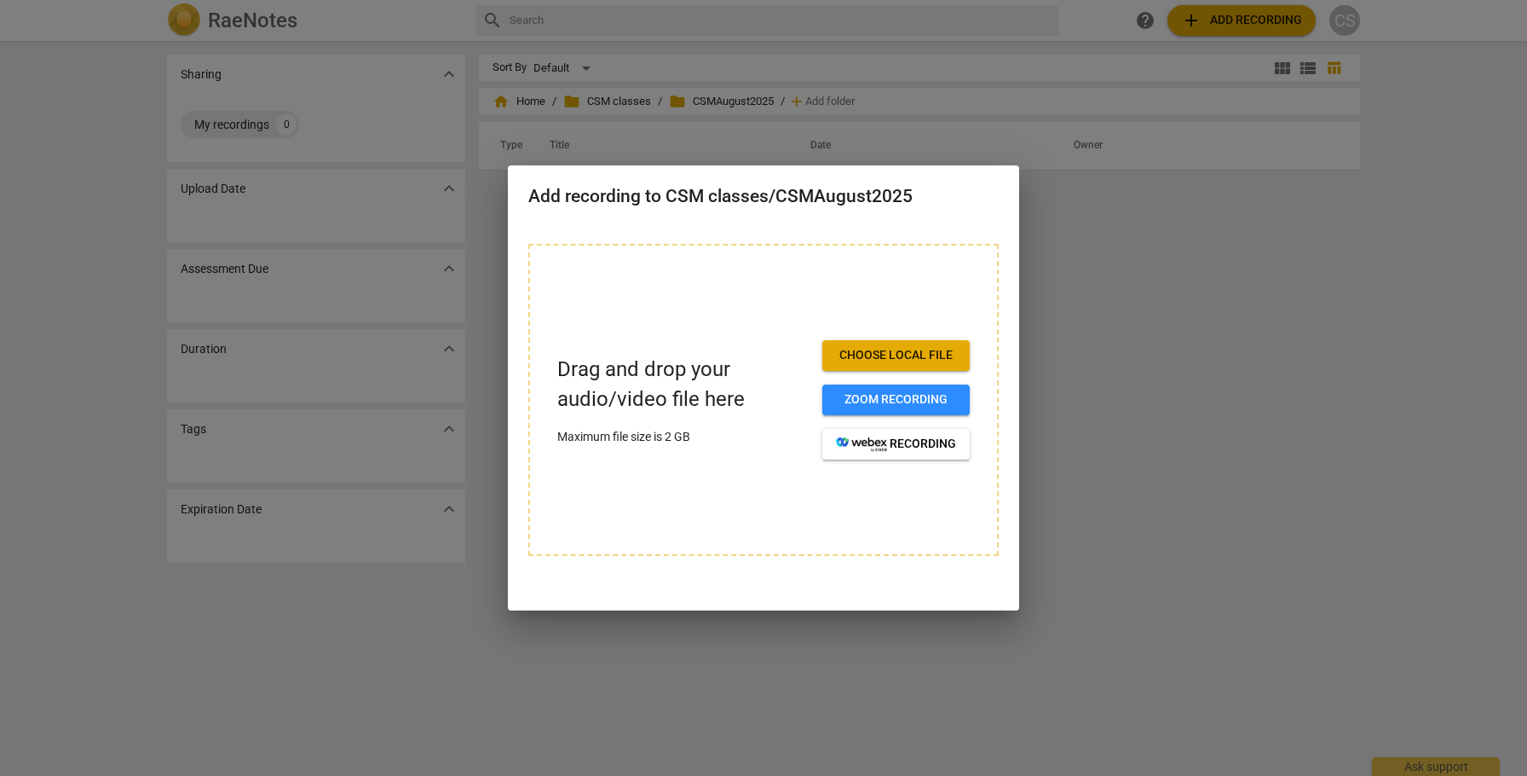
click at [915, 354] on span "Choose local file" at bounding box center [896, 355] width 120 height 17
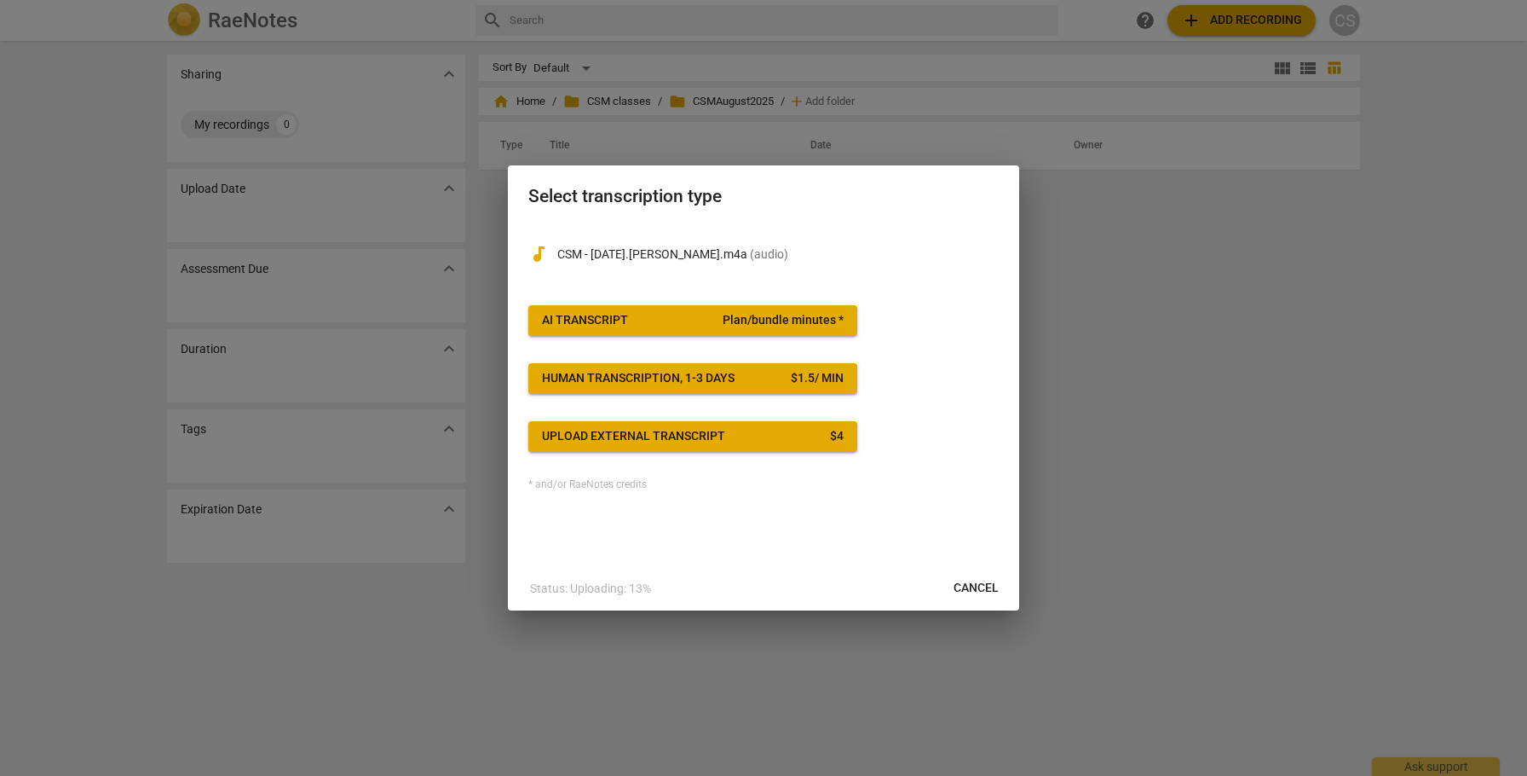
click at [789, 316] on span "Plan/bundle minutes *" at bounding box center [783, 320] width 121 height 17
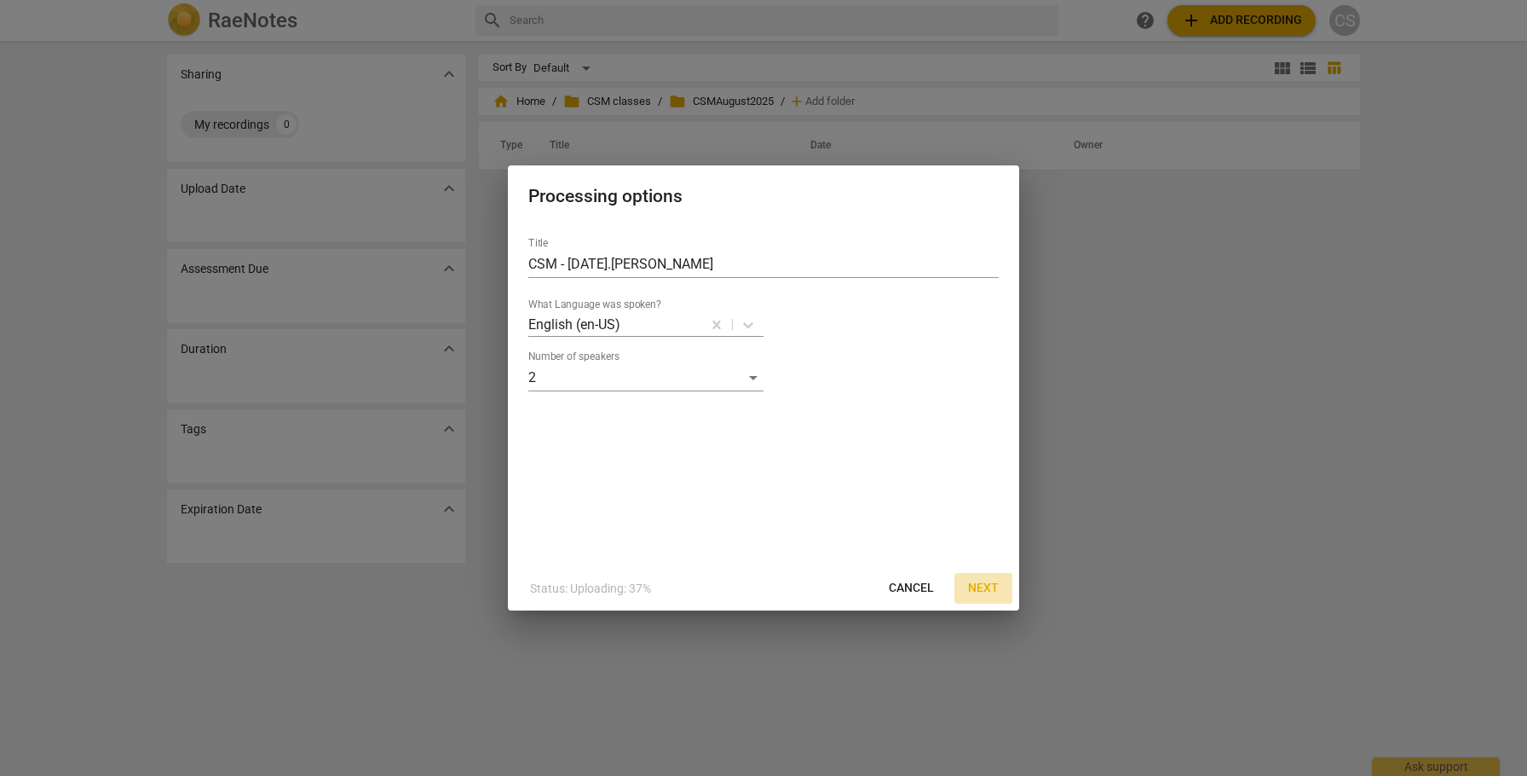
click at [990, 588] on span "Next" at bounding box center [983, 588] width 31 height 17
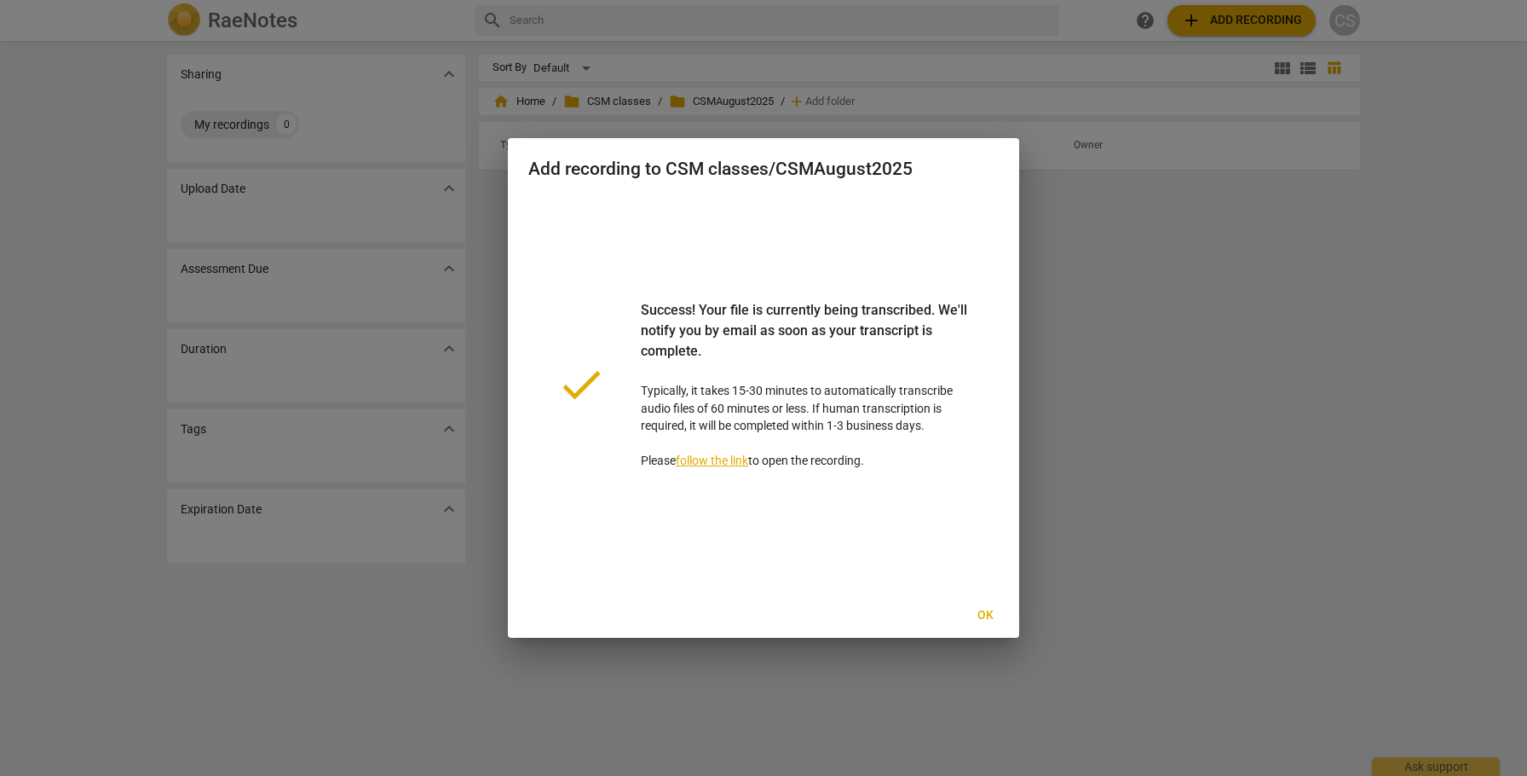
click at [989, 620] on span "Ok" at bounding box center [985, 615] width 27 height 17
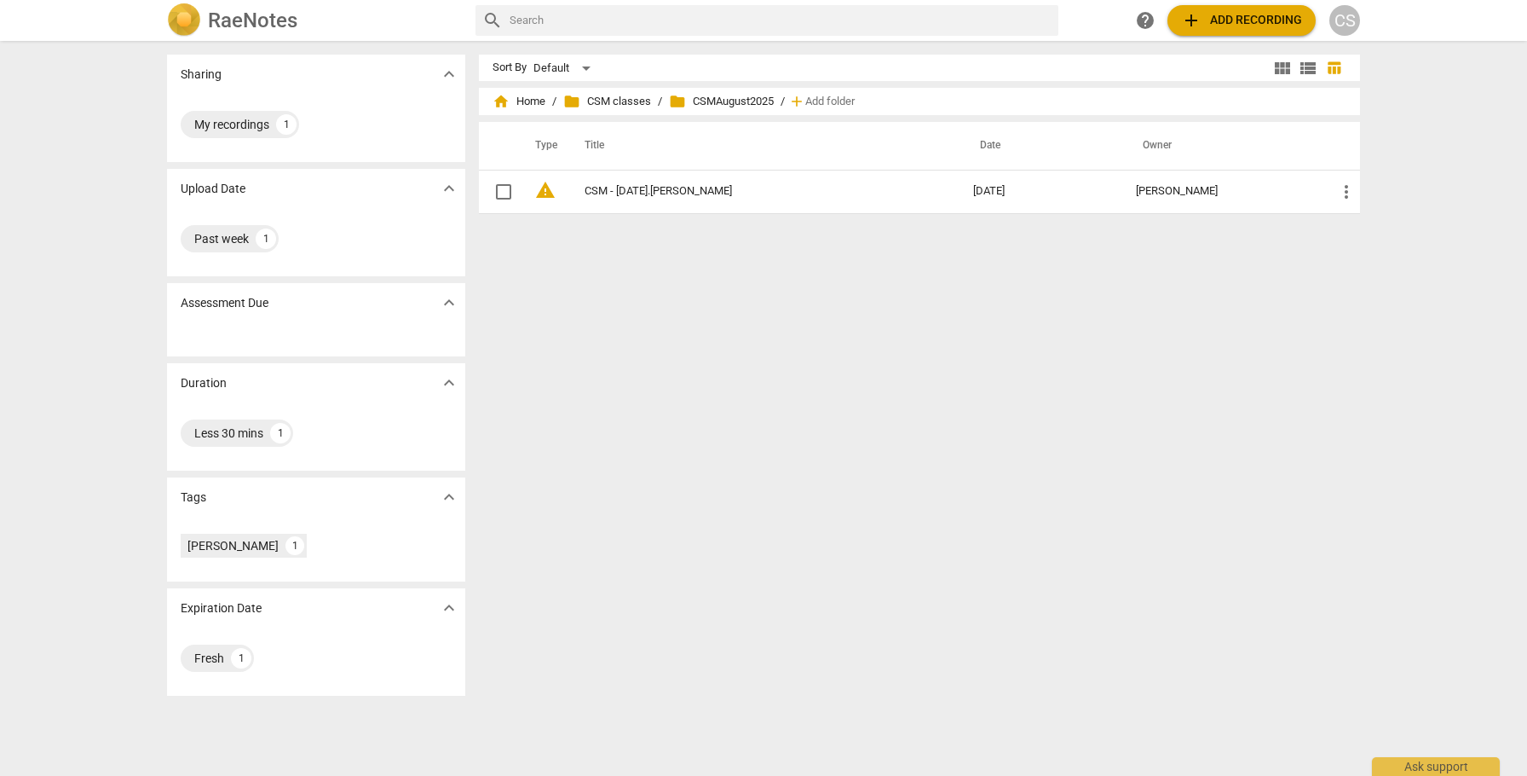
click at [1196, 24] on span "add" at bounding box center [1191, 20] width 20 height 20
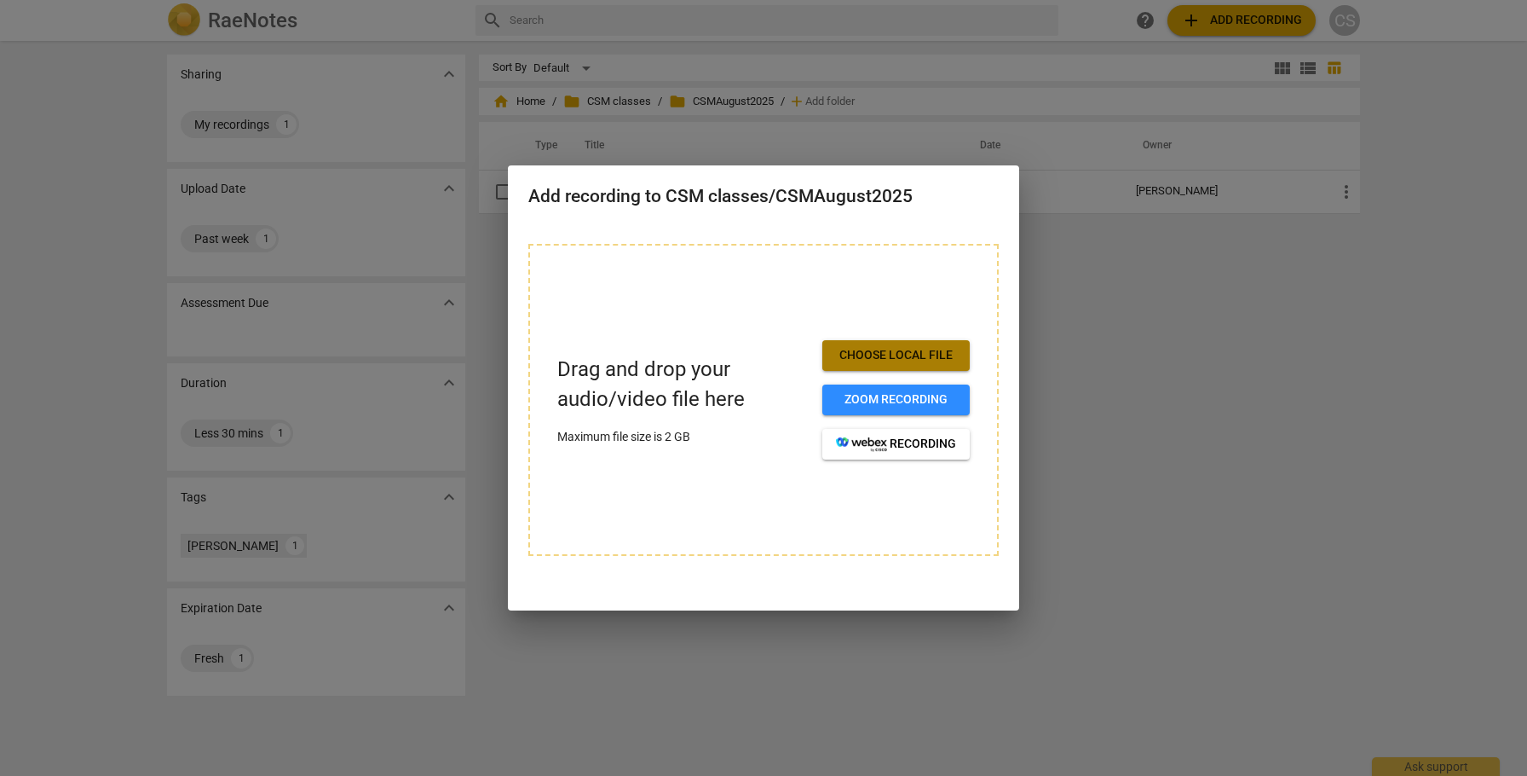
click at [874, 351] on span "Choose local file" at bounding box center [896, 355] width 120 height 17
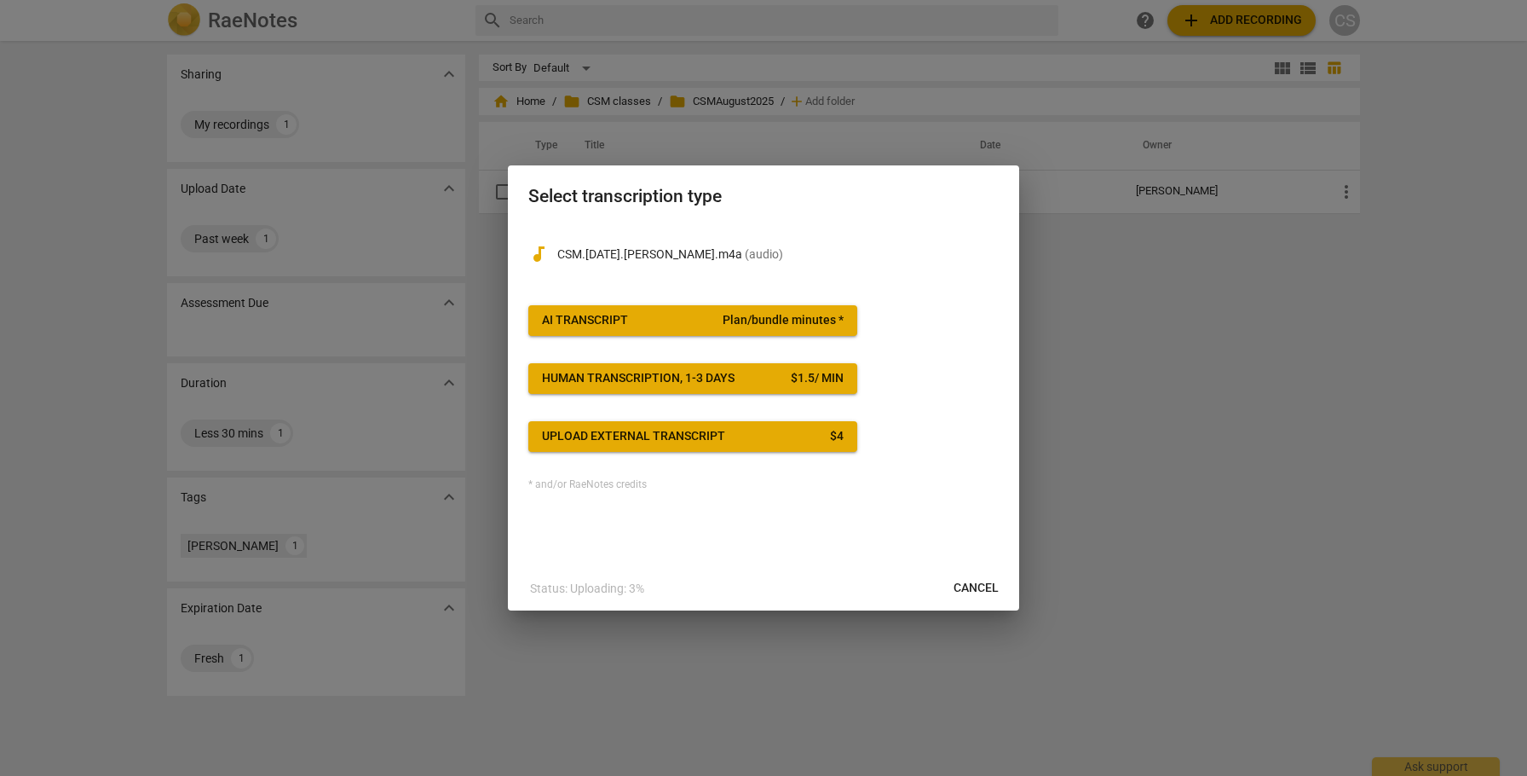
click at [788, 304] on div "audiotrack CSM.[DATE].[PERSON_NAME].m4a ( audio ) AI Transcript Plan/bundle min…" at bounding box center [763, 357] width 470 height 268
click at [791, 318] on span "Plan/bundle minutes *" at bounding box center [783, 320] width 121 height 17
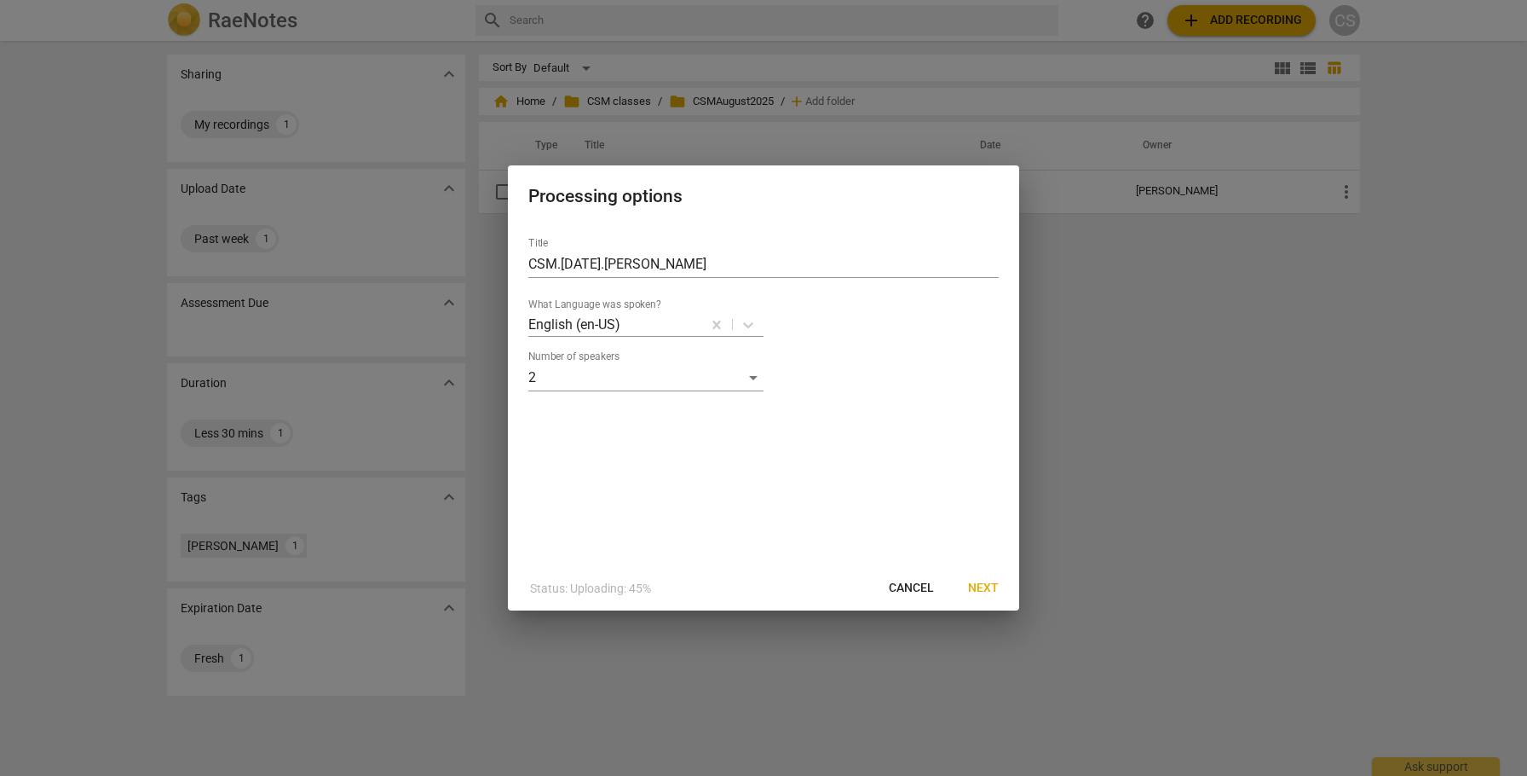
click at [983, 586] on span "Next" at bounding box center [983, 588] width 31 height 17
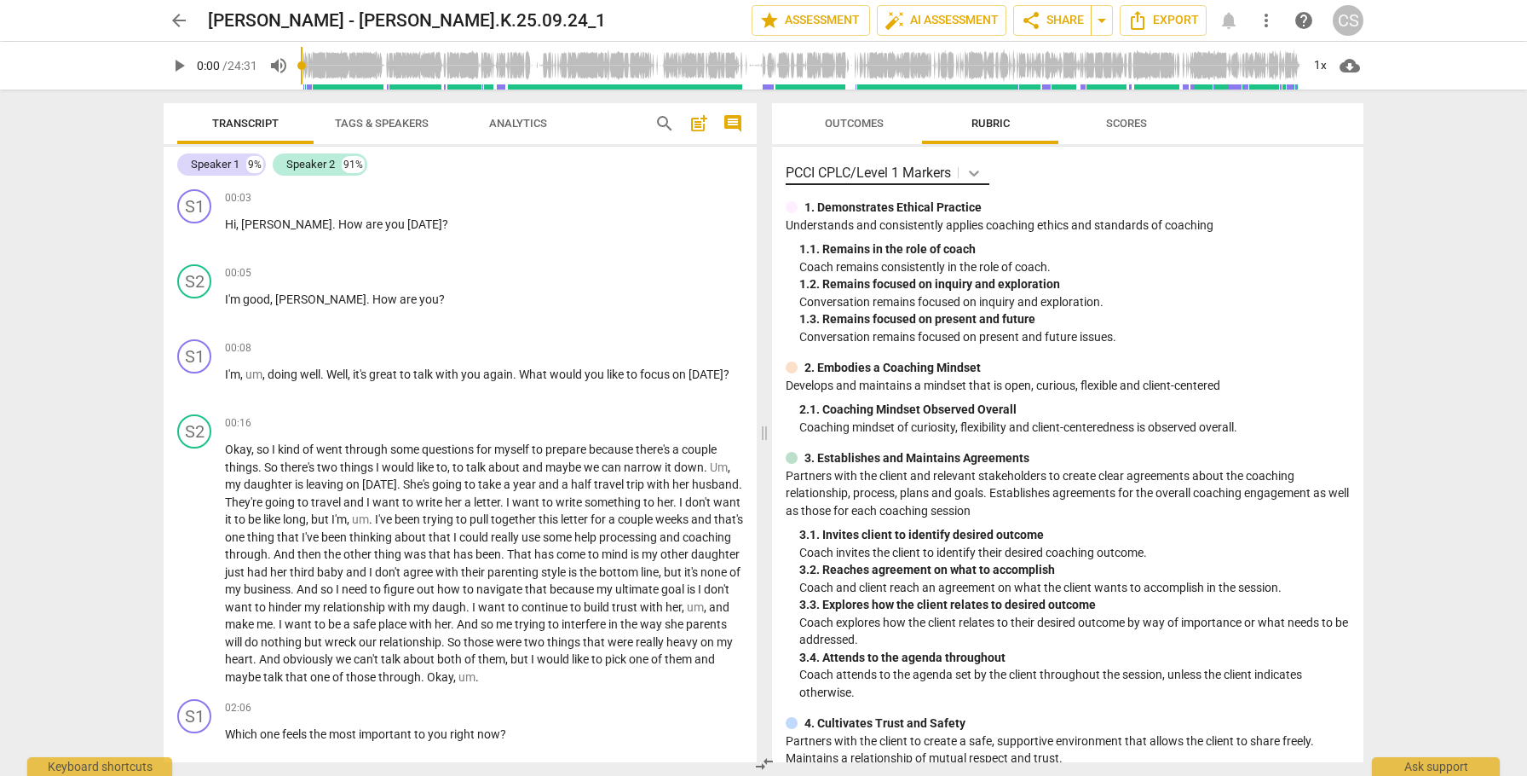
click at [979, 170] on icon at bounding box center [974, 172] width 17 height 17
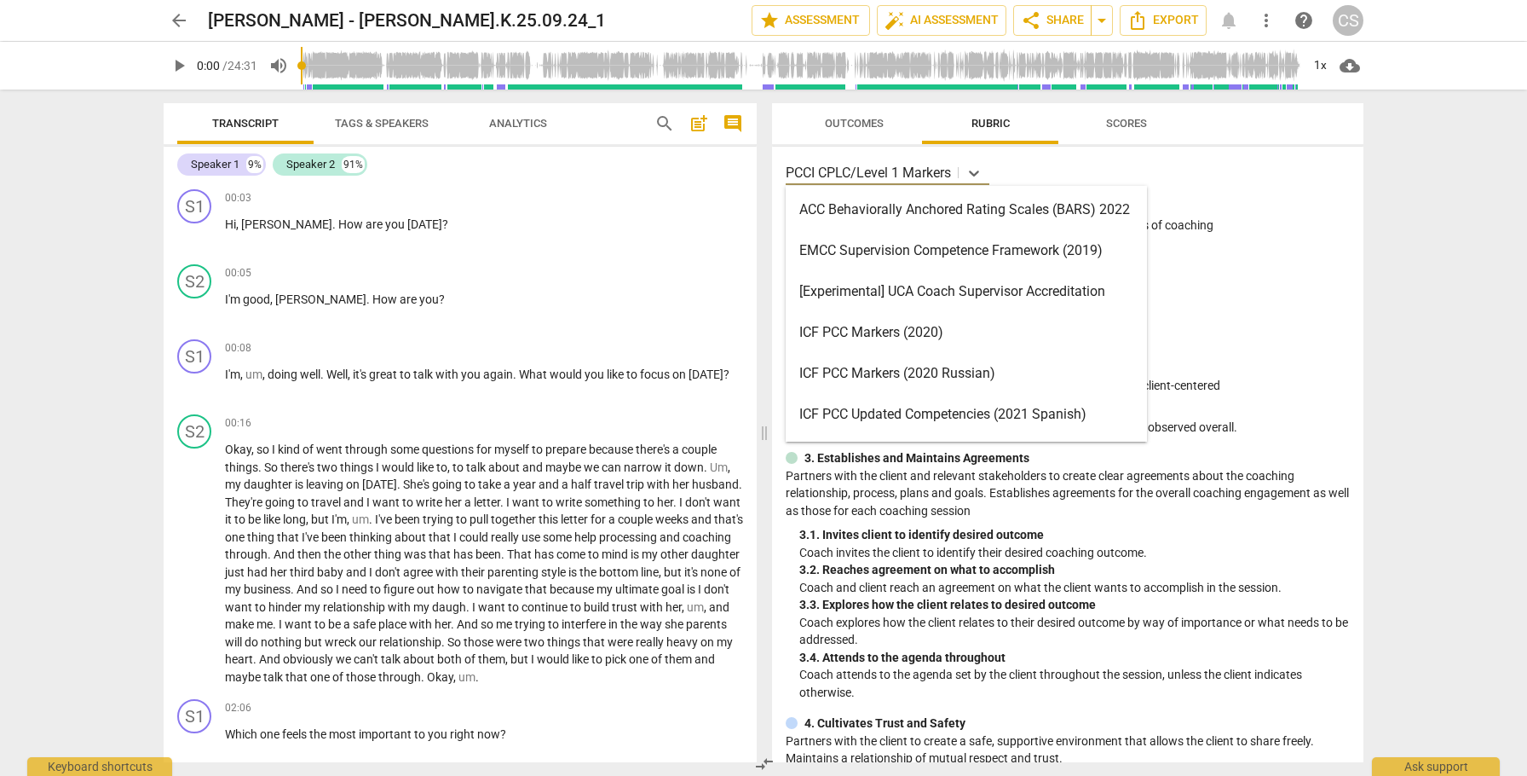
click at [860, 336] on div "ICF PCC Markers (2020)" at bounding box center [966, 332] width 361 height 41
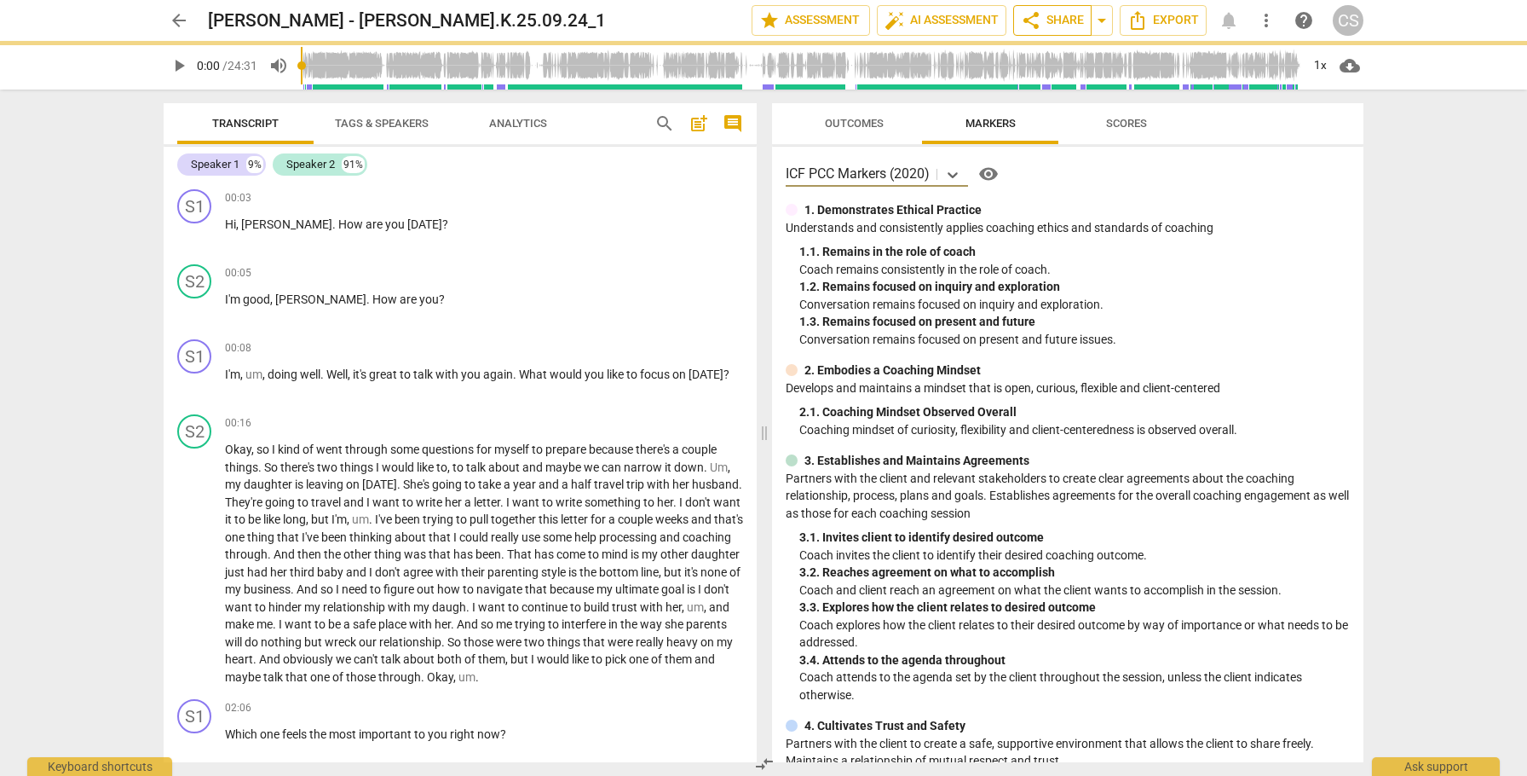
click at [1077, 20] on span "share Share" at bounding box center [1052, 20] width 63 height 20
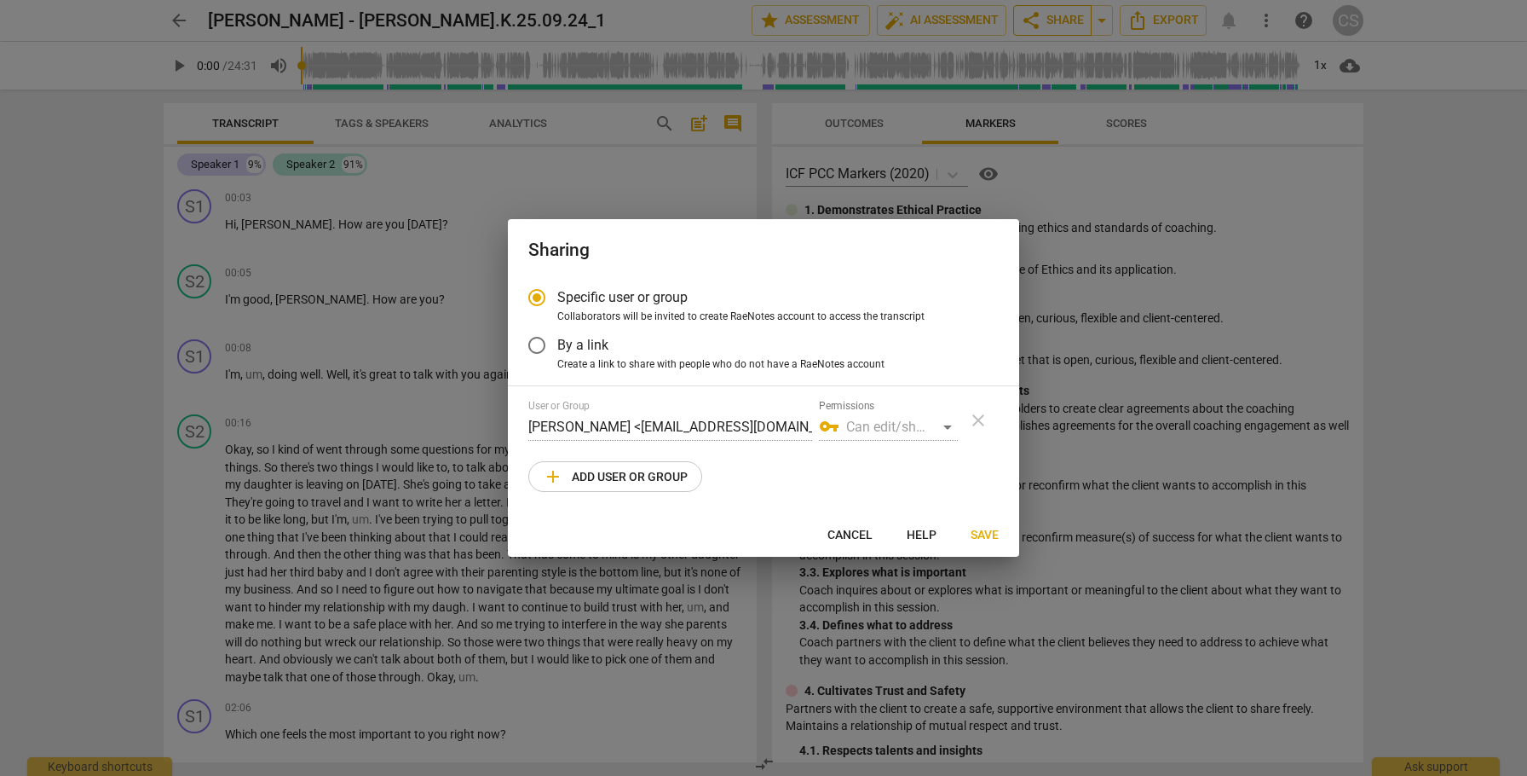
radio input "false"
click at [539, 344] on input "By a link" at bounding box center [536, 345] width 41 height 41
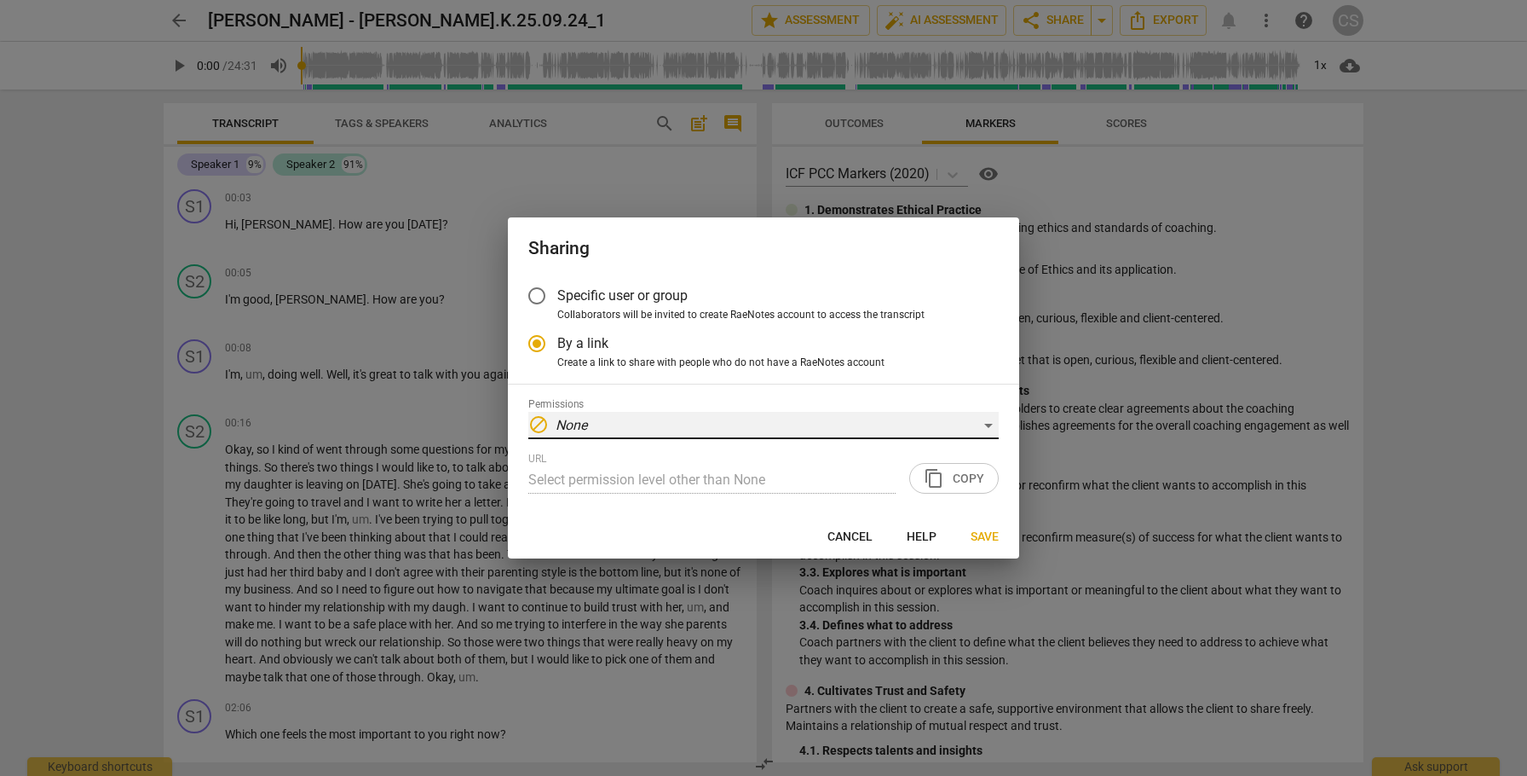
click at [985, 420] on div "block None" at bounding box center [763, 425] width 470 height 27
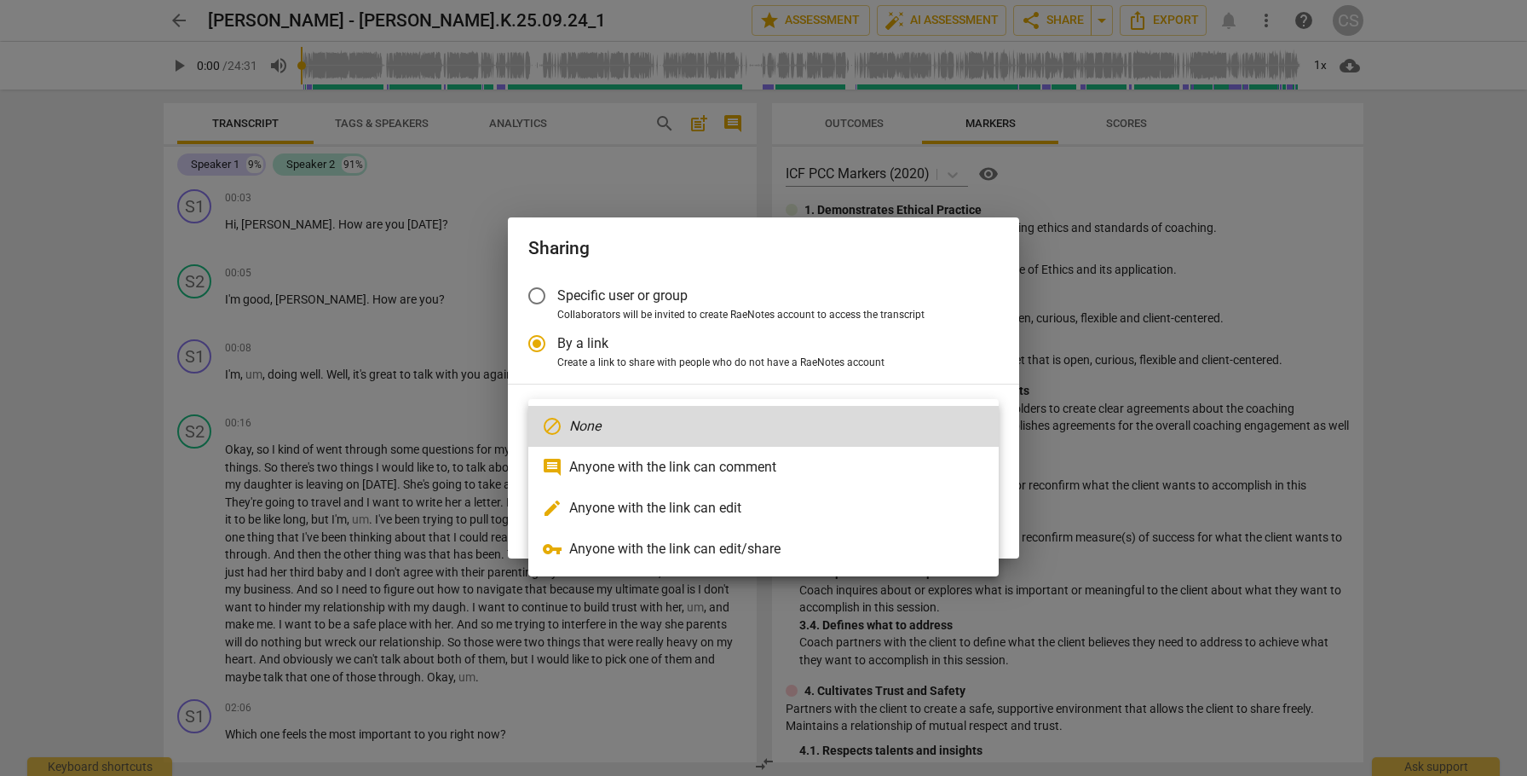
click at [776, 513] on li "edit Anyone with the link can edit" at bounding box center [763, 508] width 470 height 41
radio input "false"
type input "https://app.raenotes.com/meeting/93b006636820445da3e692c4de9d7622"
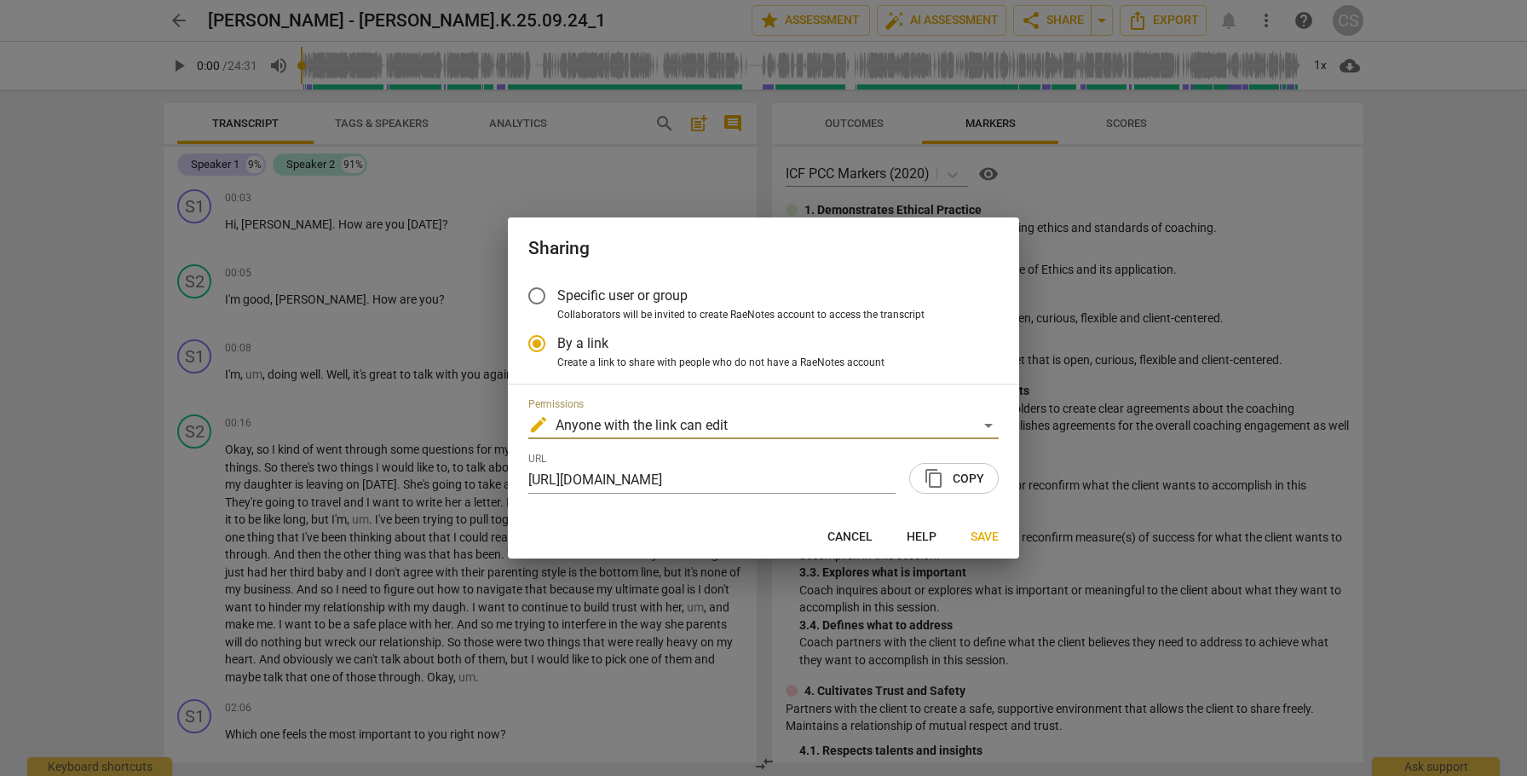
click at [937, 478] on span "content_copy" at bounding box center [934, 478] width 20 height 20
click at [1007, 539] on button "Save" at bounding box center [984, 536] width 55 height 31
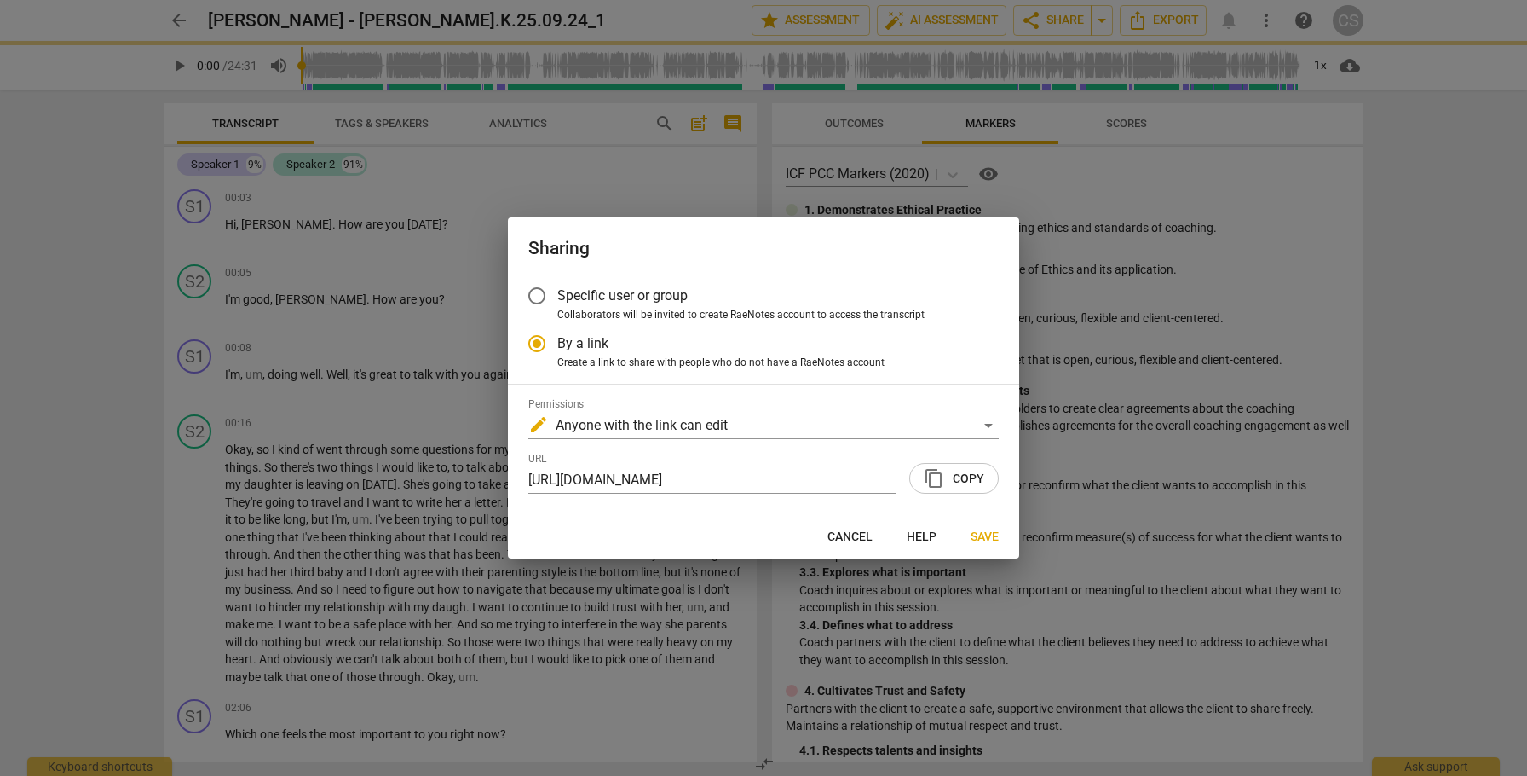
radio input "false"
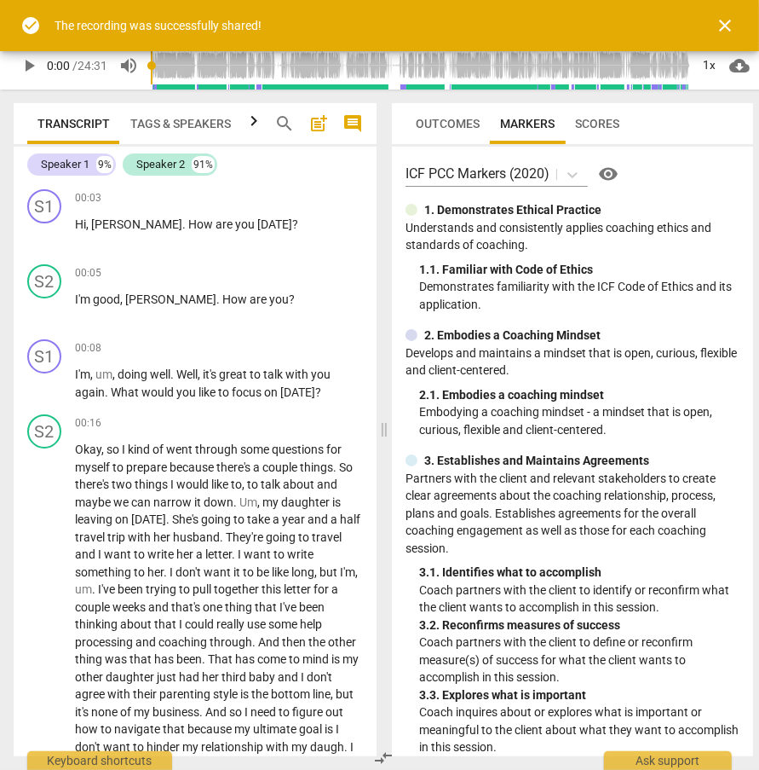
click at [722, 26] on span "close" at bounding box center [725, 25] width 20 height 20
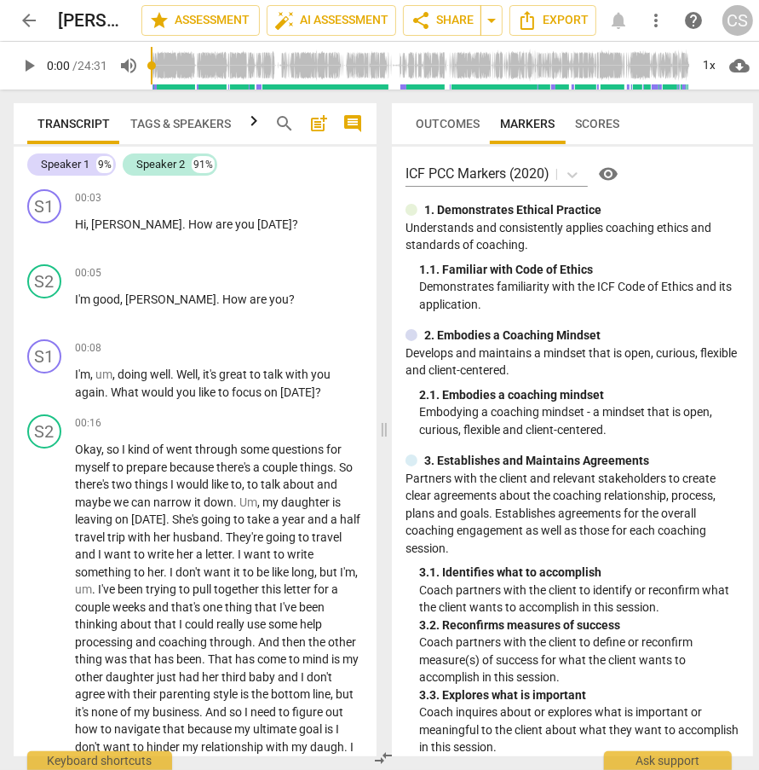
click at [26, 21] on span "arrow_back" at bounding box center [29, 20] width 20 height 20
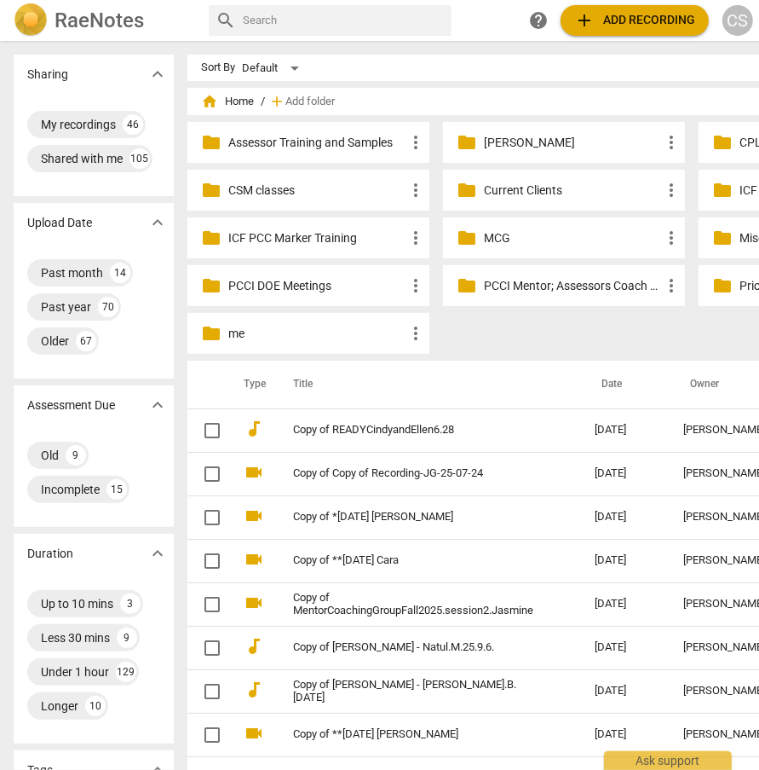
click at [488, 239] on p "MCG" at bounding box center [572, 238] width 177 height 18
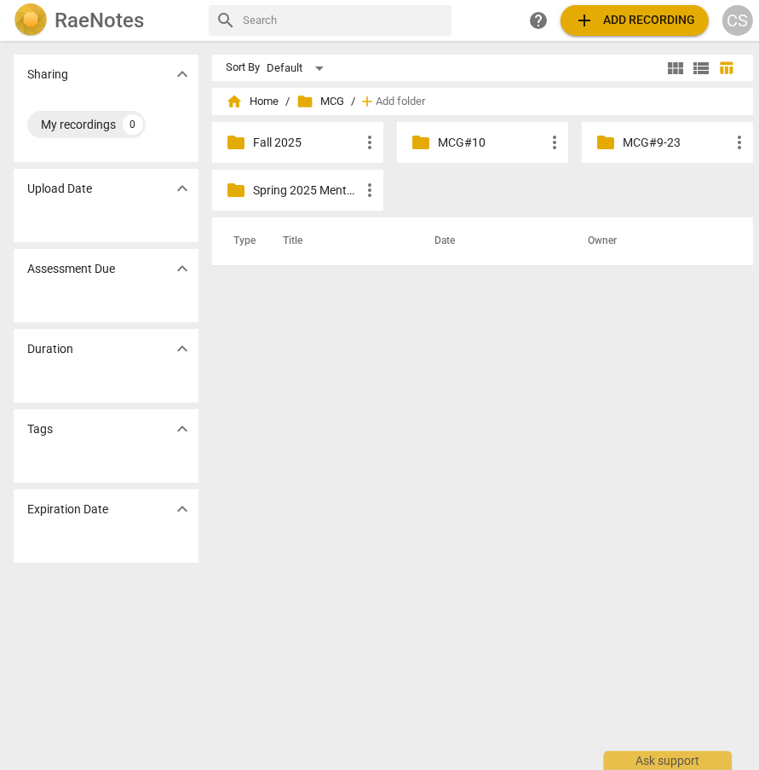
click at [288, 146] on p "Fall 2025" at bounding box center [306, 143] width 107 height 18
